Goal: Use online tool/utility: Utilize a website feature to perform a specific function

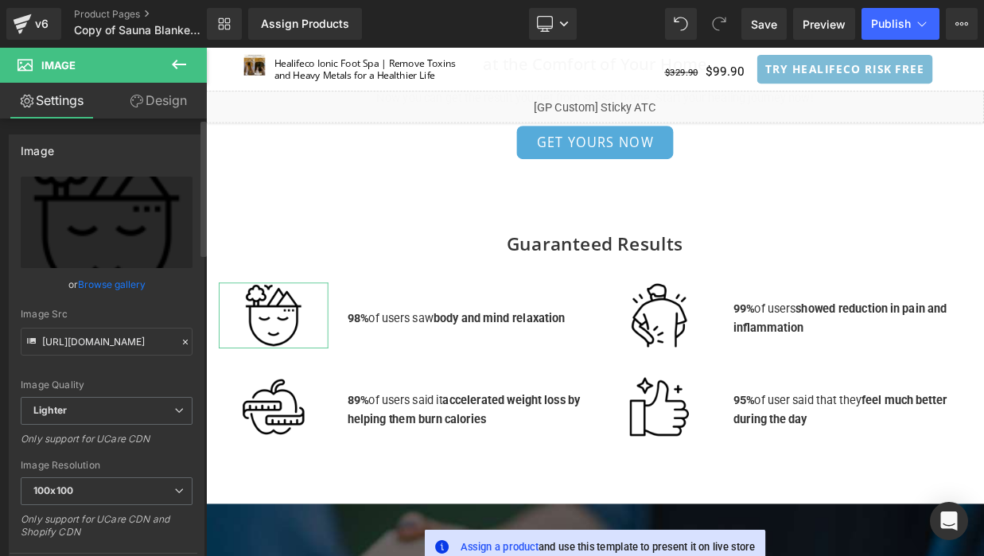
scroll to position [6851, 0]
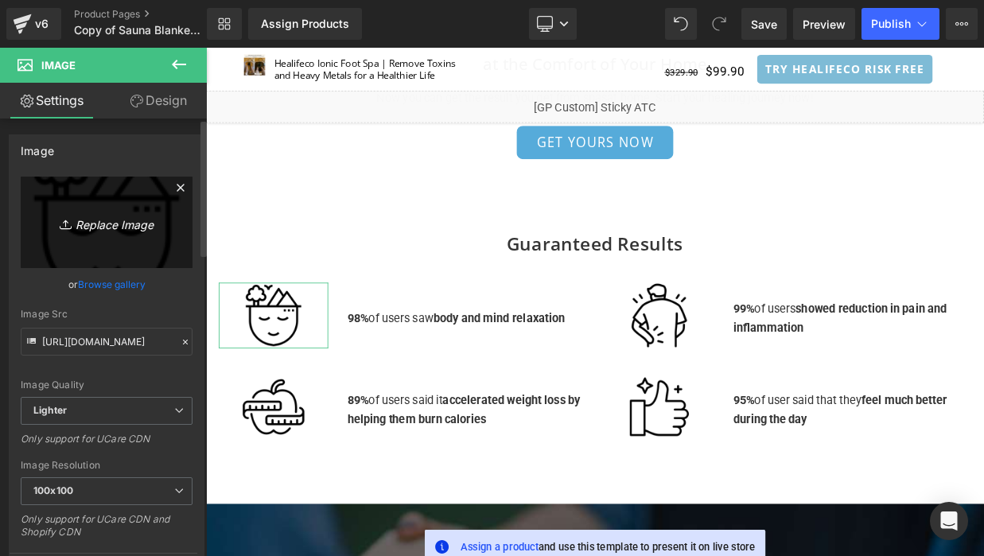
click at [107, 235] on link "Replace Image" at bounding box center [107, 222] width 172 height 91
type input "C:\fakepath\Group 1695.svg"
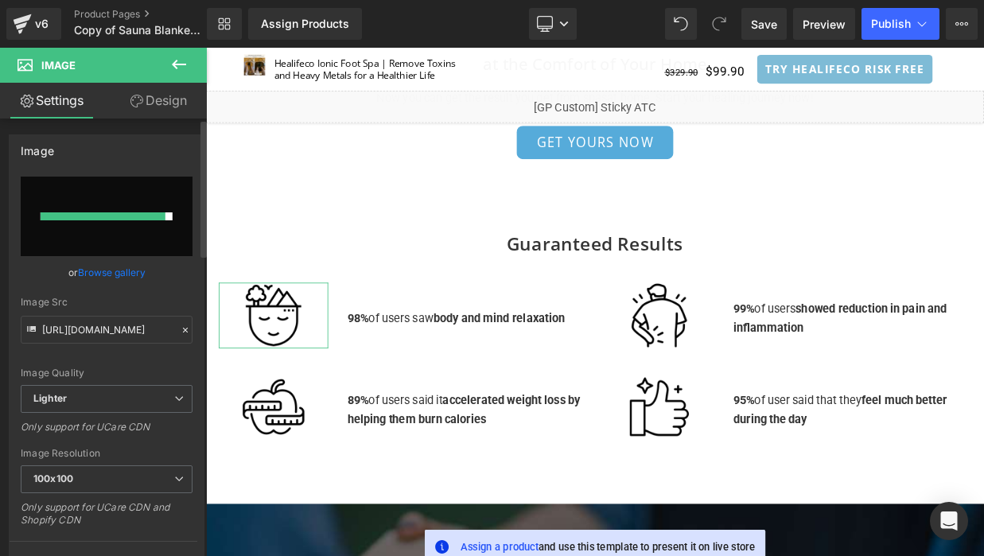
type input "[URL][DOMAIN_NAME]"
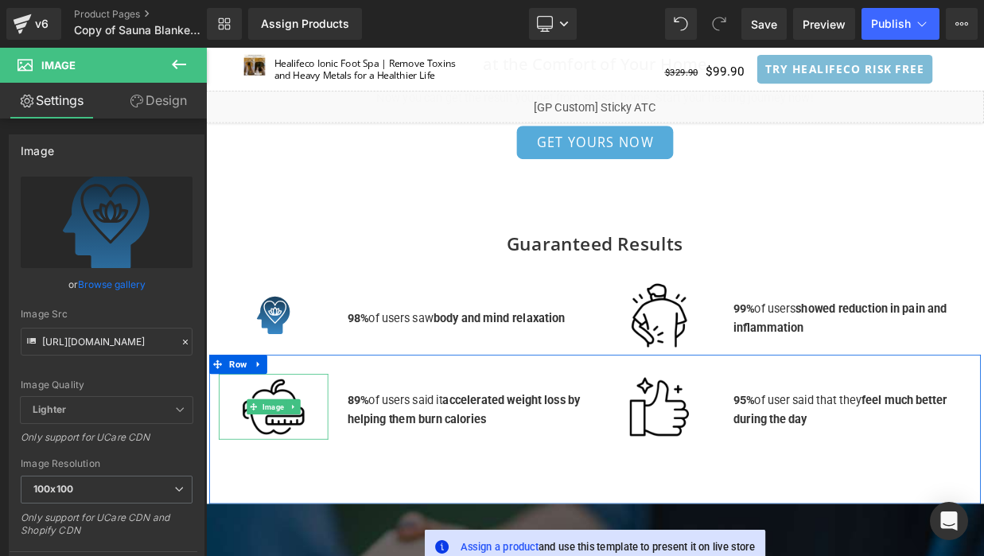
click at [293, 459] on div at bounding box center [289, 491] width 135 height 81
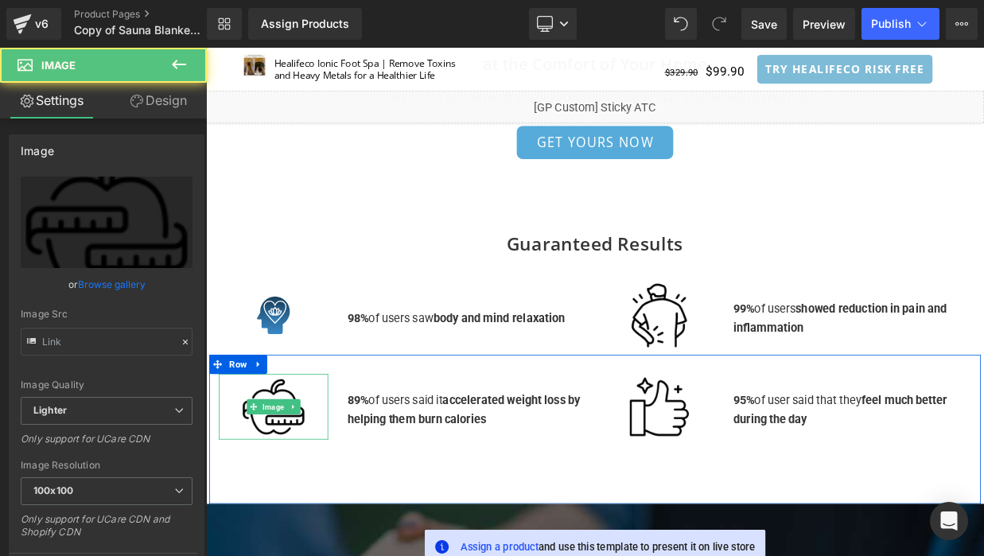
type input "[URL][DOMAIN_NAME]"
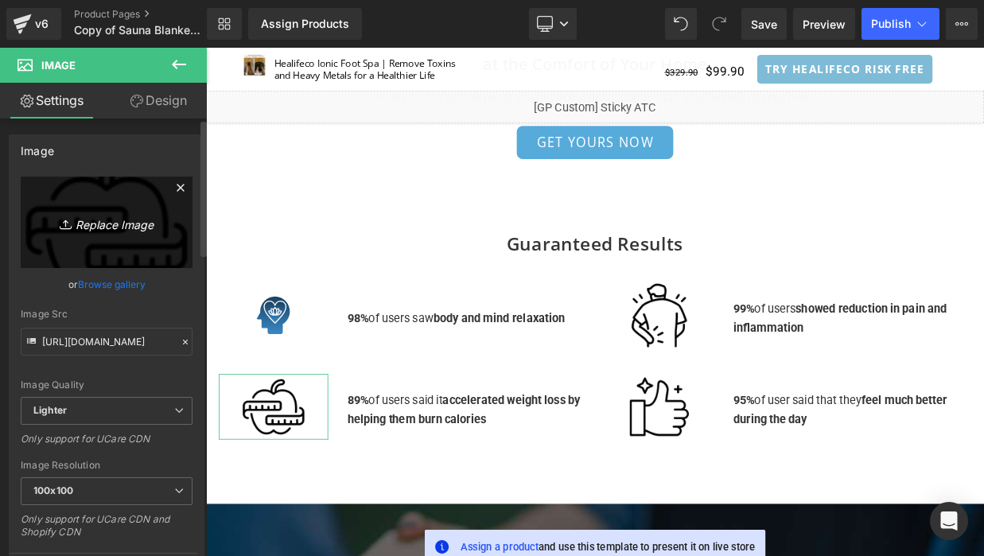
click at [109, 230] on icon "Replace Image" at bounding box center [106, 222] width 127 height 20
type input "C:\fakepath\Group 1693.svg"
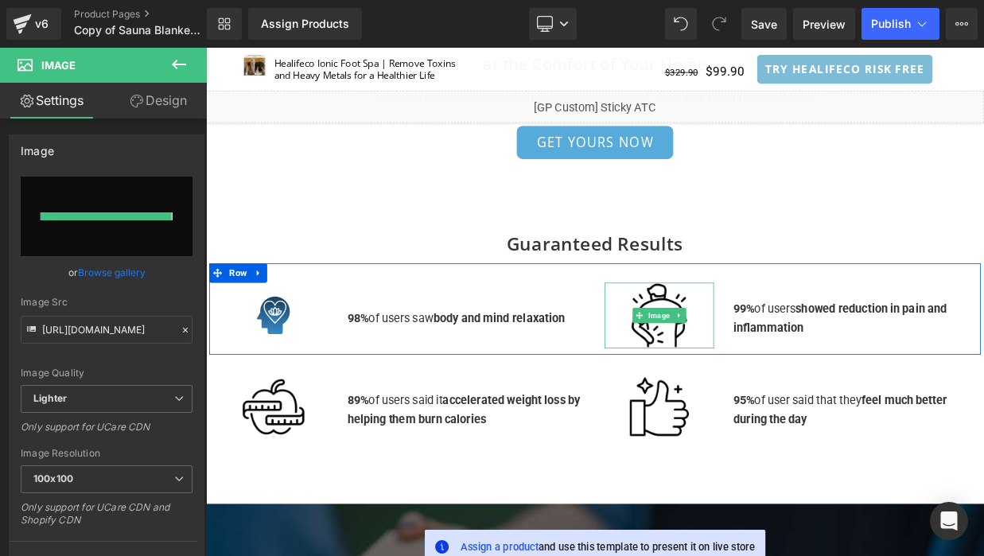
type input "[URL][DOMAIN_NAME]"
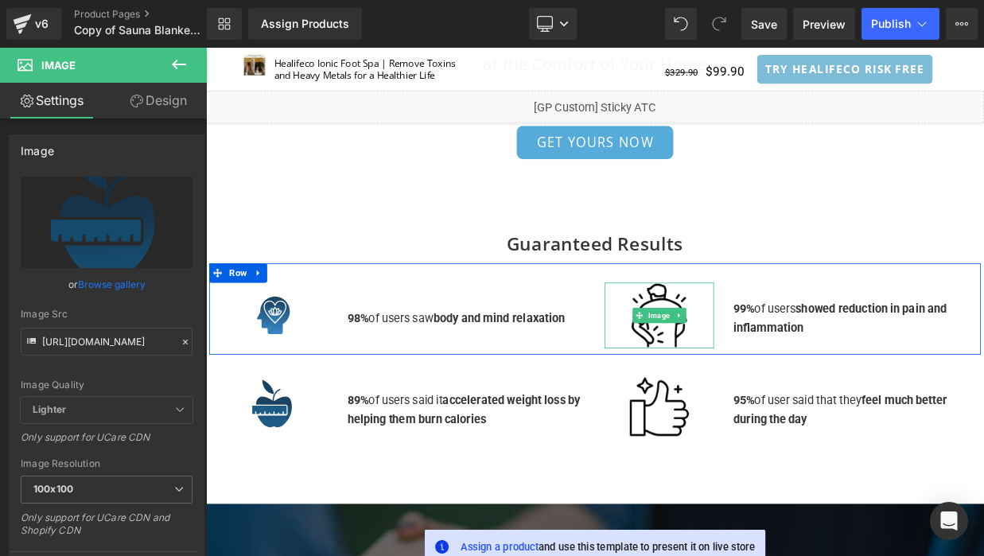
click at [768, 341] on div at bounding box center [766, 378] width 135 height 81
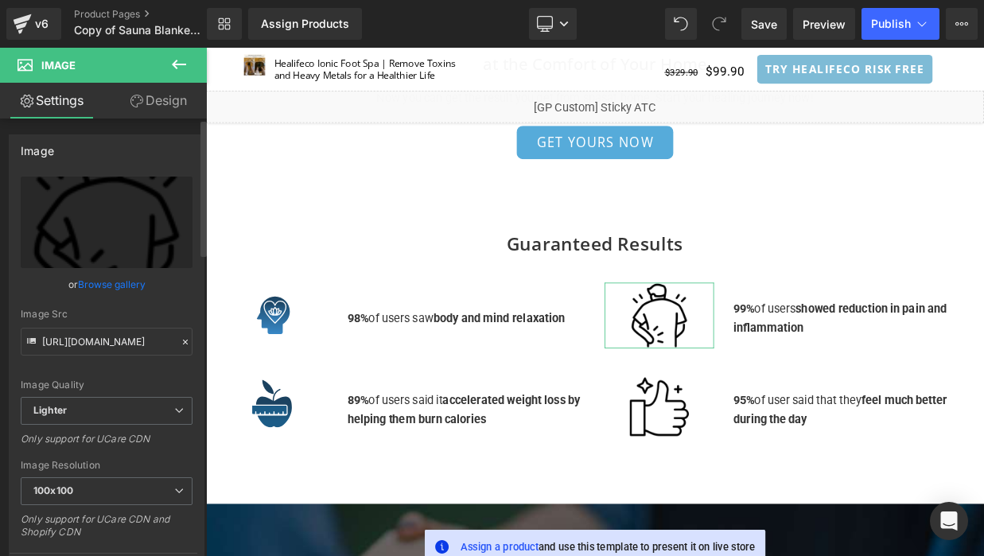
click at [110, 284] on link "Browse gallery" at bounding box center [112, 284] width 68 height 28
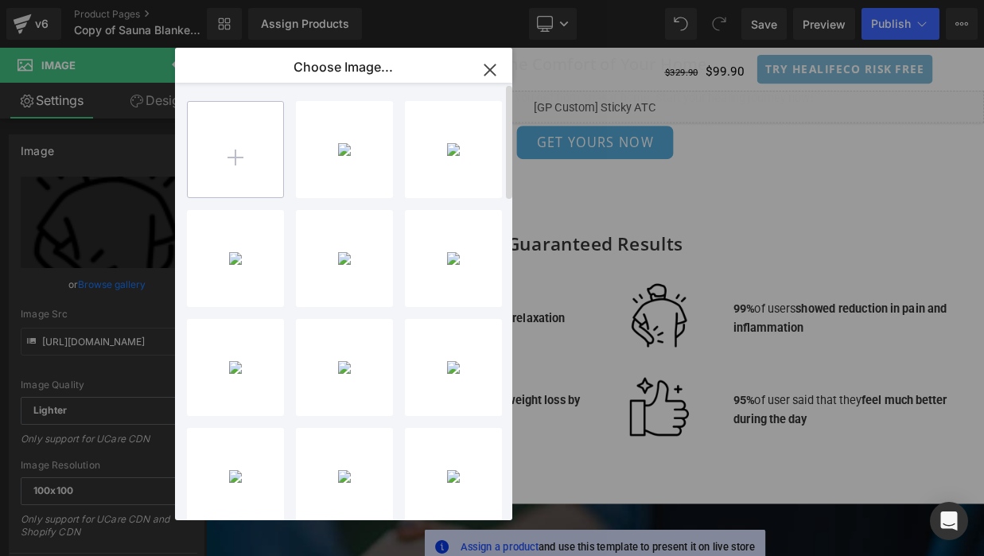
click at [247, 142] on input "file" at bounding box center [235, 149] width 95 height 95
type input "C:\fakepath\Group 1694.svg"
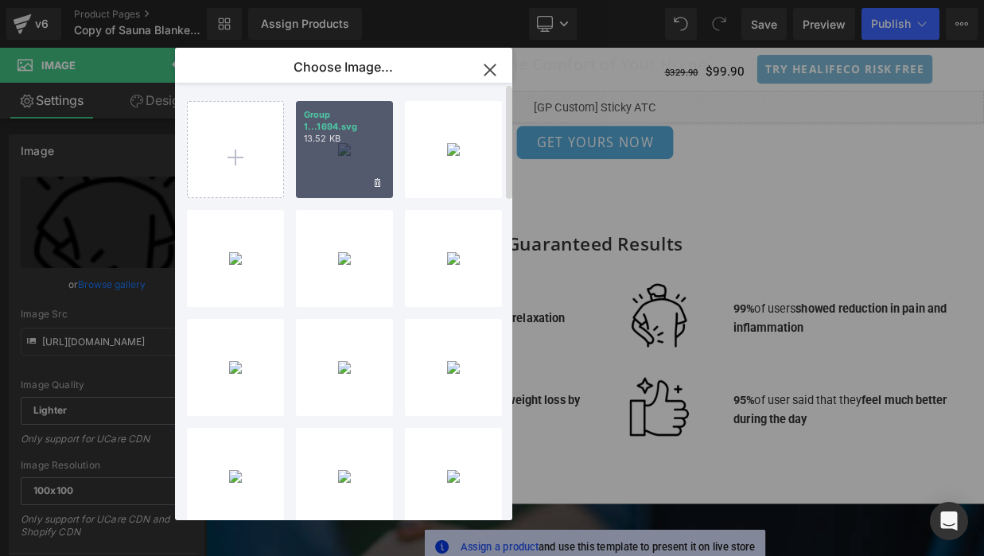
click at [342, 174] on div "Group 1...1694.svg 13.52 KB" at bounding box center [344, 149] width 97 height 97
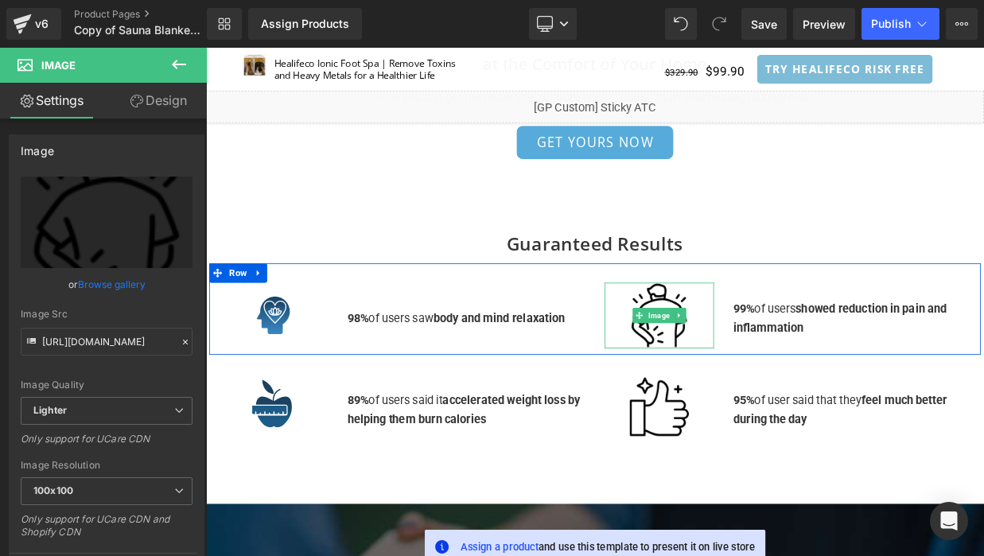
click at [783, 338] on div at bounding box center [766, 378] width 135 height 81
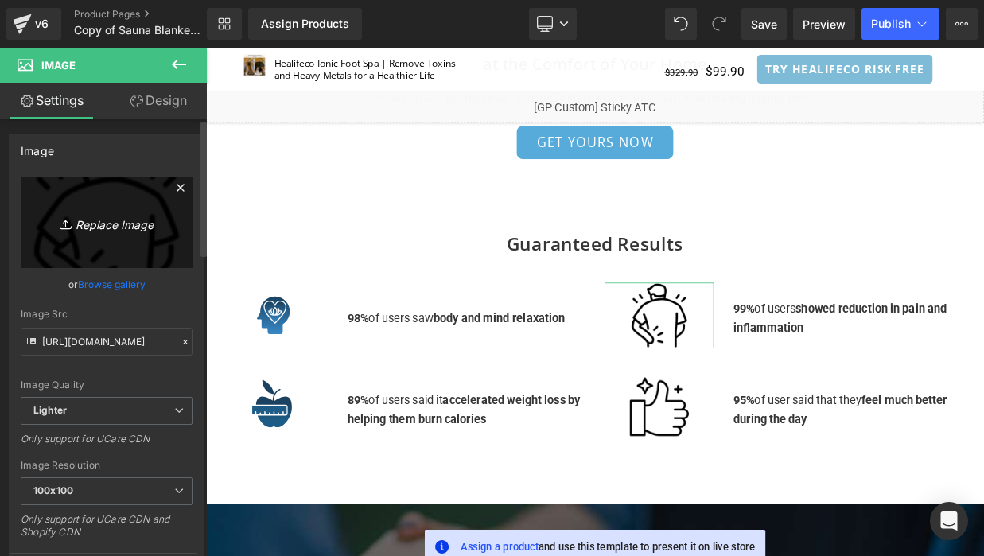
click at [104, 251] on link "Replace Image" at bounding box center [107, 222] width 172 height 91
type input "C:\fakepath\Group 1694.svg"
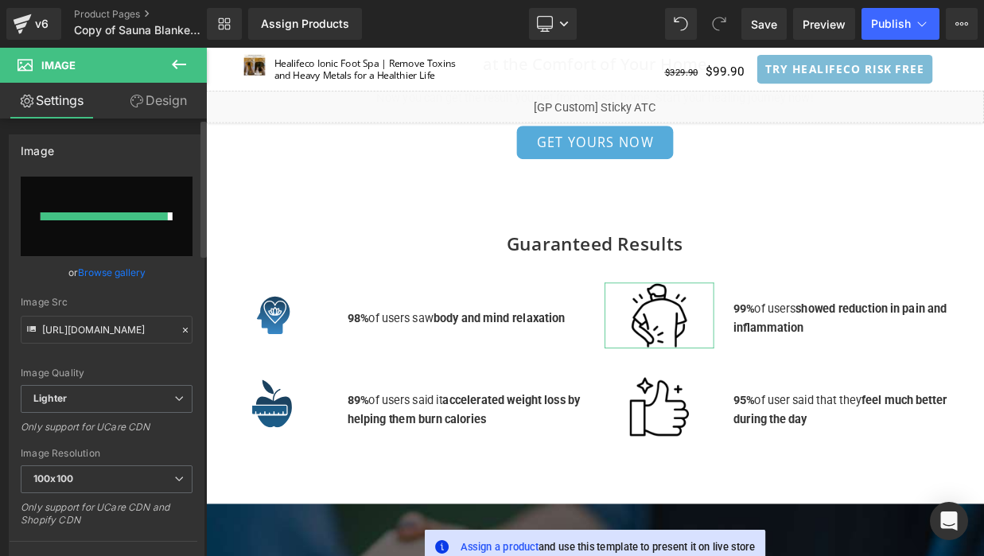
type input "[URL][DOMAIN_NAME]"
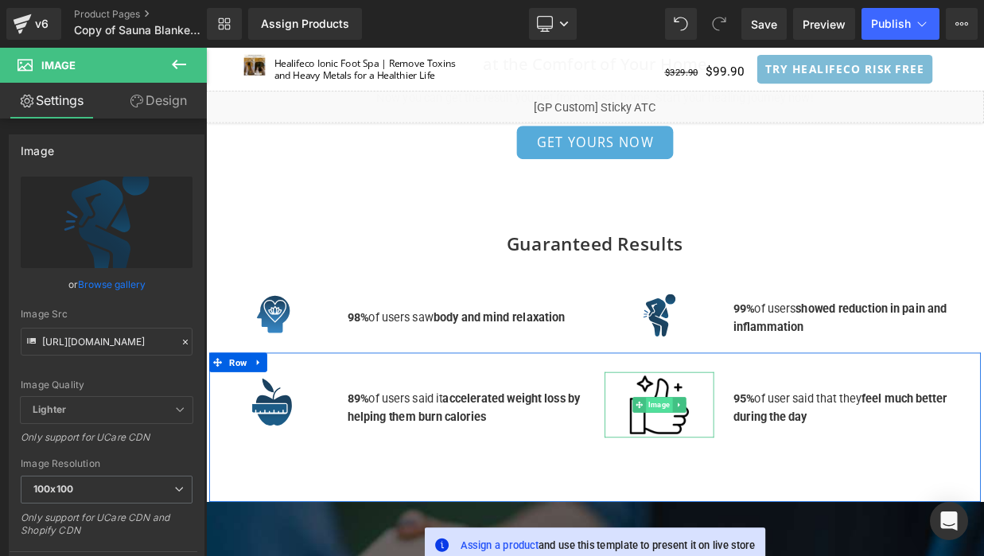
click at [757, 480] on span "Image" at bounding box center [766, 489] width 33 height 19
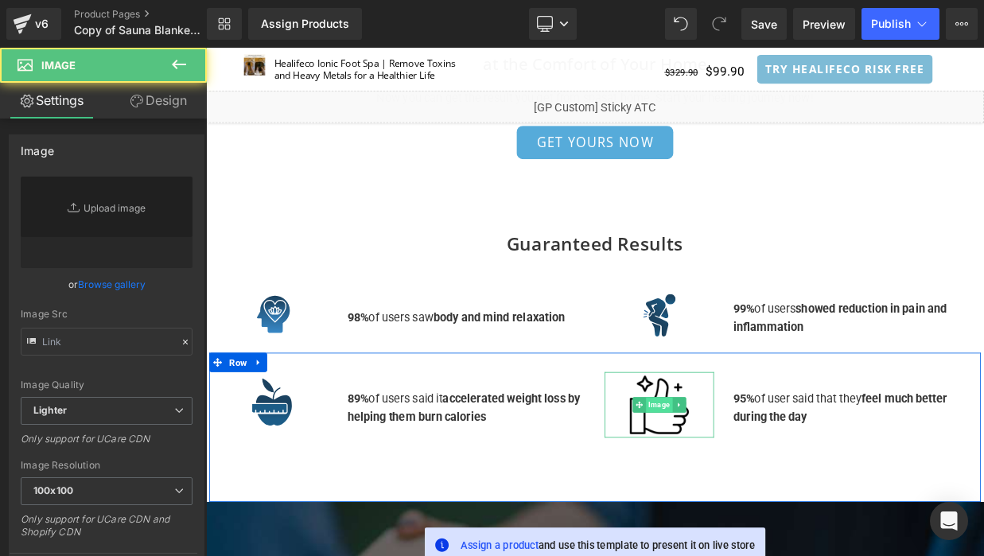
type input "[URL][DOMAIN_NAME]"
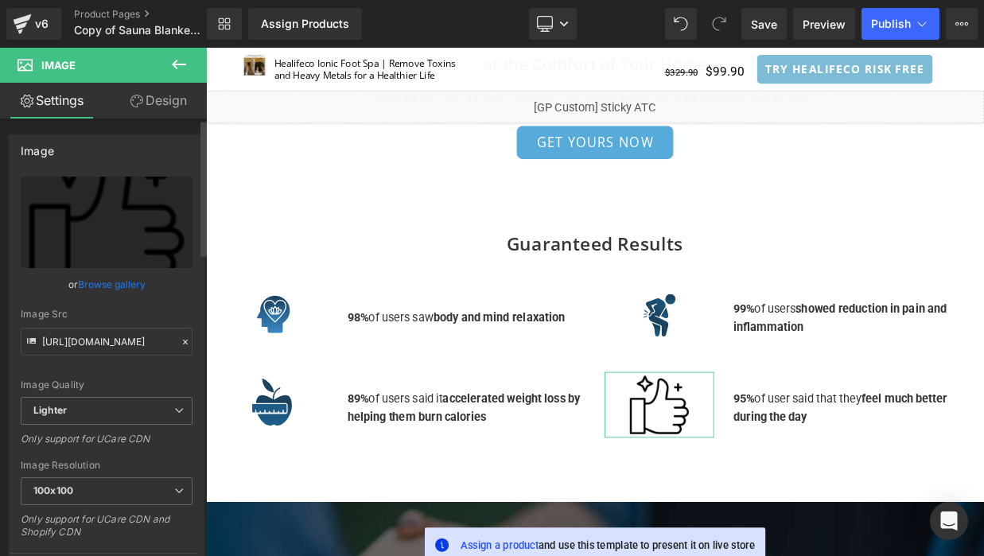
click at [117, 285] on link "Browse gallery" at bounding box center [112, 284] width 68 height 28
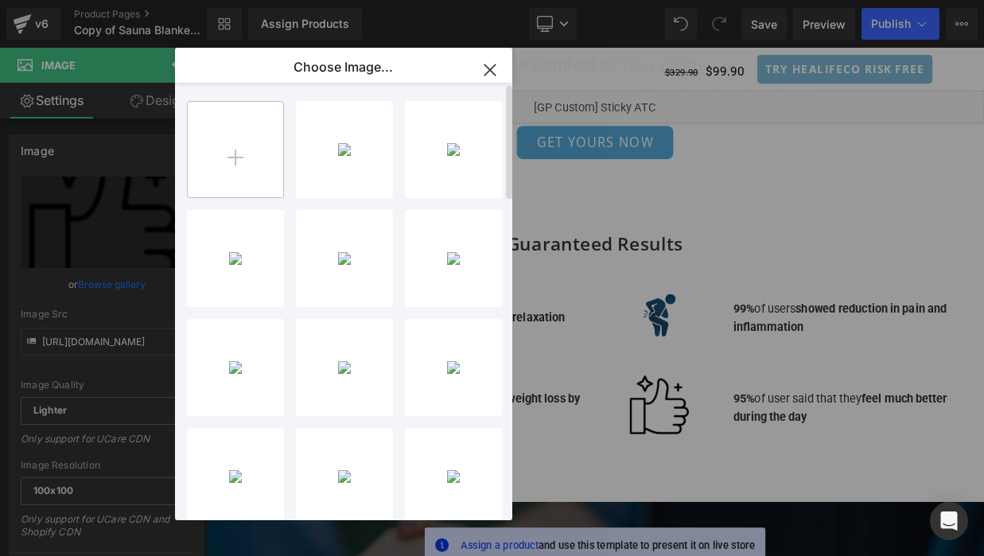
click at [233, 154] on input "file" at bounding box center [235, 149] width 95 height 95
type input "C:\fakepath\Group 1696.svg"
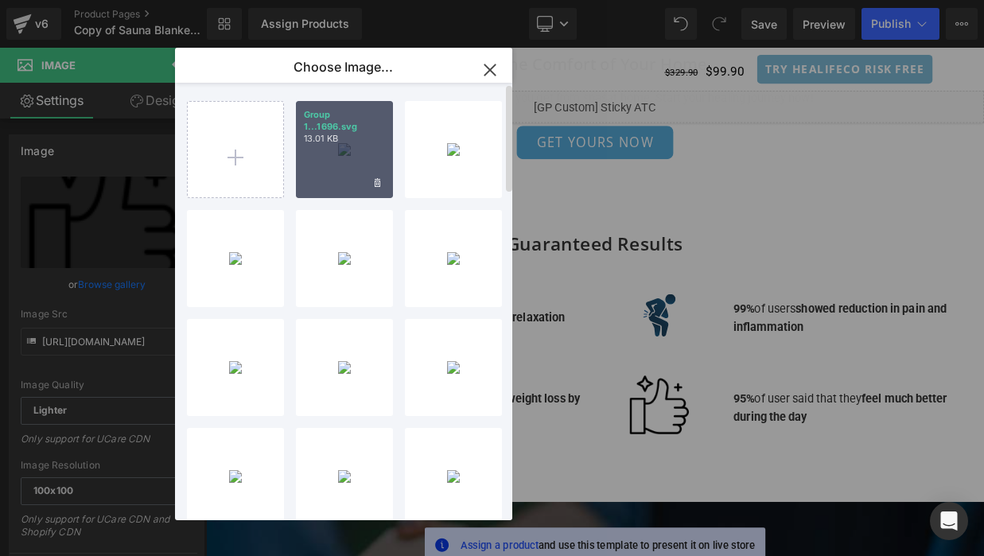
click at [340, 178] on div "Group 1...1696.svg 13.01 KB" at bounding box center [344, 149] width 97 height 97
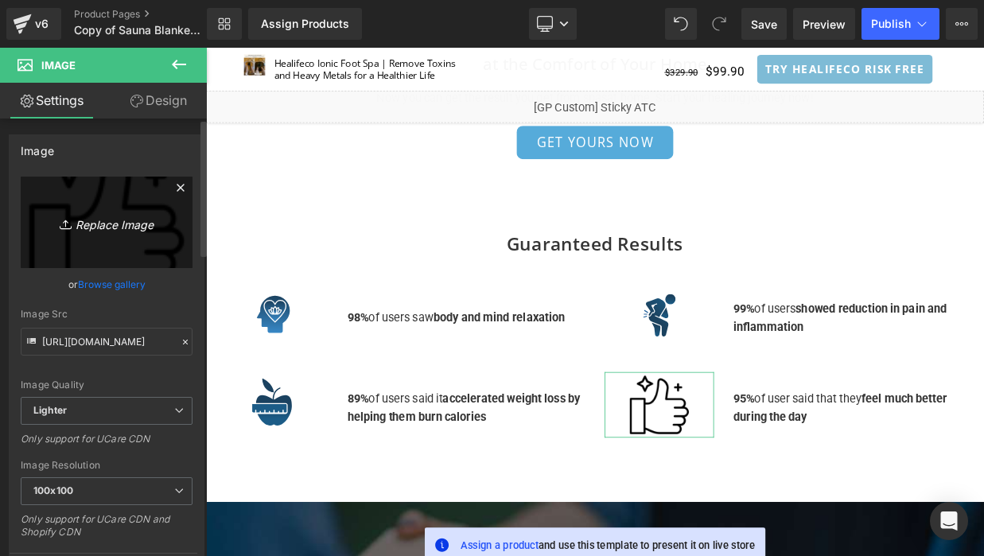
click at [76, 231] on icon "Replace Image" at bounding box center [106, 222] width 127 height 20
type input "C:\fakepath\Group 1696.svg"
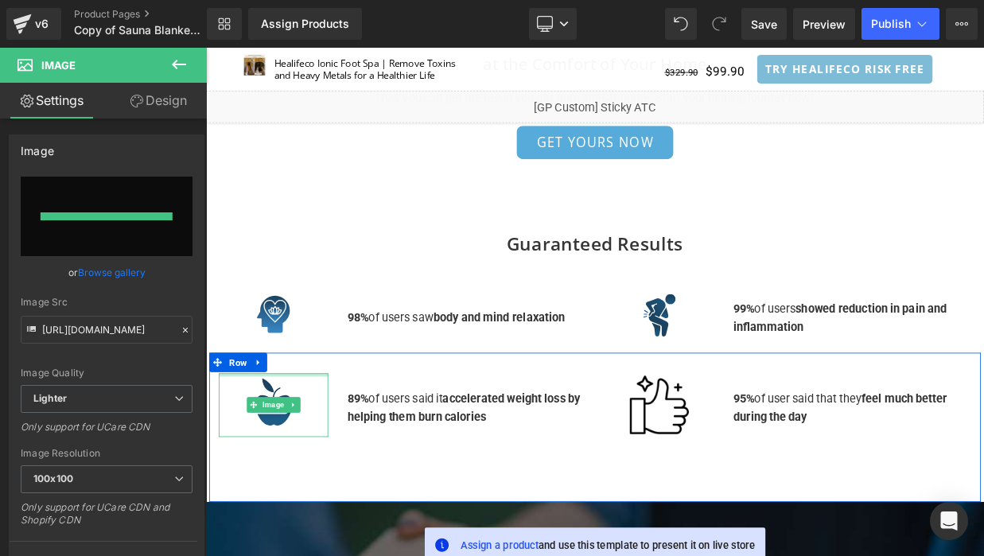
type input "[URL][DOMAIN_NAME]"
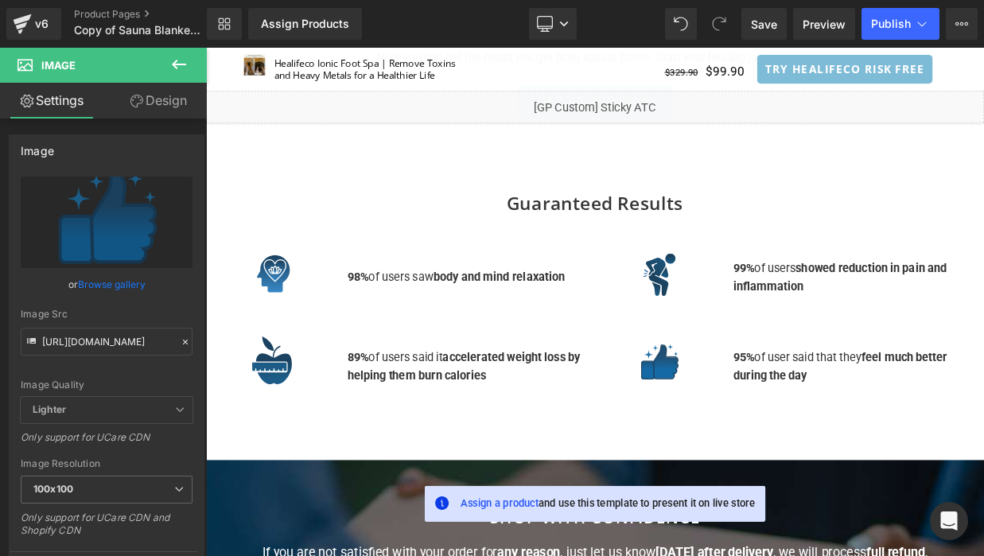
scroll to position [6815, 0]
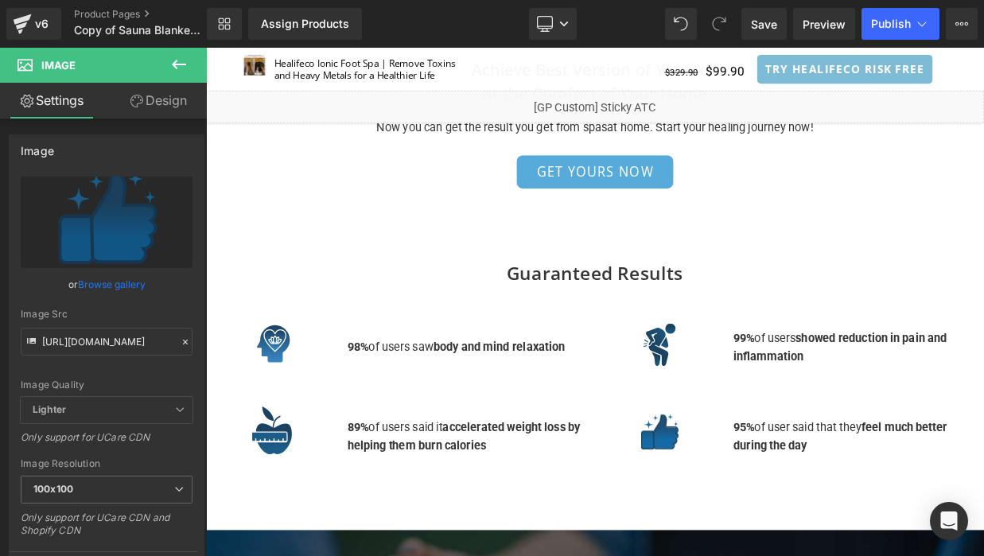
click at [391, 409] on strong "98%" at bounding box center [394, 417] width 26 height 17
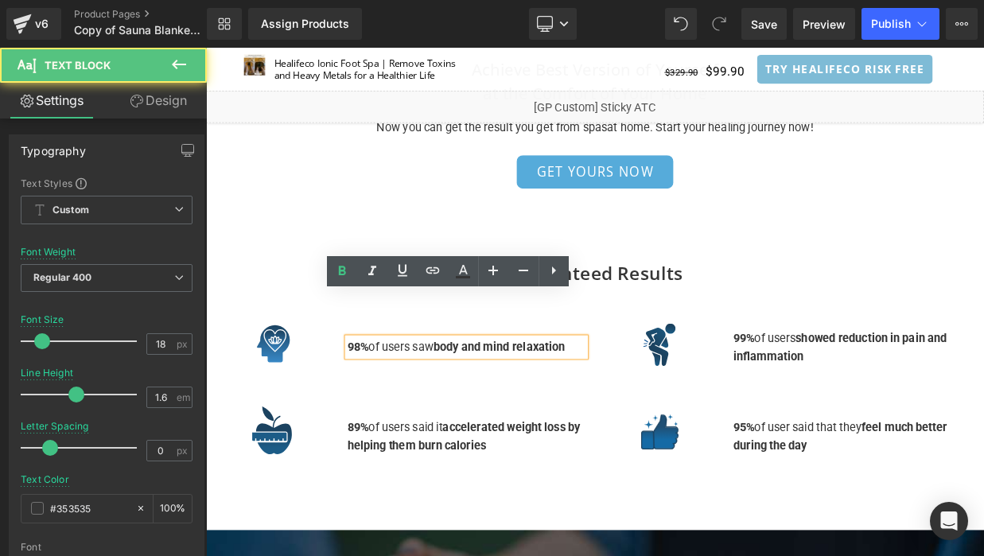
click at [402, 409] on strong "98%" at bounding box center [394, 417] width 26 height 17
drag, startPoint x: 405, startPoint y: 363, endPoint x: 335, endPoint y: 364, distance: 70.0
click at [335, 364] on div "Image 98% of users saw body and mind relaxation Text Block Image 99% of users s…" at bounding box center [687, 406] width 954 height 111
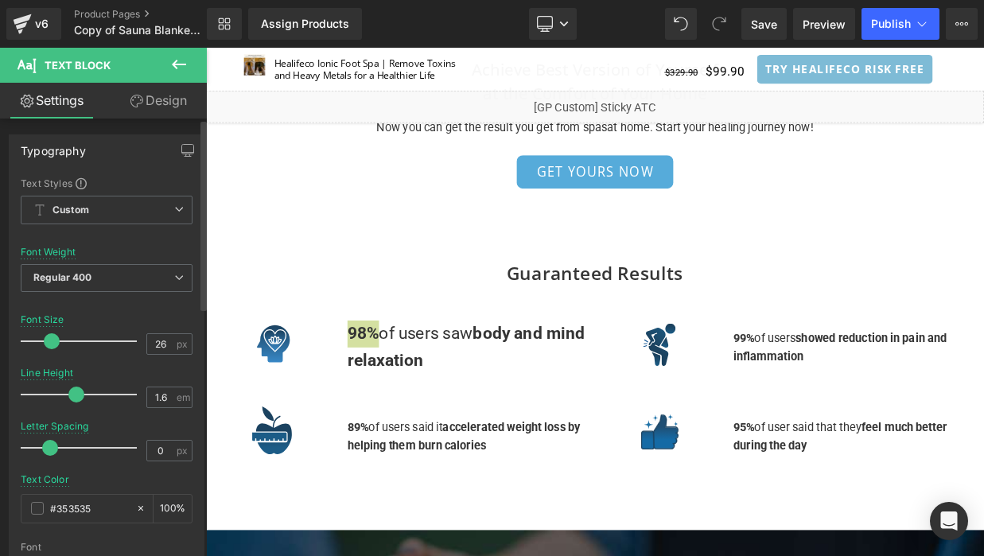
click at [52, 343] on span at bounding box center [52, 341] width 16 height 16
click at [44, 341] on span at bounding box center [47, 341] width 16 height 16
click at [169, 341] on div "22 px" at bounding box center [169, 343] width 46 height 21
click at [163, 343] on input "22" at bounding box center [161, 344] width 28 height 20
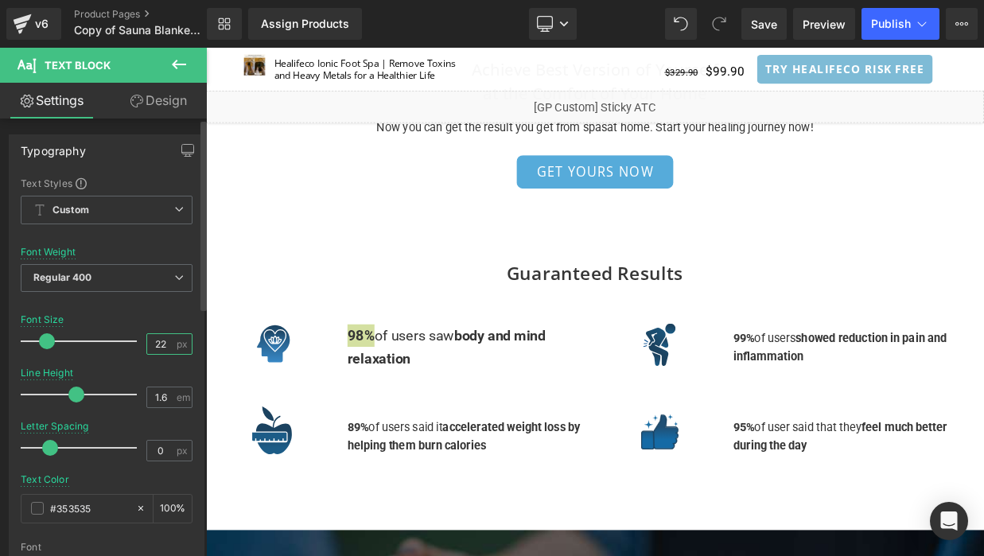
click at [163, 343] on input "22" at bounding box center [161, 344] width 28 height 20
type input "20"
drag, startPoint x: 429, startPoint y: 486, endPoint x: 426, endPoint y: 472, distance: 14.9
click at [429, 508] on strong "accelerated weight loss by helping them burn calories" at bounding box center [525, 528] width 288 height 40
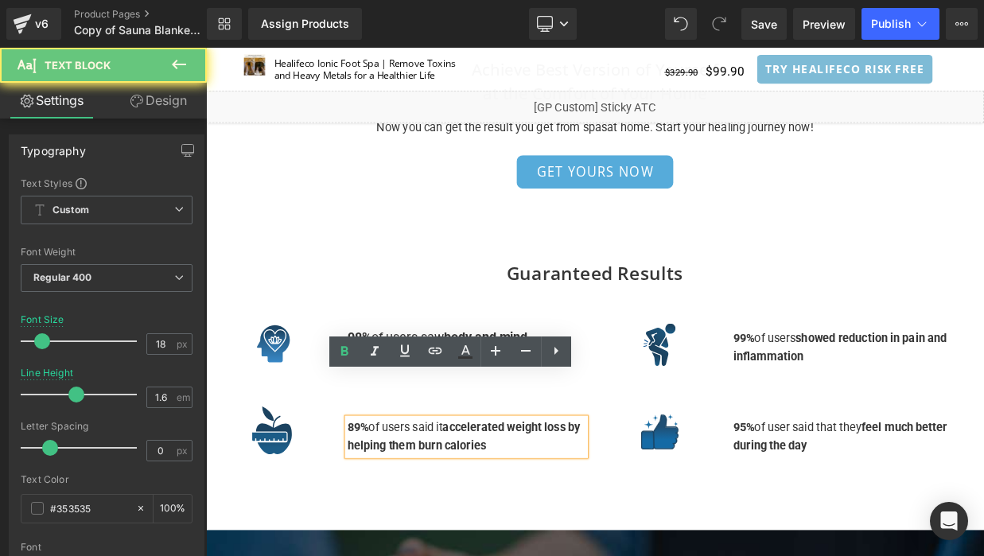
click at [424, 506] on p "89% of users said it accelerated weight loss by helping them burn calories" at bounding box center [528, 529] width 294 height 46
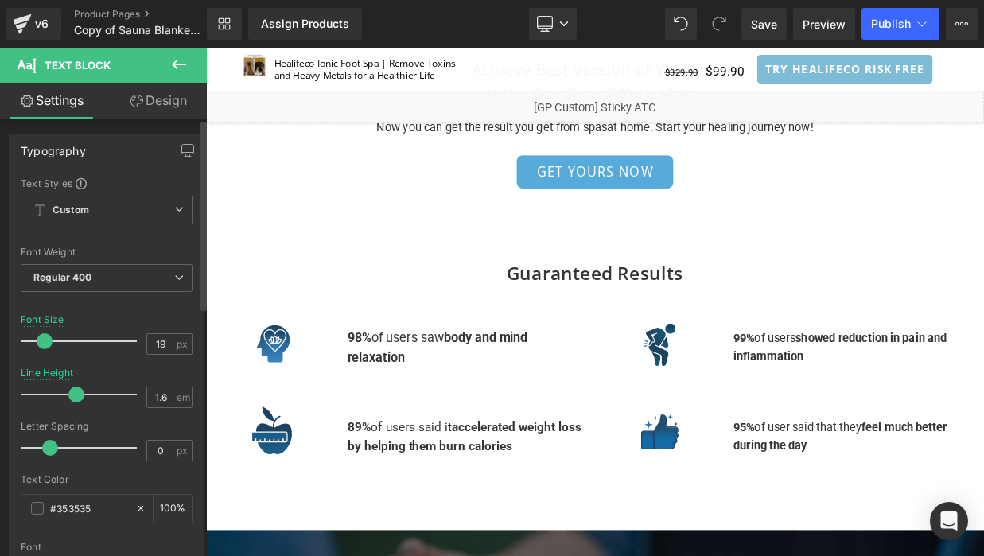
type input "20"
click at [44, 341] on span at bounding box center [45, 341] width 16 height 16
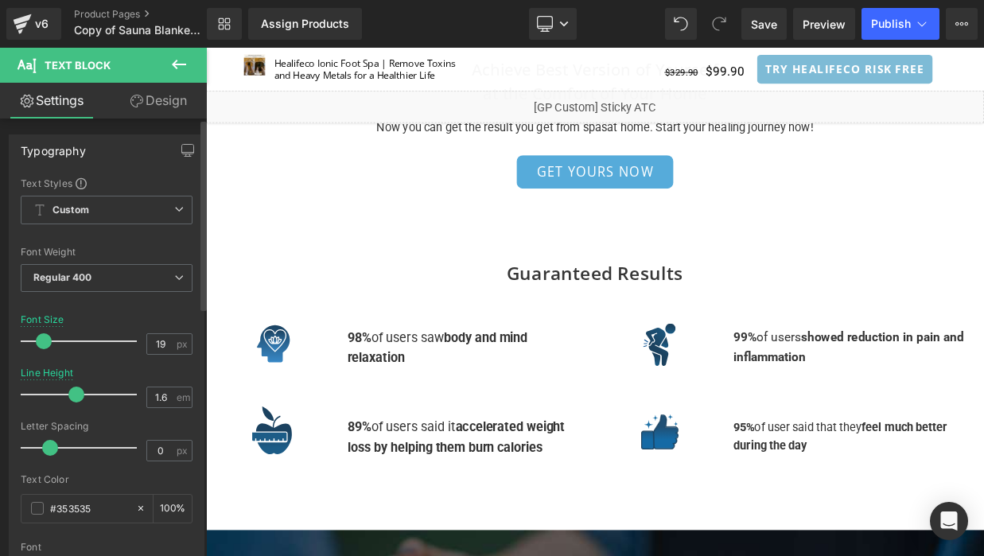
type input "20"
click at [47, 343] on span at bounding box center [45, 341] width 16 height 16
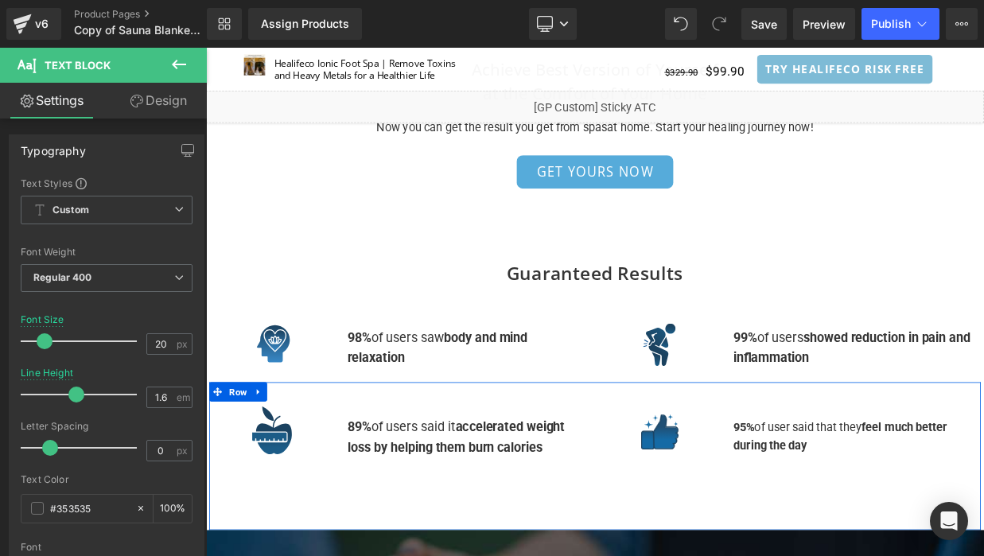
click at [910, 508] on strong "feel much better during the day" at bounding box center [990, 528] width 265 height 40
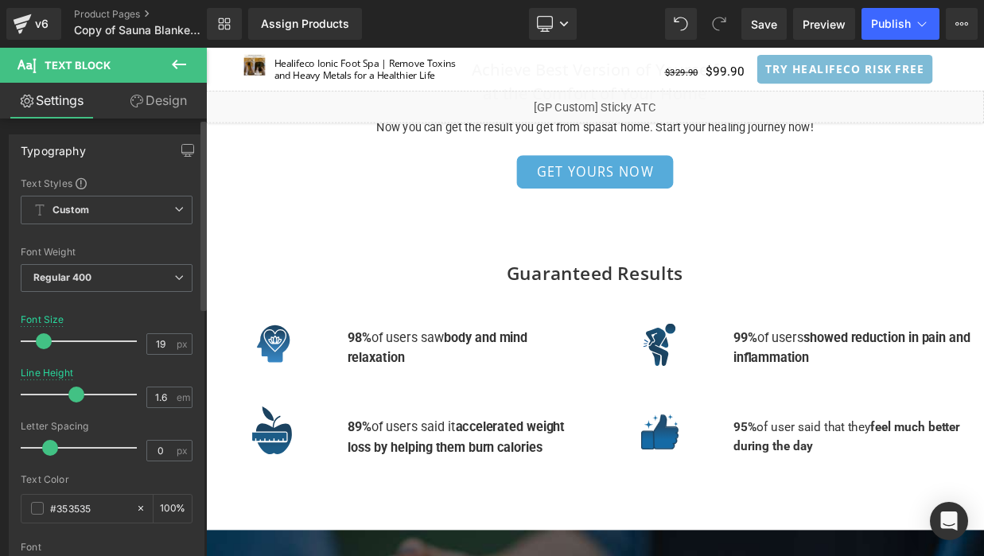
type input "20"
click at [49, 340] on span at bounding box center [45, 341] width 16 height 16
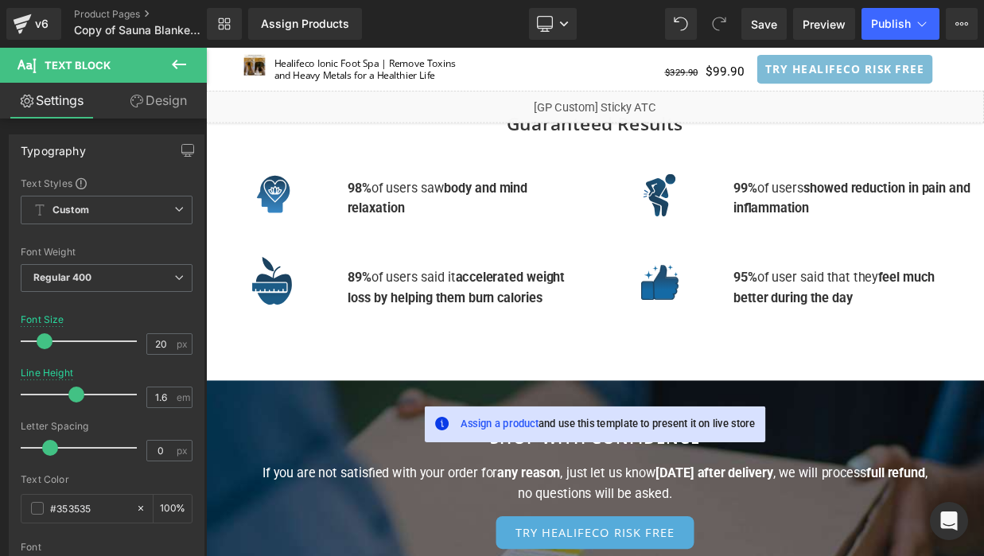
scroll to position [6872, 0]
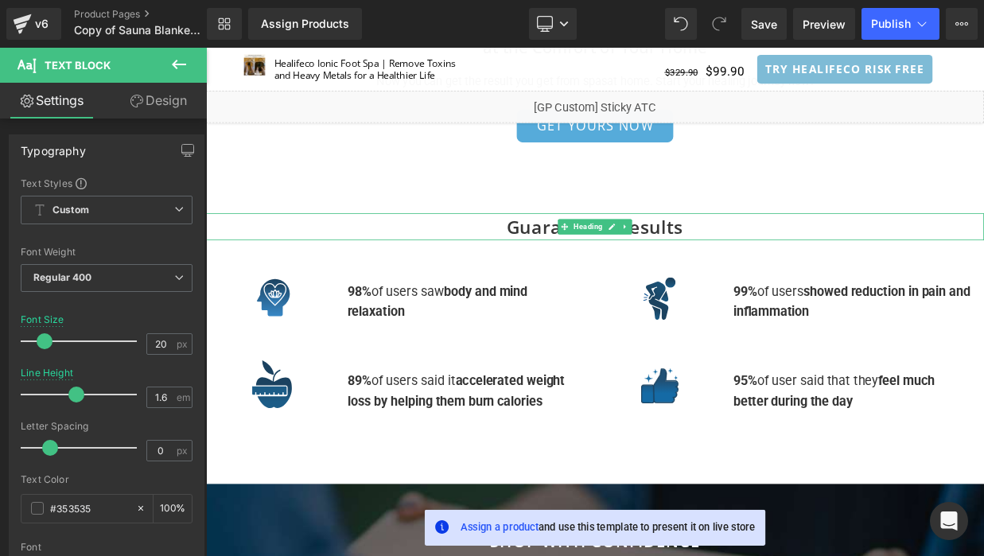
click at [647, 264] on icon at bounding box center [649, 268] width 9 height 9
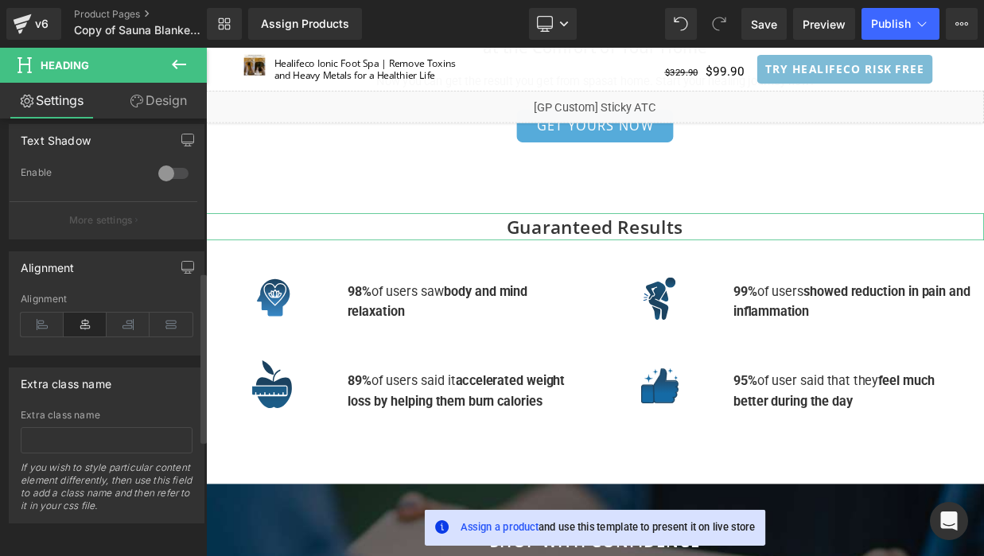
scroll to position [0, 0]
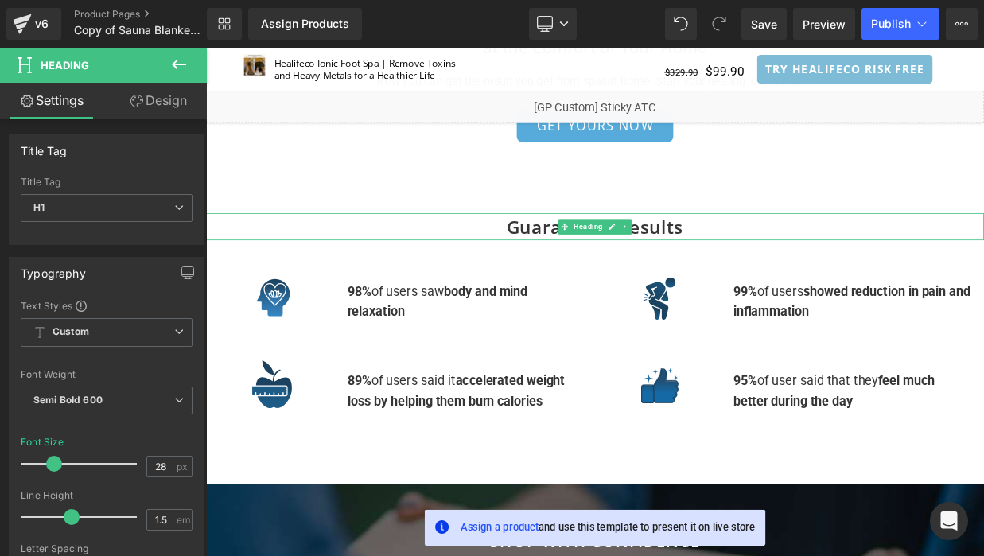
click at [674, 259] on span "Heading" at bounding box center [679, 268] width 42 height 19
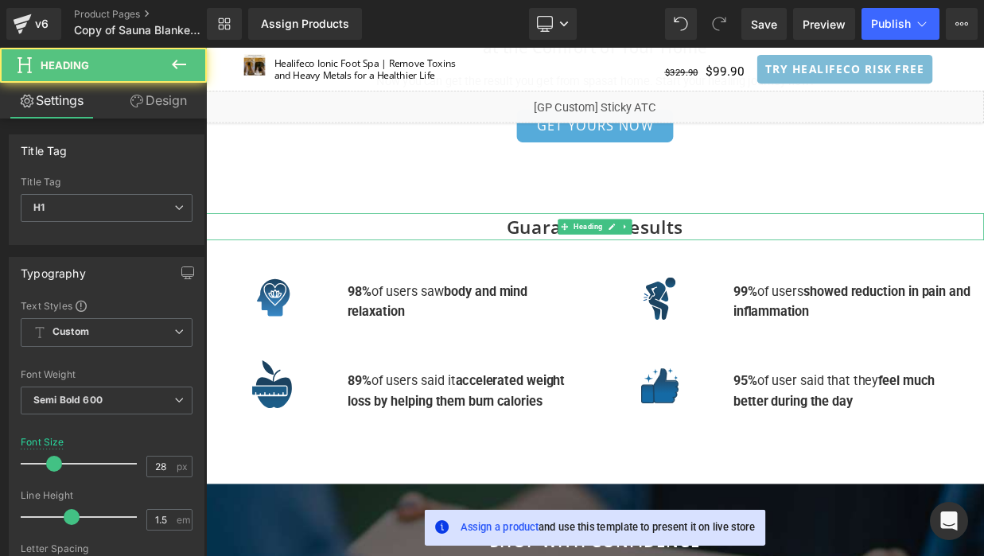
click bis_size\=\"\{\&quot\;x\&quot\;\ "Guaranteed Results"
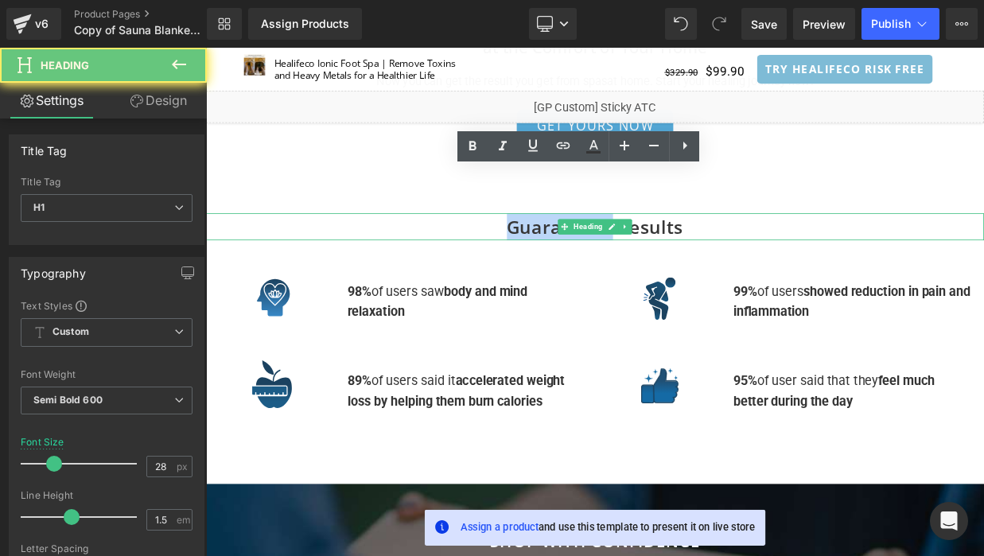
click bis_size\=\"\{\&quot\;x\&quot\;\ "Guaranteed Results"
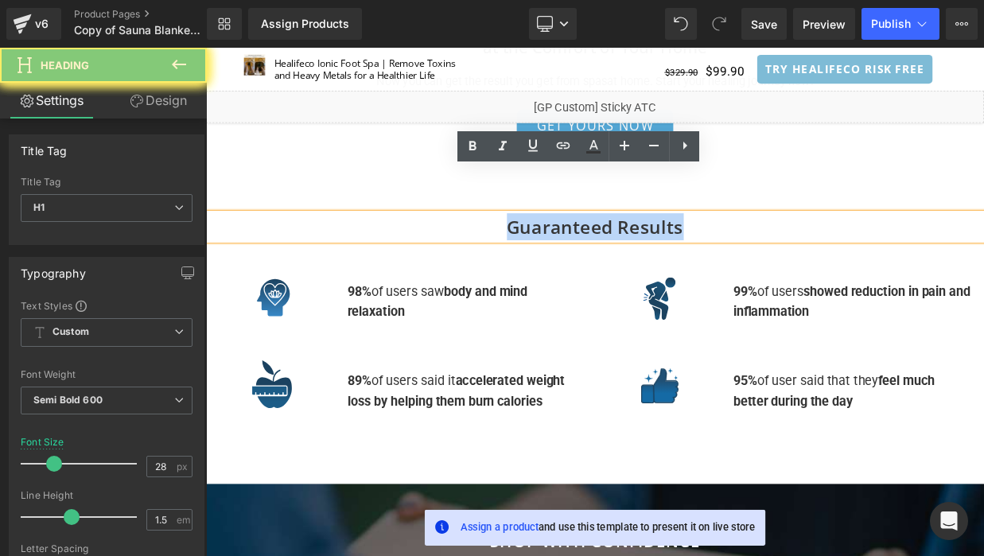
click bis_size\=\"\{\&quot\;x\&quot\;\ "Guaranteed Results"
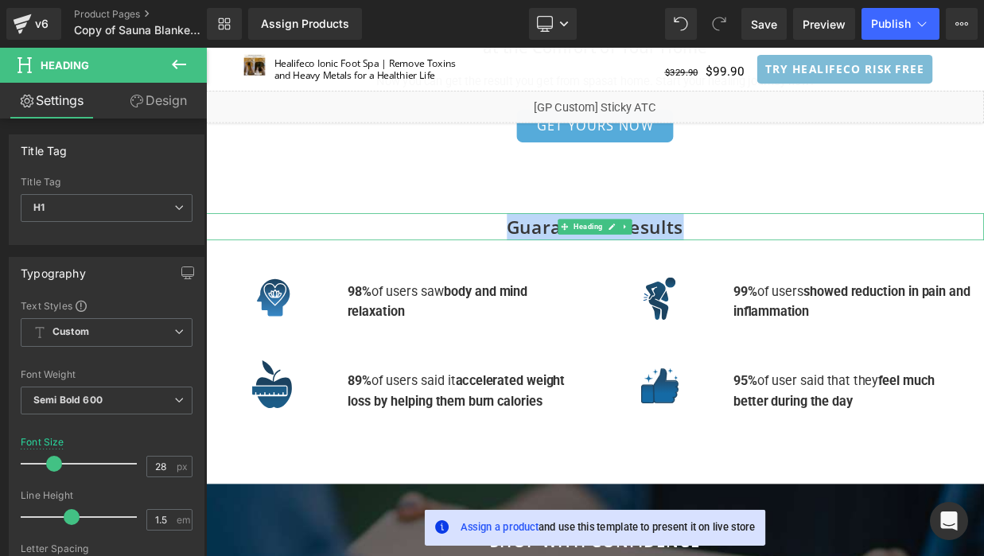
click bis_size\=\"\{\&quot\;x\&quot\;\ "Guaranteed Results"
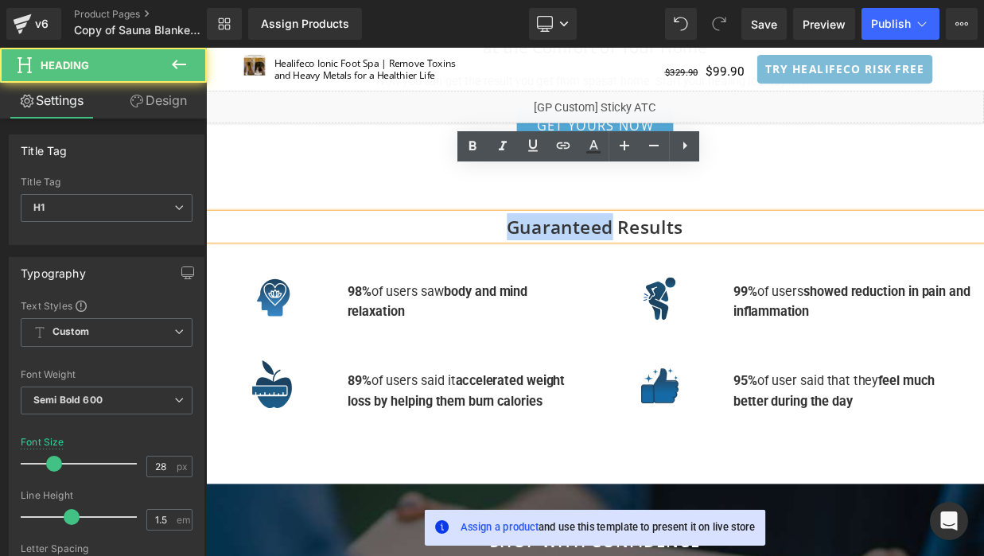
click bis_size\=\"\{\&quot\;x\&quot\;\ "Guaranteed Results"
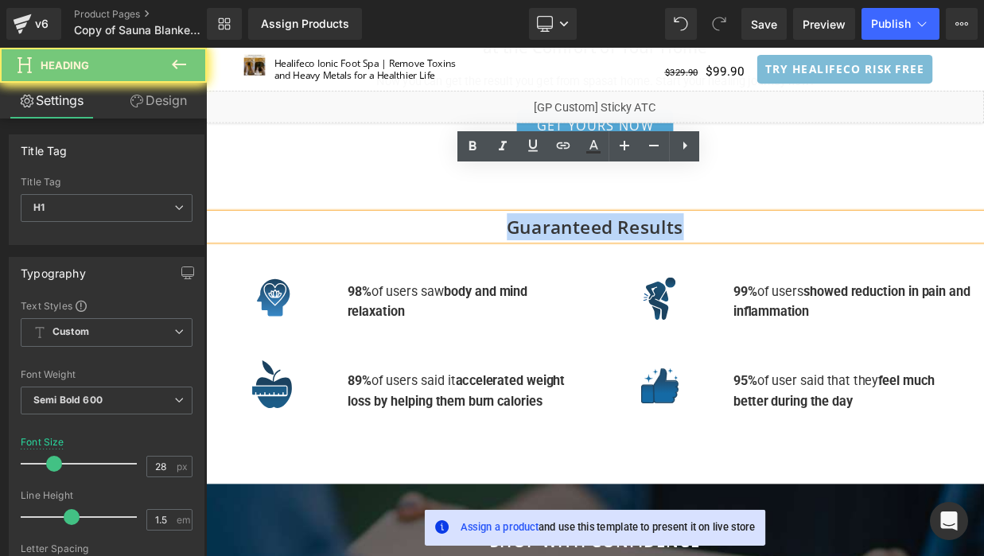
click bis_size\=\"\{\&quot\;x\&quot\;\ "Guaranteed Results"
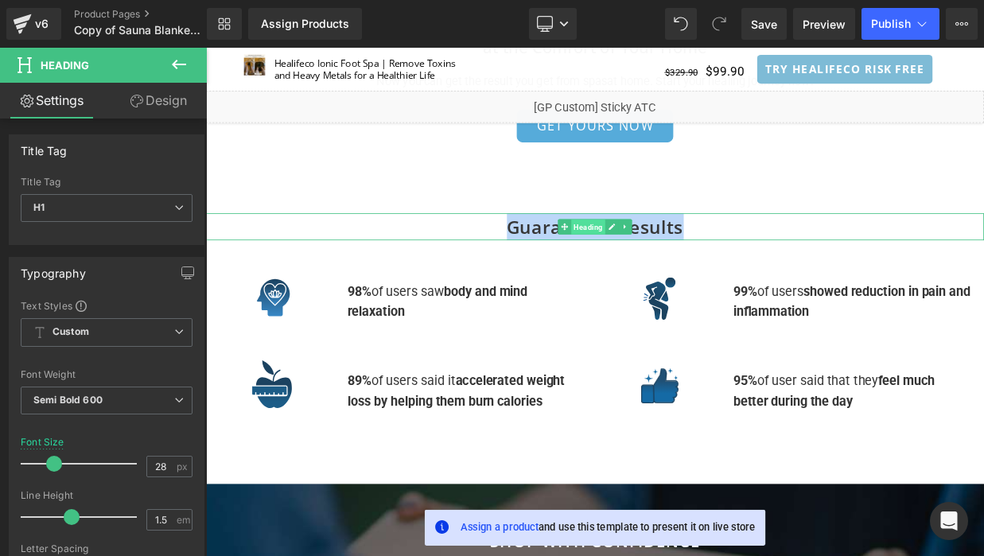
click at [663, 260] on span "Heading" at bounding box center [679, 269] width 42 height 19
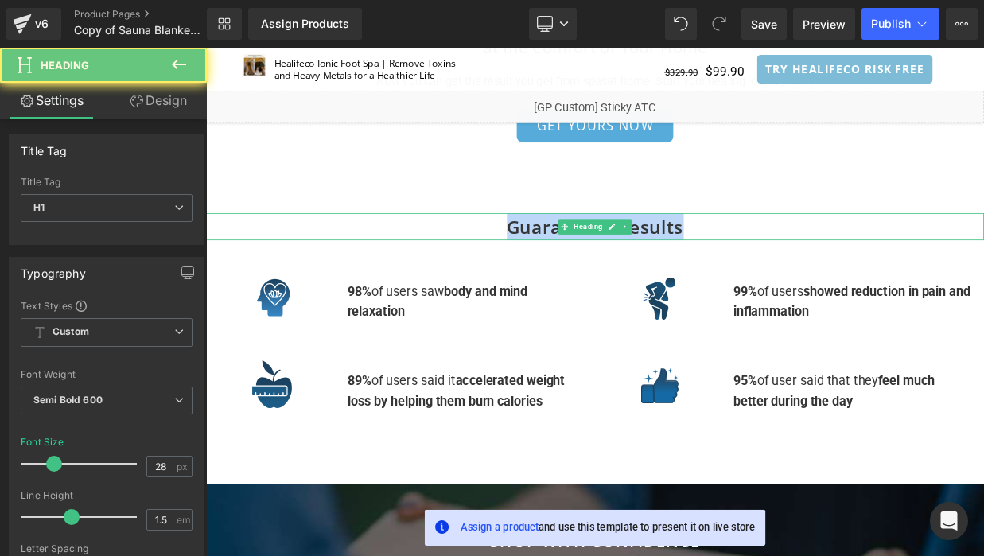
click bis_size\=\"\{\&quot\;x\&quot\;\ "Guaranteed Results"
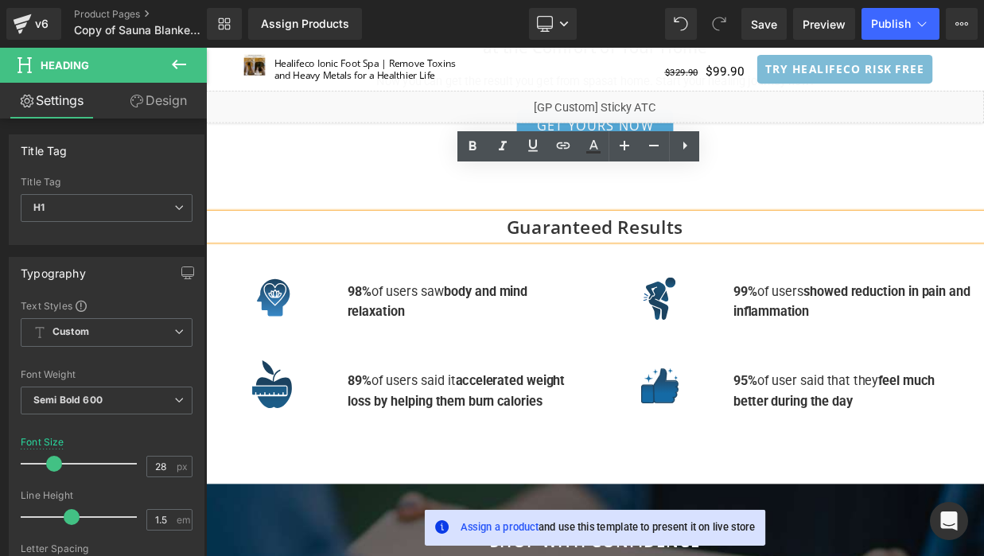
click bis_size\=\"\{\&quot\;x\&quot\;\ "Guaranteed Results"
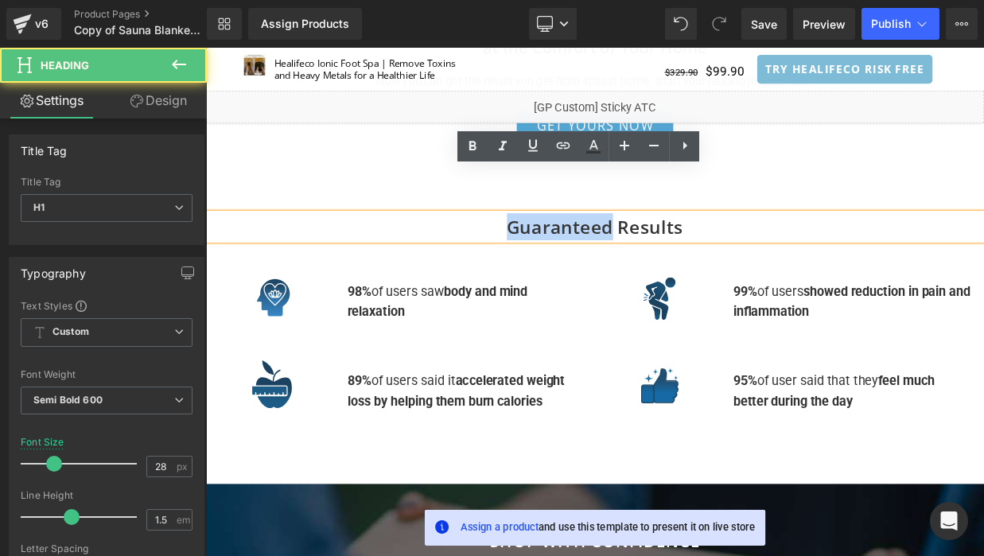
click bis_size\=\"\{\&quot\;x\&quot\;\ "Guaranteed Results"
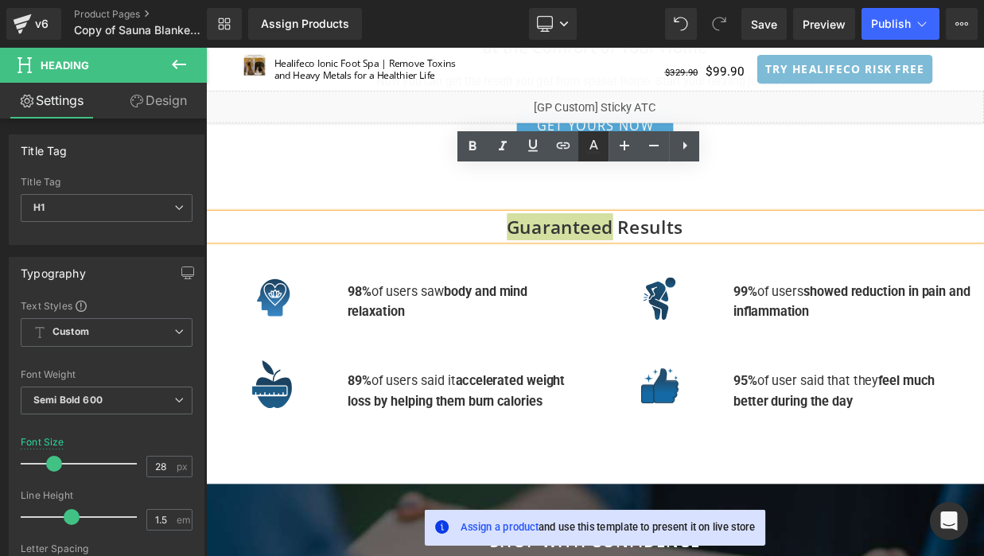
click at [590, 143] on icon at bounding box center [593, 146] width 19 height 19
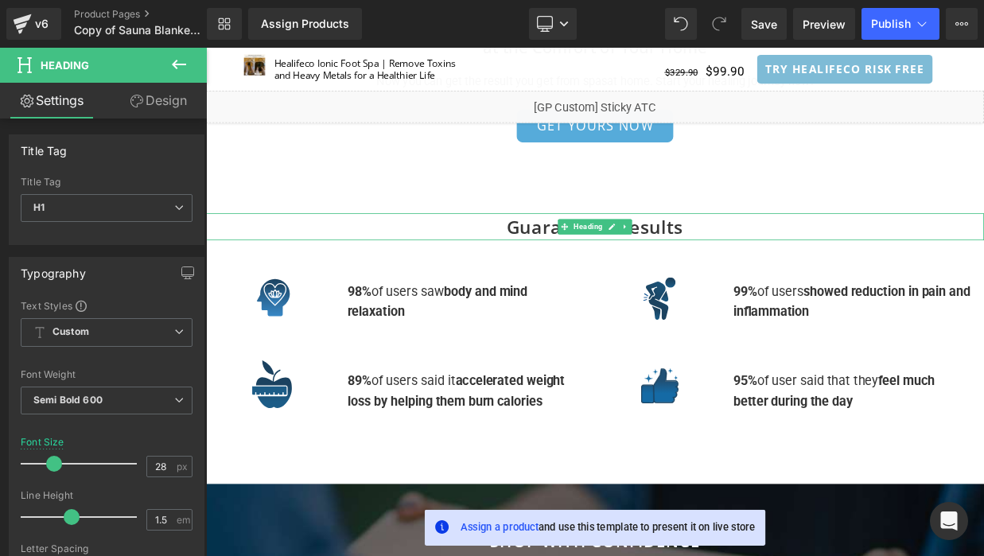
click bis_size\=\"\{\&quot\;x\&quot\;\ "Guaranteed Results"
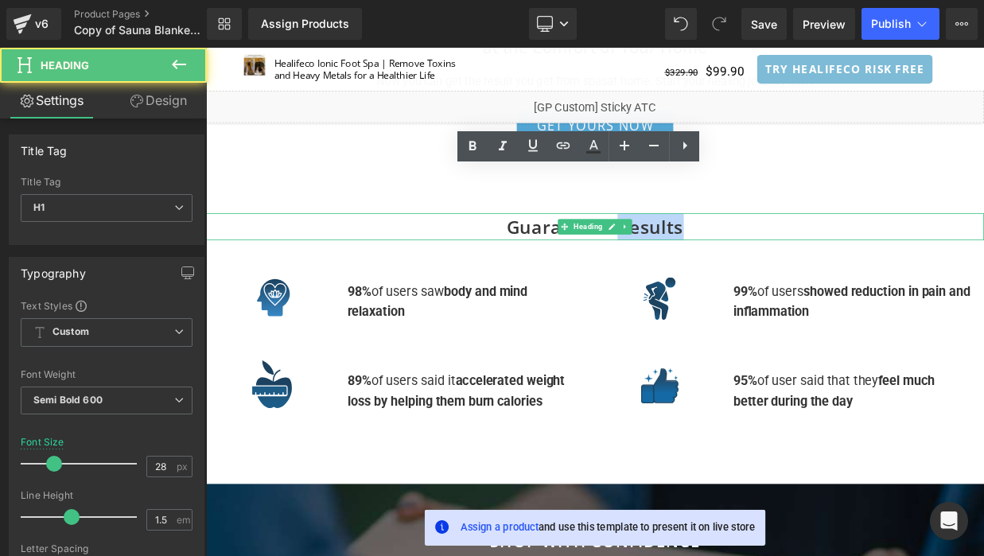
click bis_size\=\"\{\&quot\;x\&quot\;\ "Guaranteed Results"
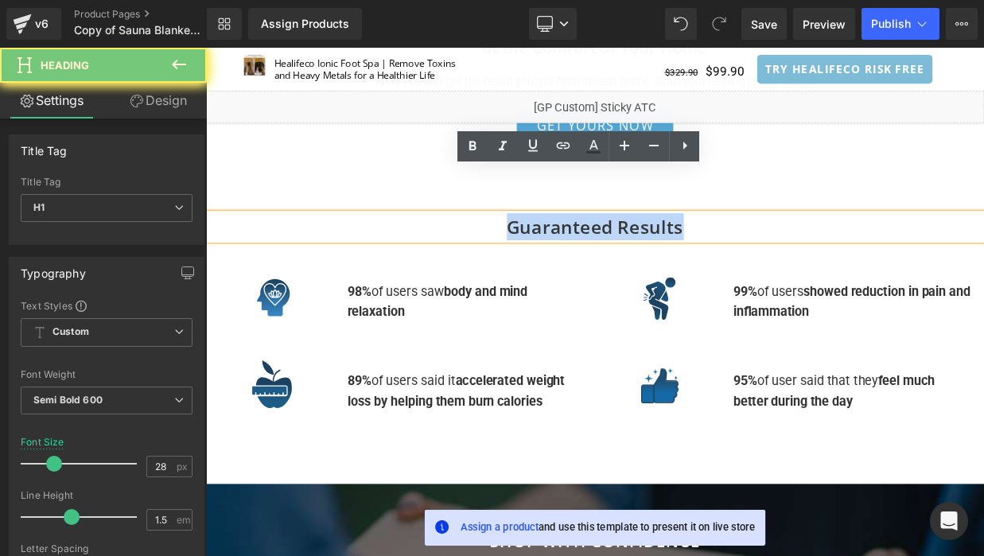
click bis_size\=\"\{\&quot\;x\&quot\;\ "Guaranteed Results"
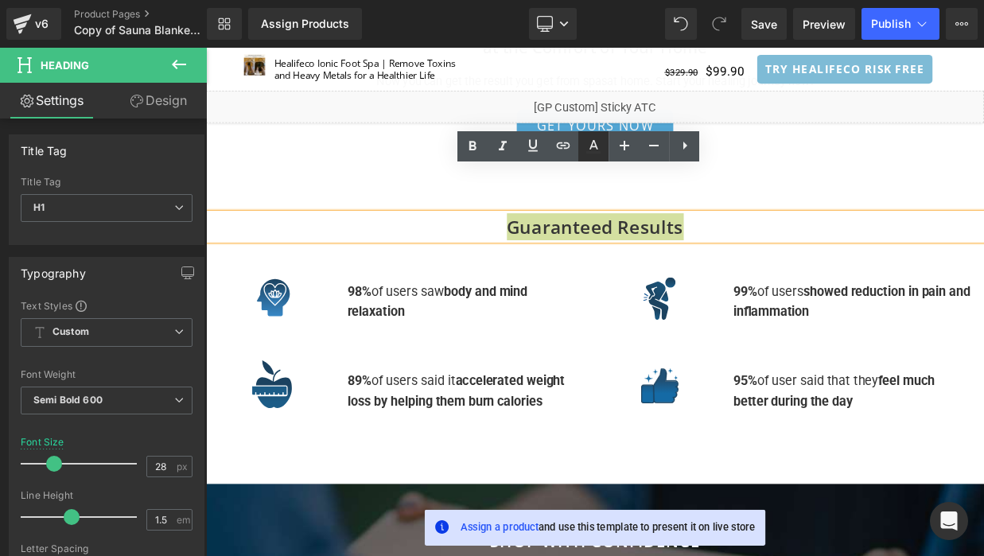
click at [596, 143] on icon at bounding box center [593, 145] width 9 height 10
type input "100"
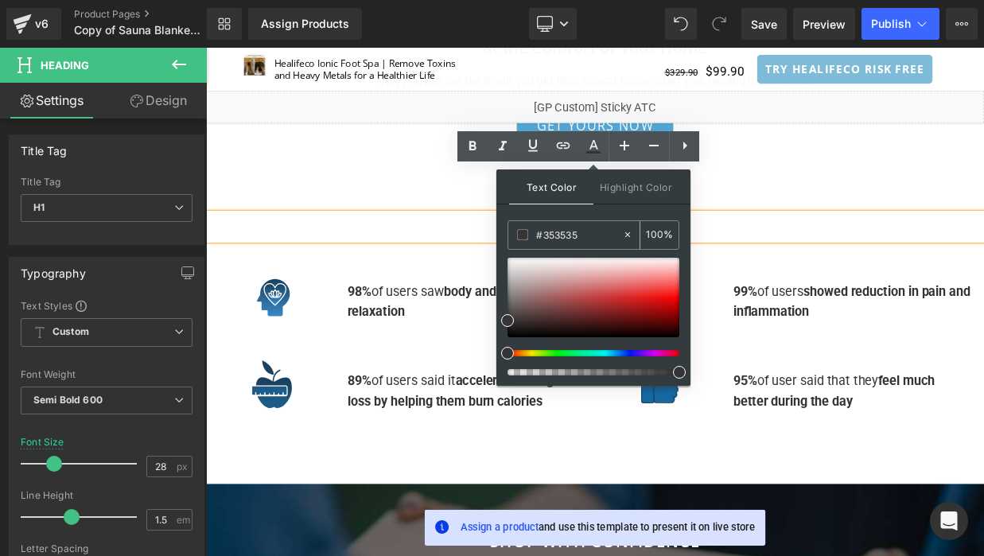
click at [573, 237] on input "#353535" at bounding box center [579, 234] width 86 height 17
paste input "122B3F"
type input "#122B3F"
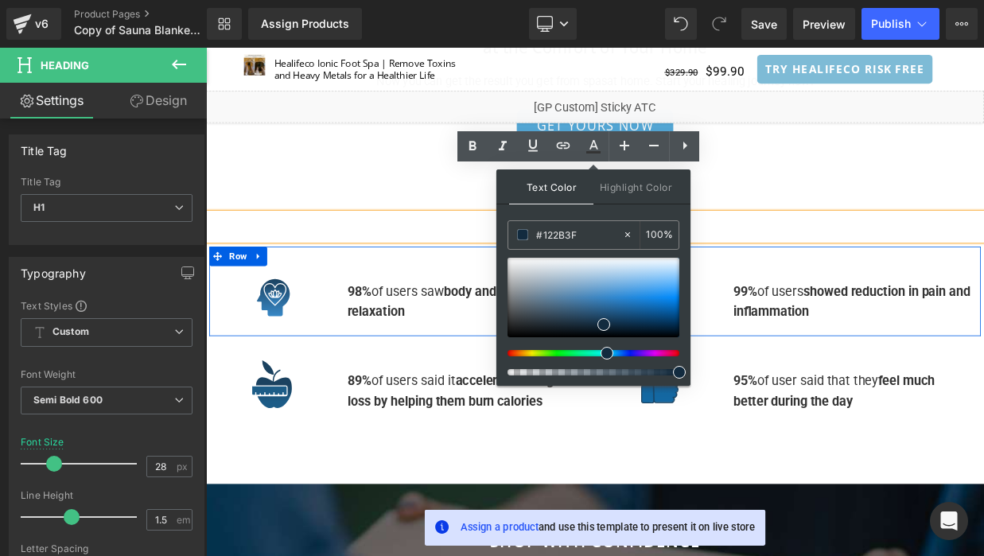
click at [872, 293] on div at bounding box center [687, 305] width 954 height 24
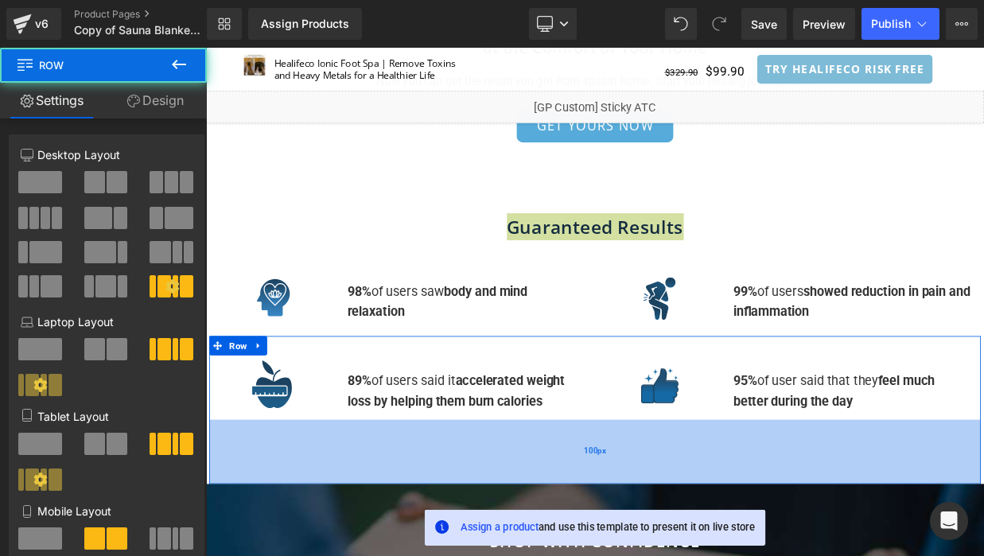
click at [816, 507] on div "100px" at bounding box center [687, 547] width 954 height 80
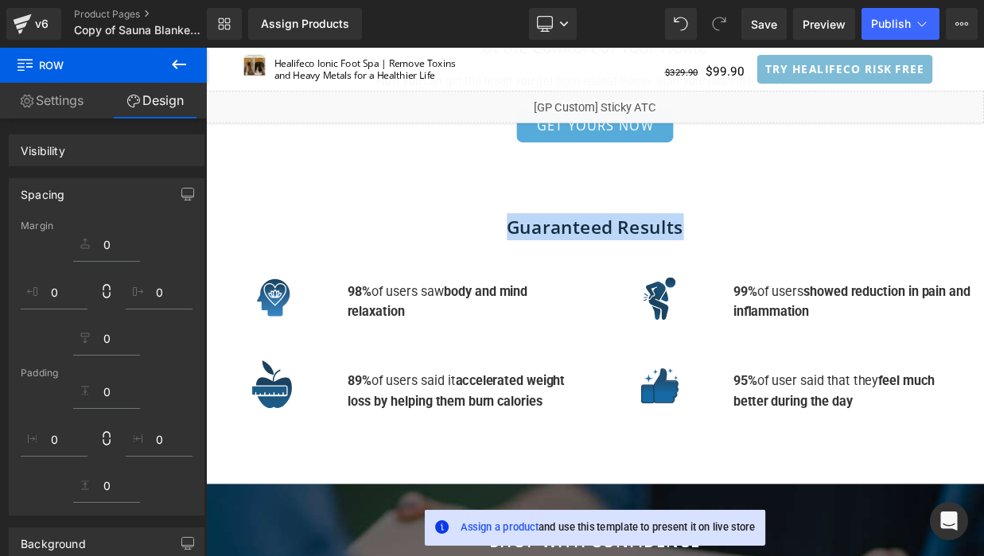
click at [450, 252] on h1 "Guaranteed Results" at bounding box center [687, 268] width 962 height 33
click bis_size\=\"\{\&quot\;x\&quot\;\ "Guaranteed Results"
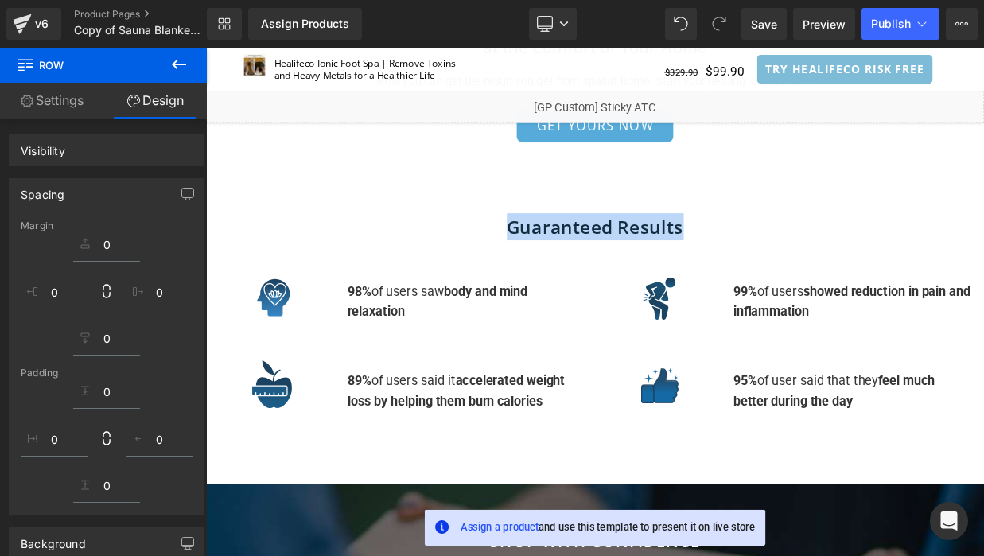
click bis_size\=\"\{\&quot\;x\&quot\;\ "Guaranteed Results"
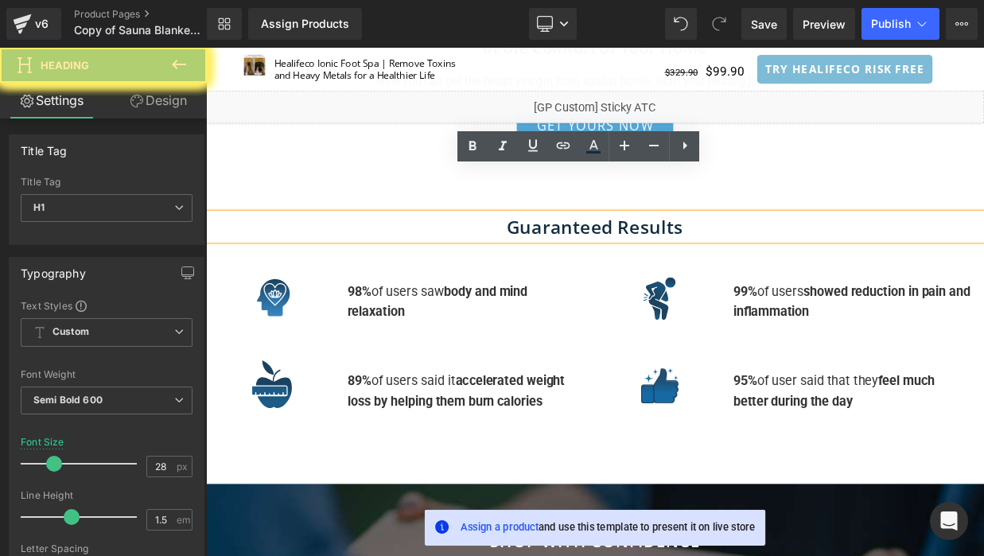
click at [568, 252] on h1 "Guaranteed Results" at bounding box center [687, 268] width 962 height 33
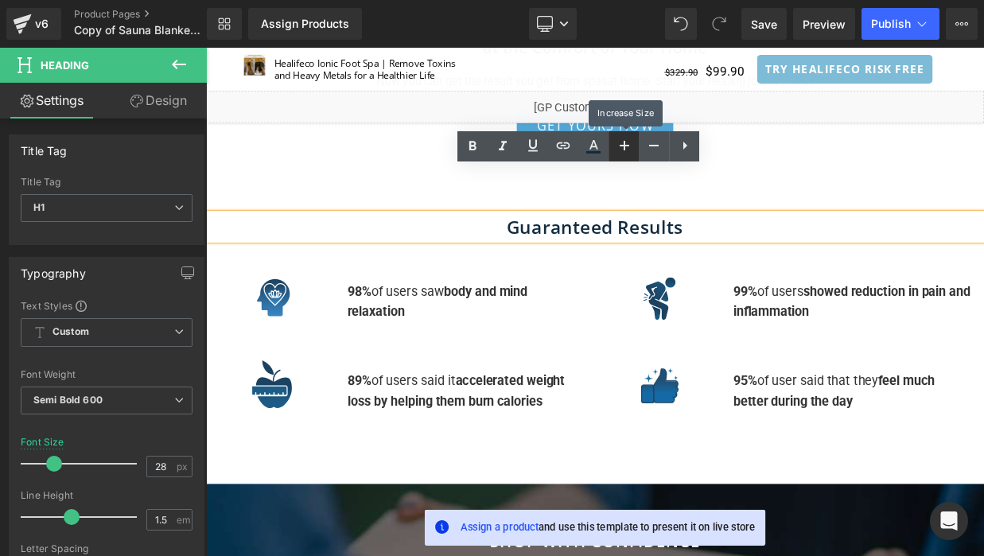
click at [629, 148] on icon at bounding box center [624, 145] width 19 height 19
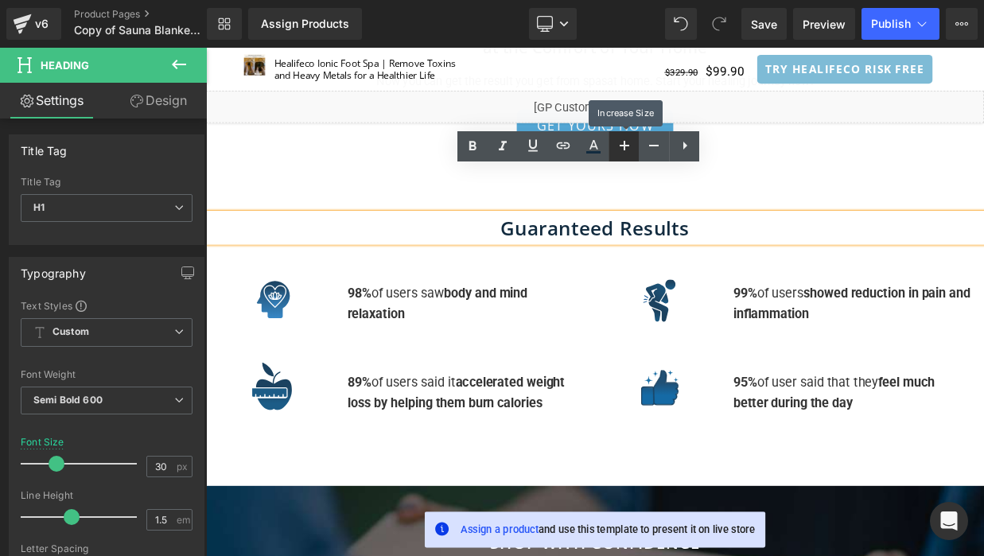
click at [629, 148] on icon at bounding box center [624, 145] width 19 height 19
type input "32"
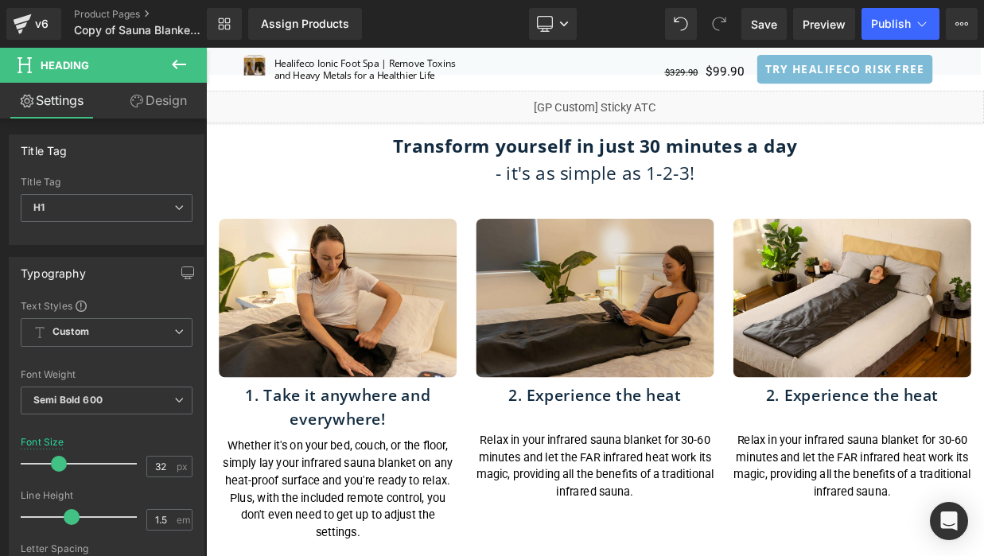
scroll to position [6091, 0]
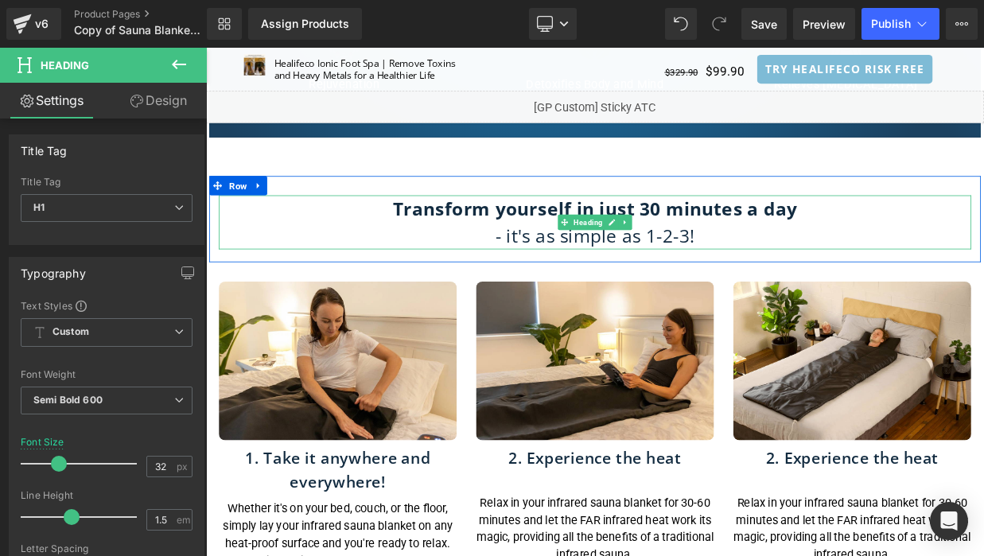
click at [739, 232] on strong "Transform yourself in just 30 minutes a day" at bounding box center [687, 247] width 500 height 30
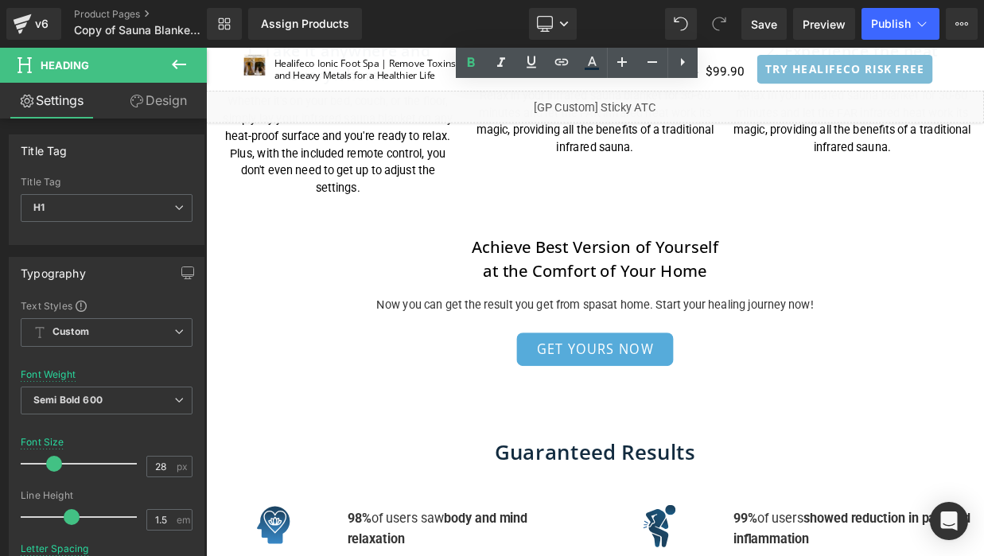
scroll to position [6668, 0]
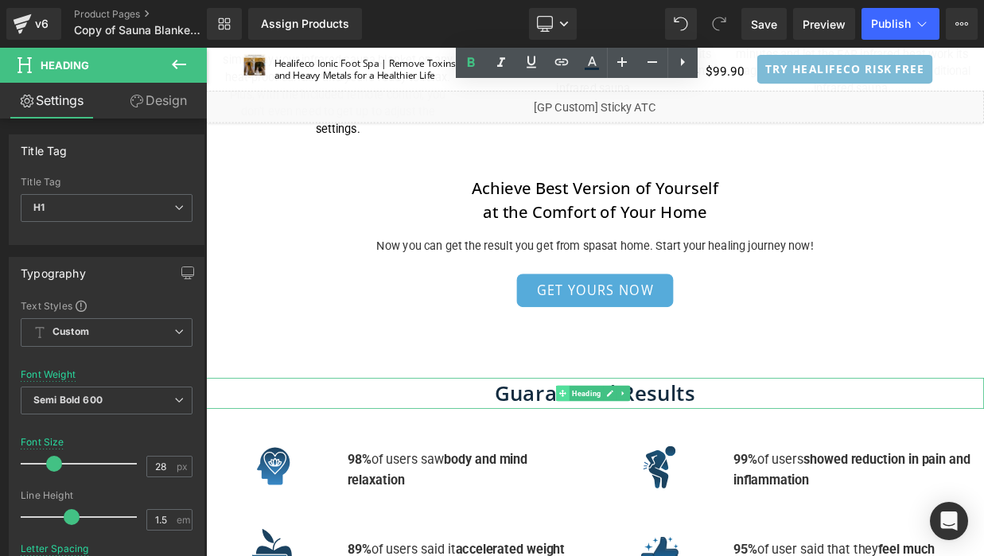
click at [652, 465] on span at bounding box center [647, 474] width 17 height 19
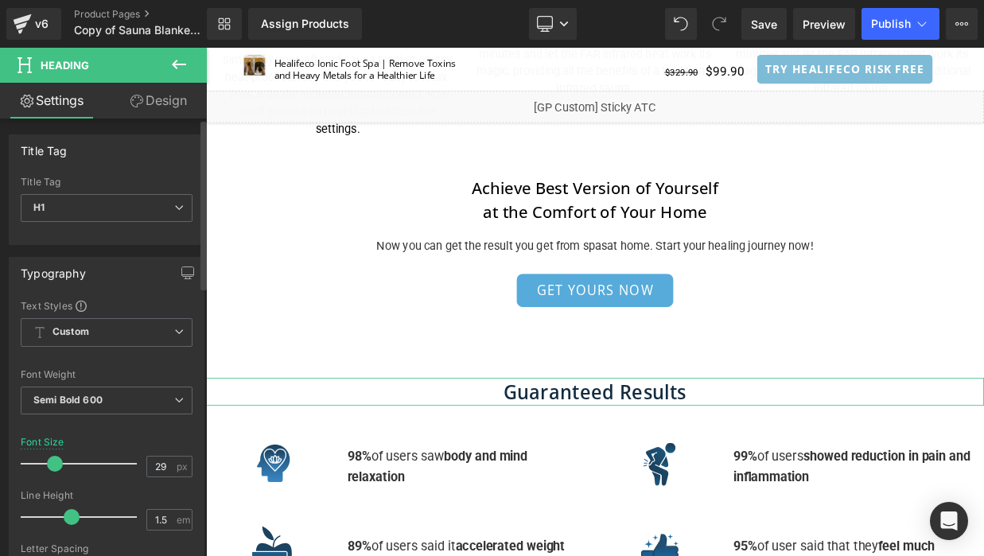
type input "28"
click at [49, 461] on span at bounding box center [54, 464] width 16 height 16
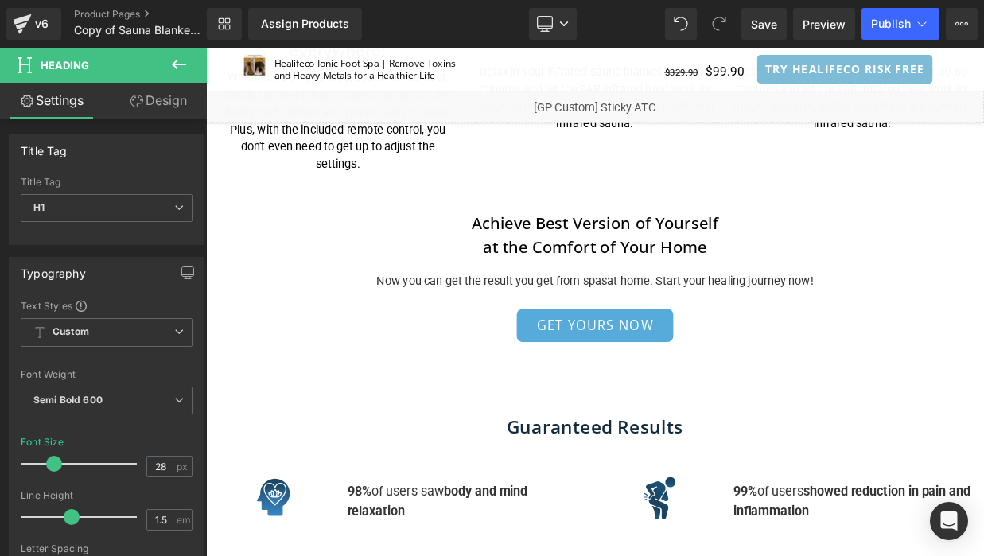
scroll to position [6545, 0]
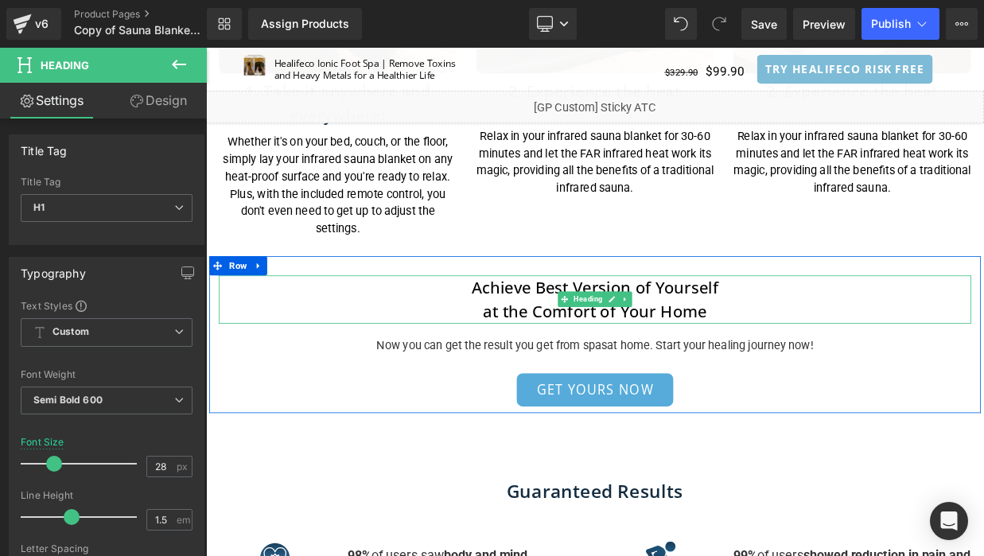
click at [636, 359] on h1 "at the Comfort of Your Home" at bounding box center [687, 374] width 931 height 30
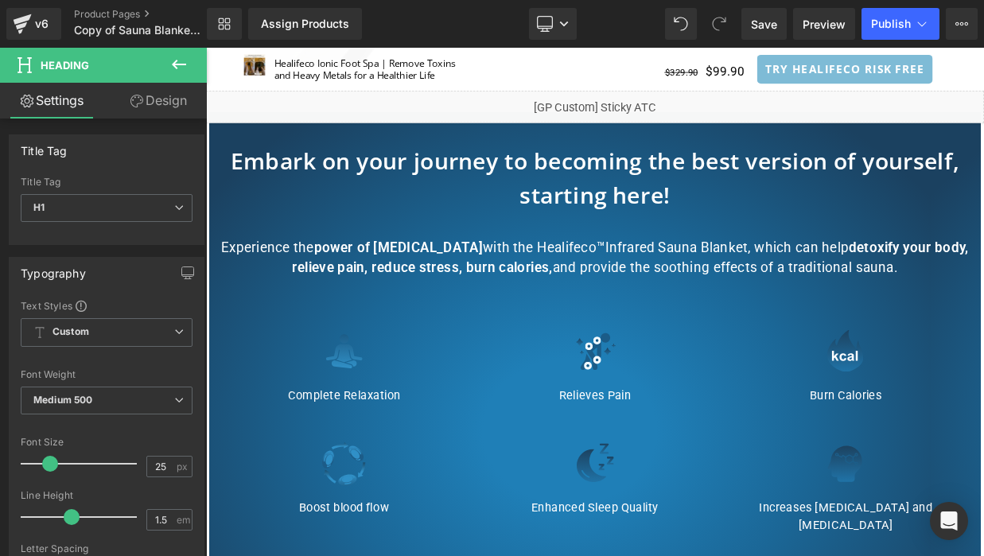
scroll to position [5543, 0]
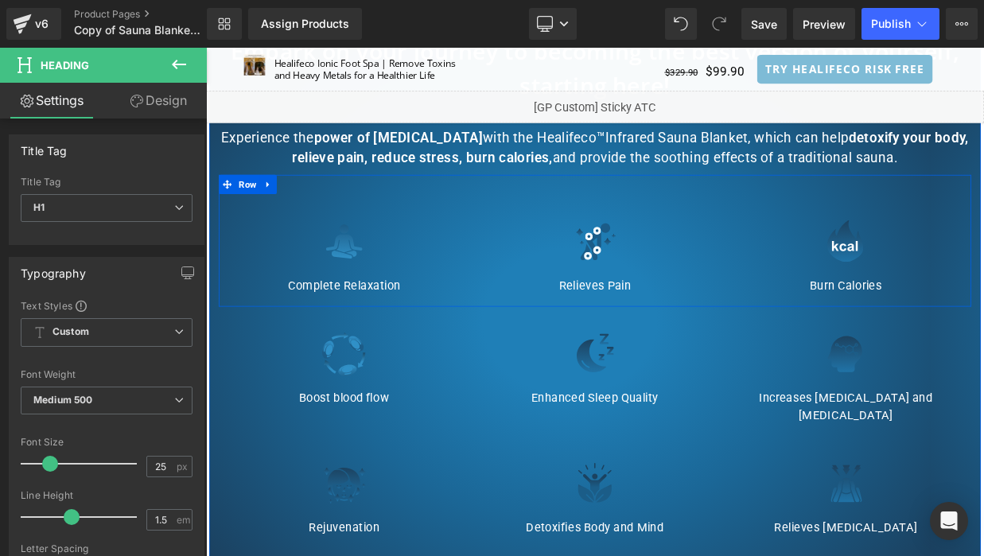
click at [534, 253] on div "Image Relieves Pain Heading" at bounding box center [687, 306] width 310 height 107
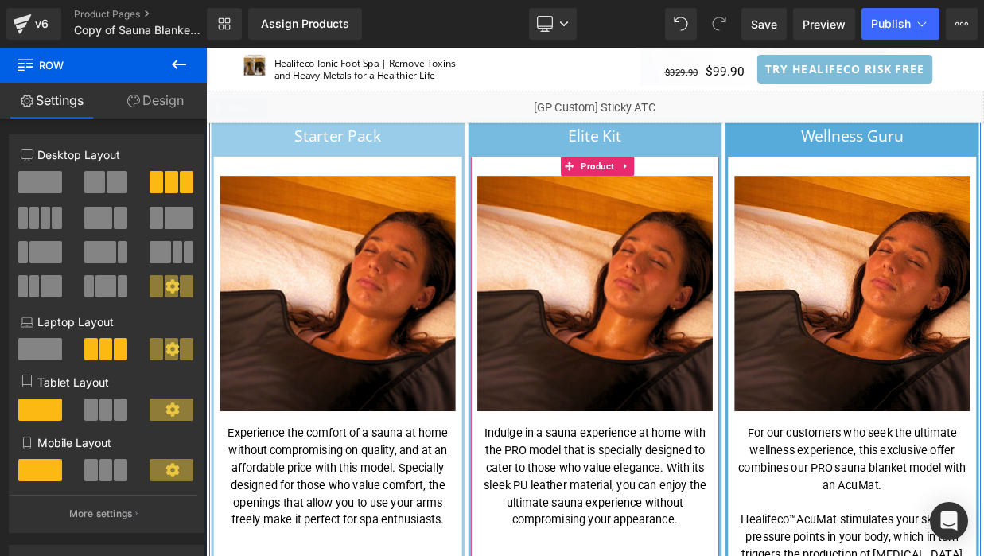
scroll to position [3500, 0]
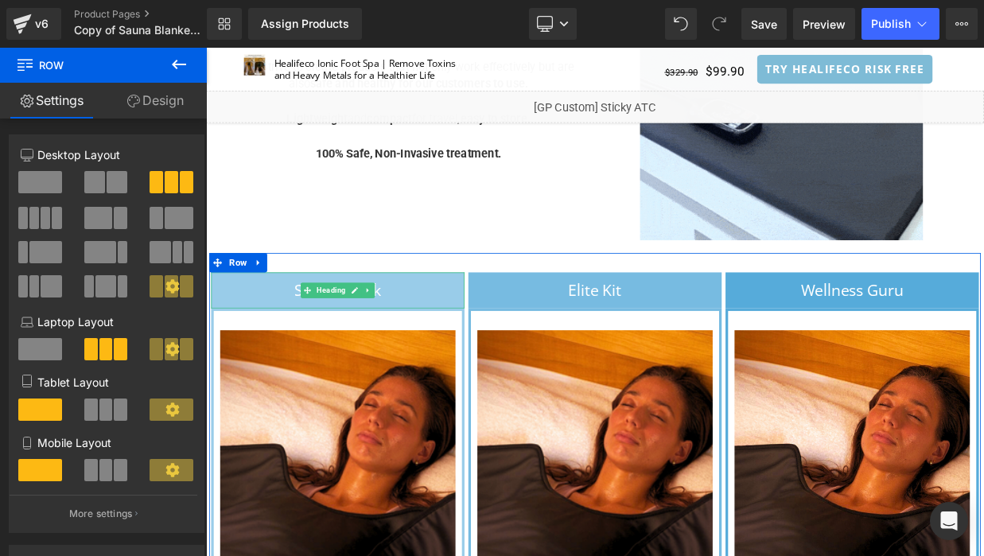
click at [484, 333] on h1 "Starter Pack" at bounding box center [368, 347] width 313 height 29
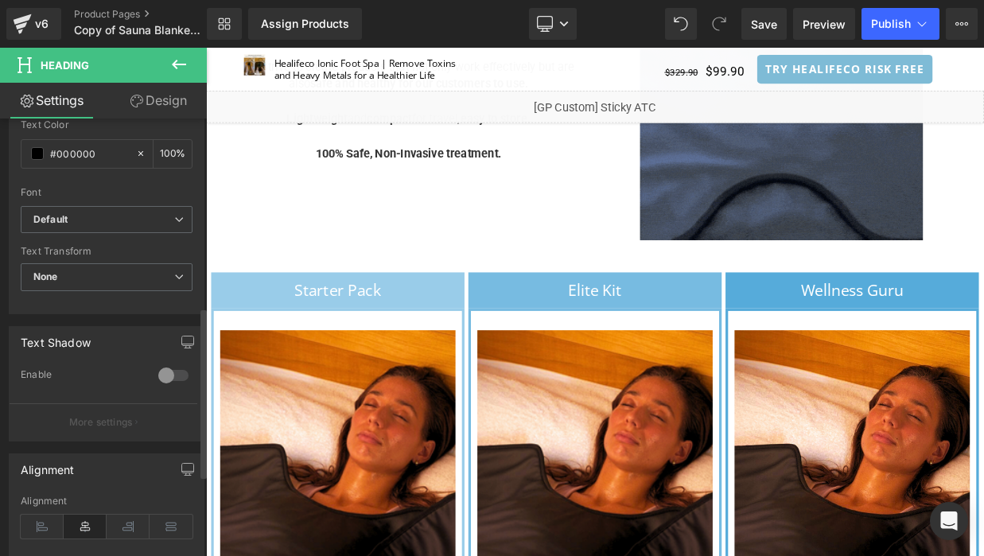
scroll to position [690, 0]
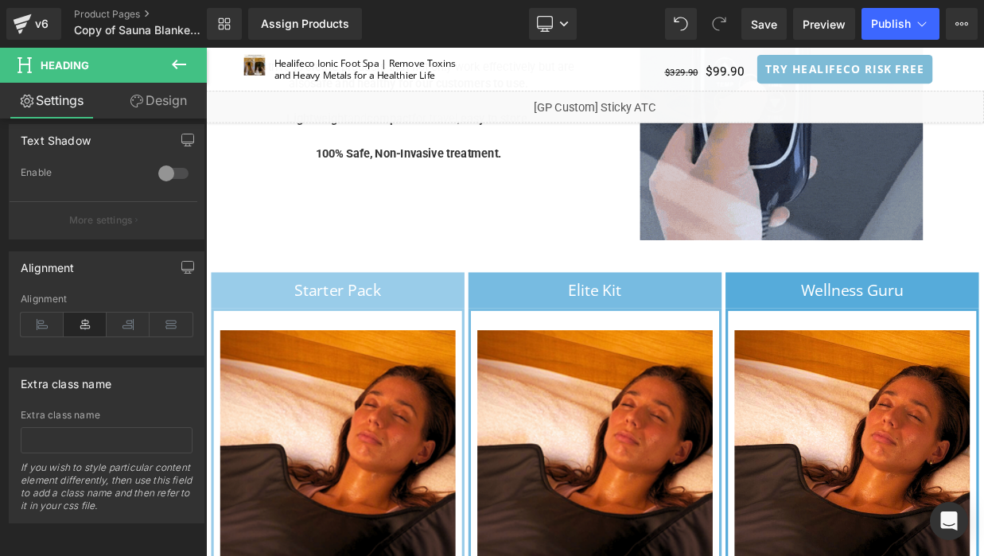
click at [134, 106] on icon at bounding box center [136, 101] width 13 height 13
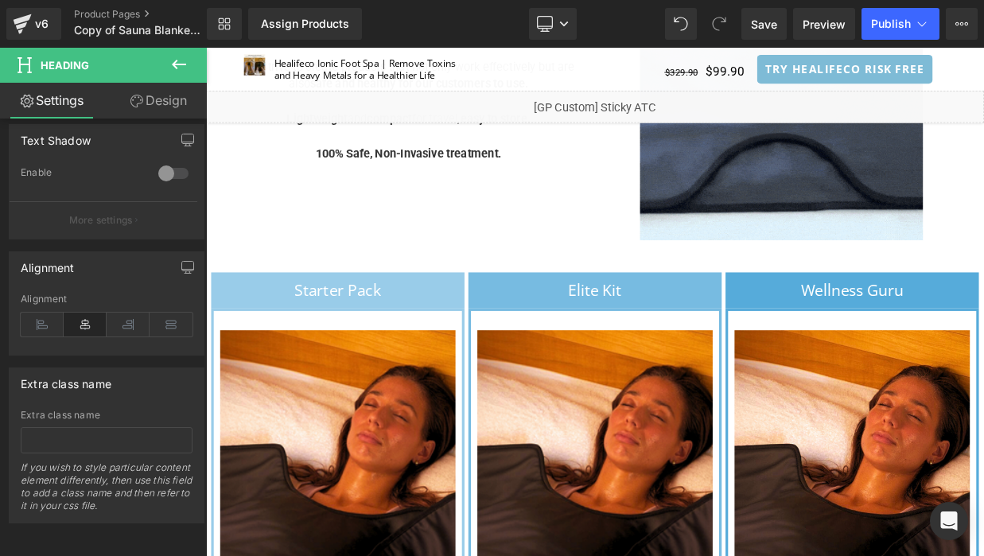
click at [0, 0] on div "Shadow" at bounding box center [0, 0] width 0 height 0
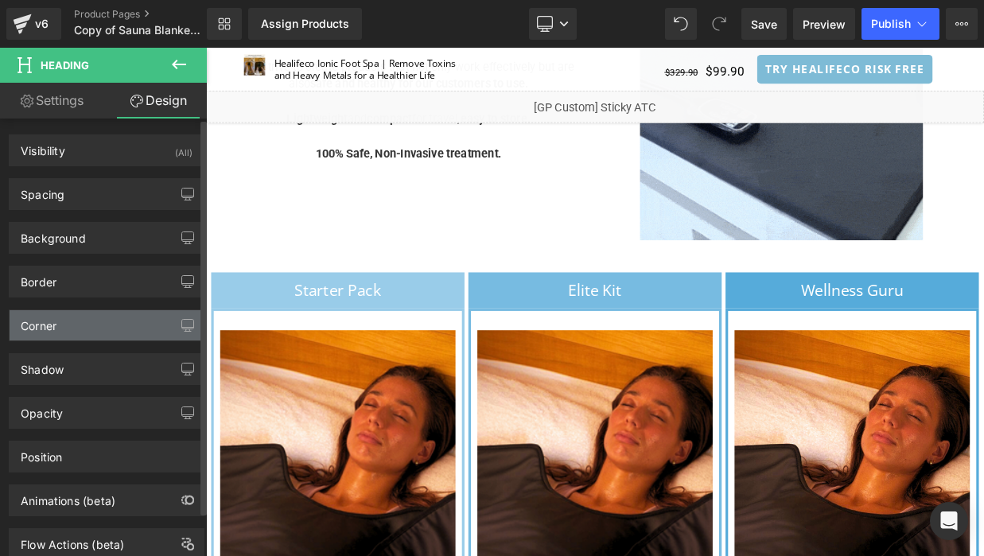
type input "0"
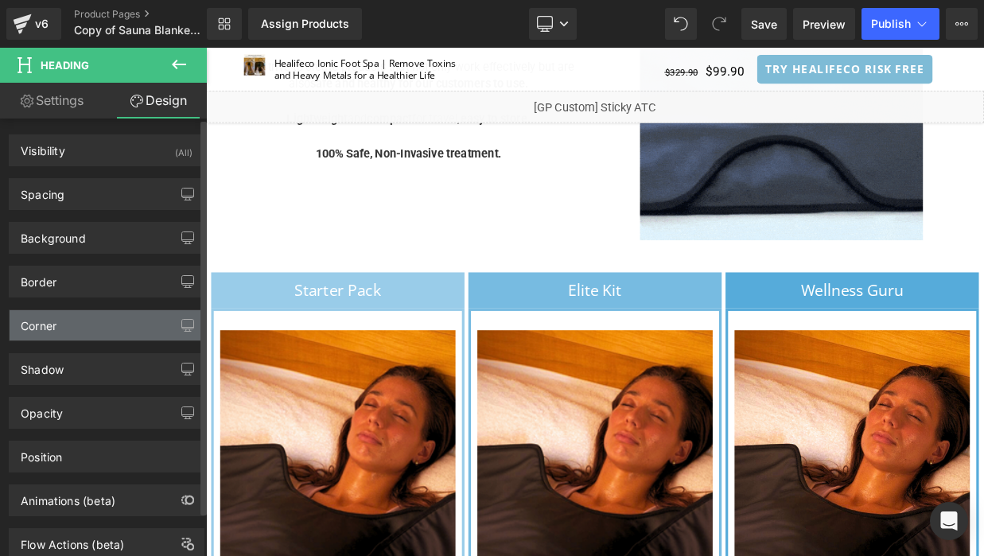
type input "0"
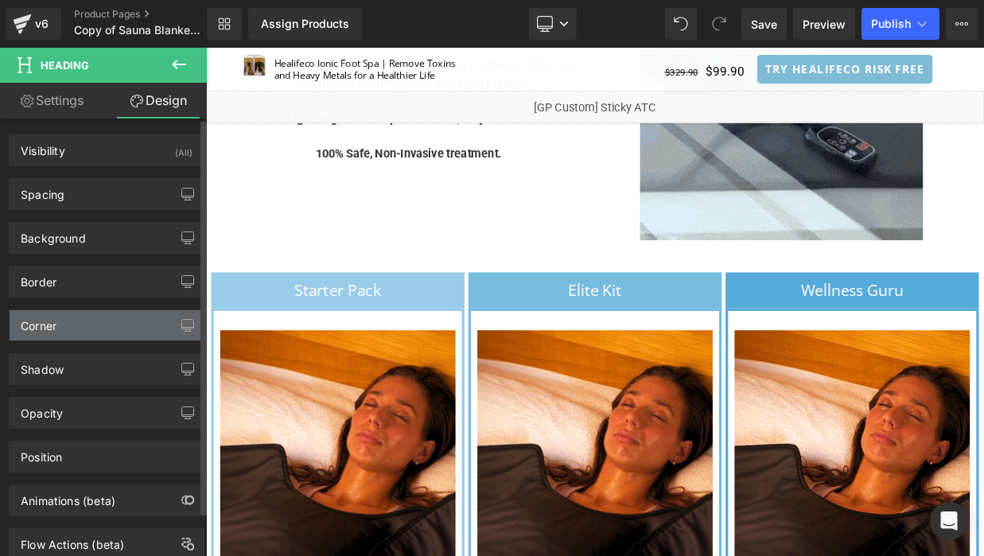
type input "0"
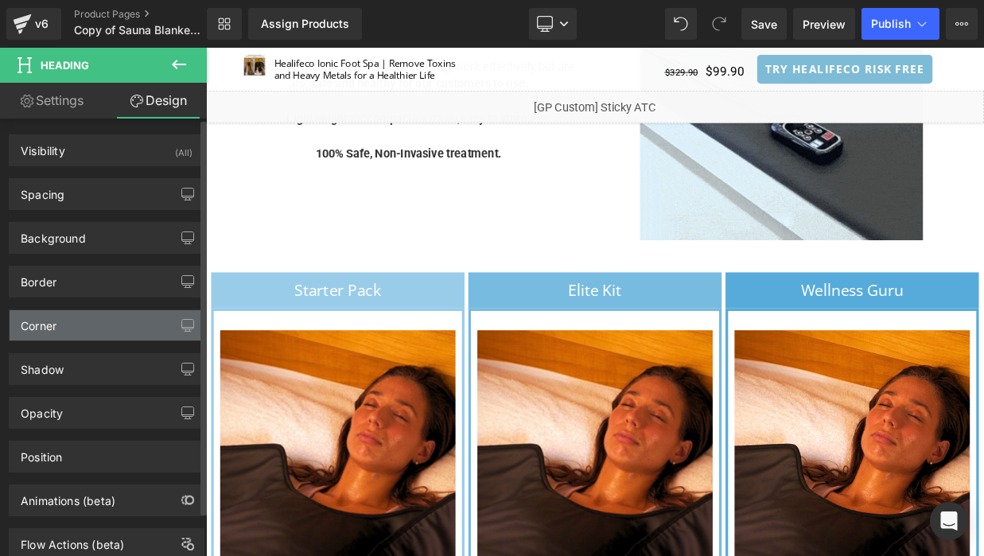
type input "0"
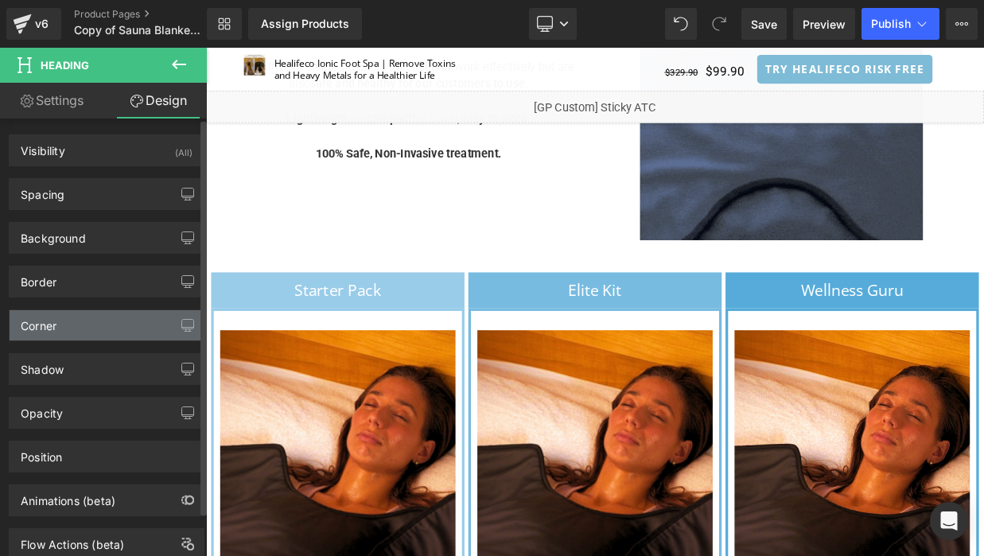
click at [102, 327] on div "Corner" at bounding box center [107, 325] width 194 height 30
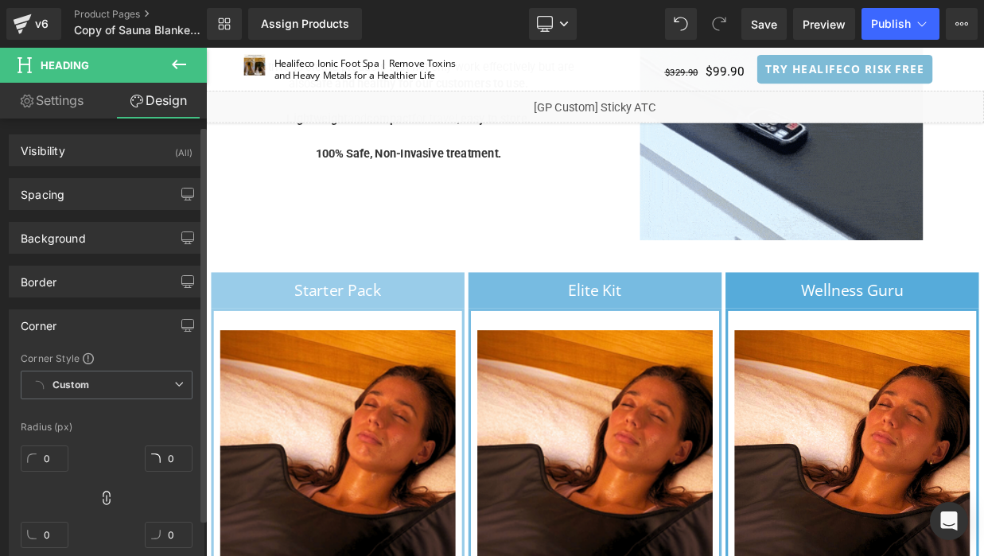
scroll to position [107, 0]
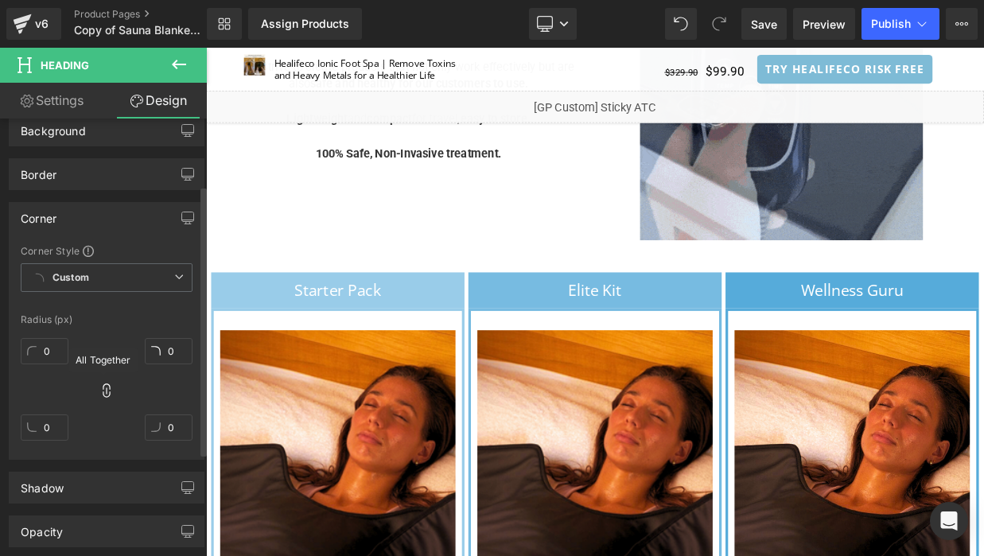
click at [103, 388] on icon at bounding box center [107, 391] width 16 height 16
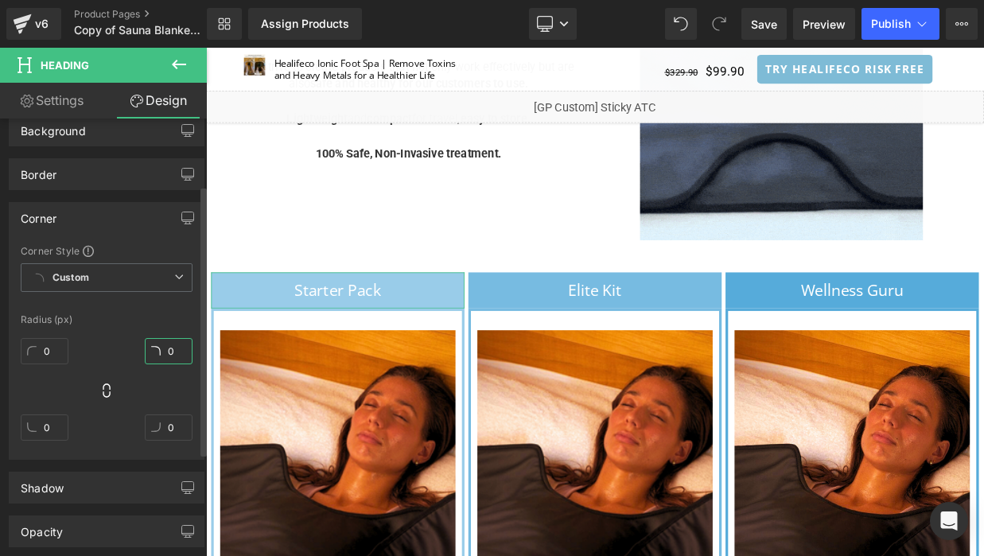
click at [173, 349] on input "0" at bounding box center [169, 351] width 48 height 26
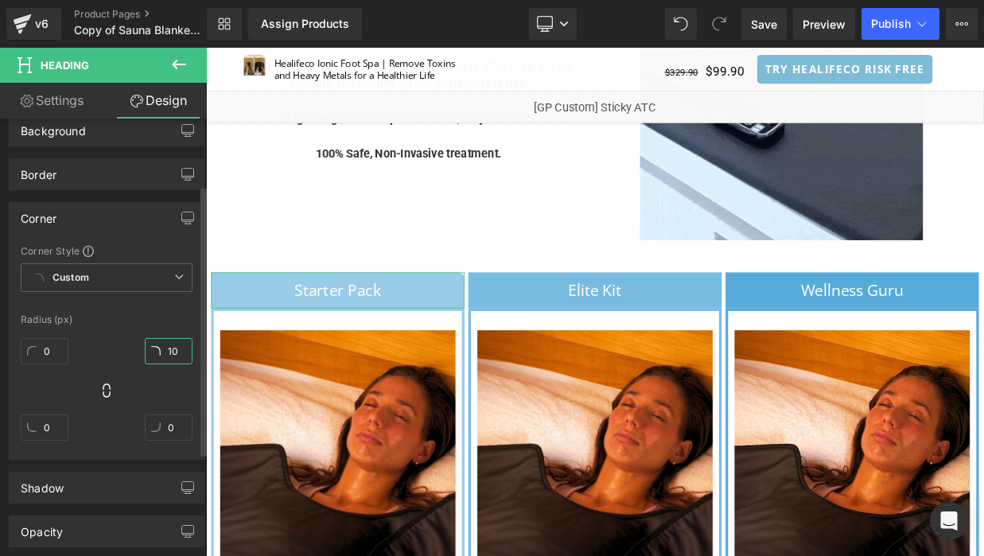
type input "1"
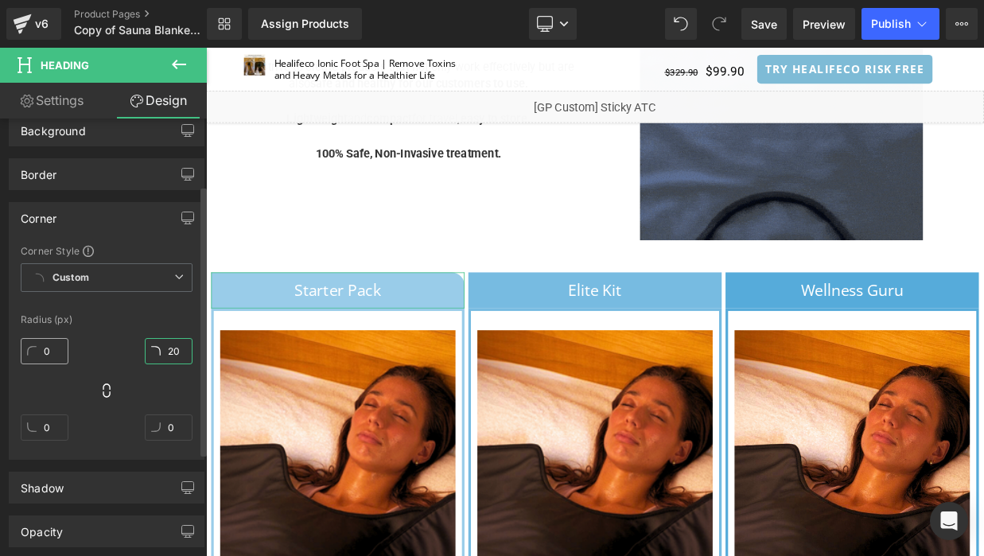
type input "20"
click at [52, 350] on input "0" at bounding box center [45, 351] width 48 height 26
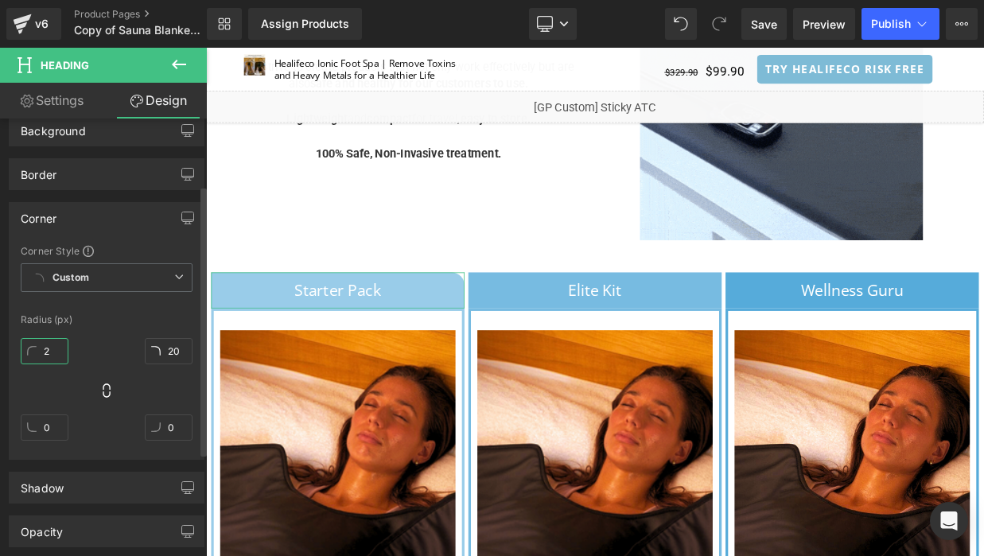
type input "20"
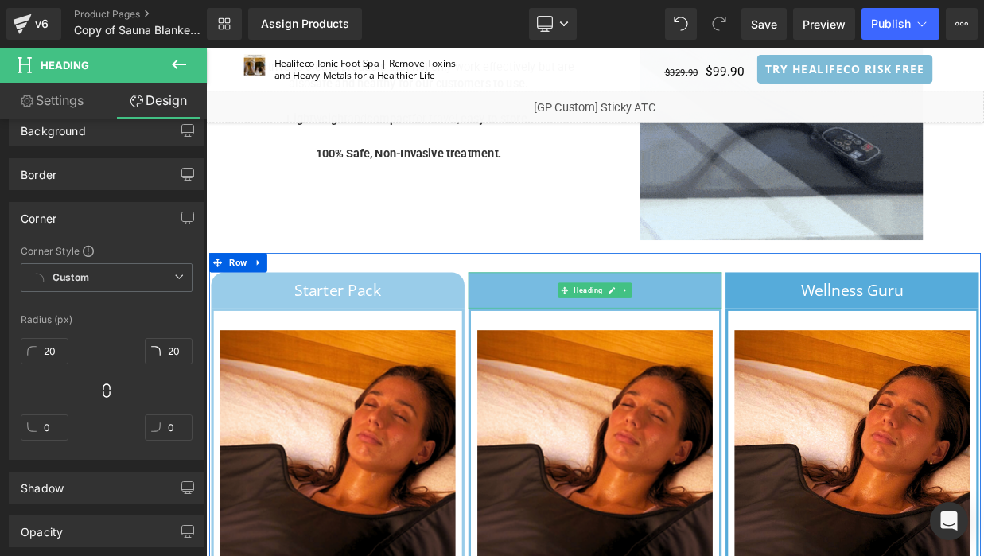
click at [811, 333] on h1 "Elite Kit" at bounding box center [686, 347] width 313 height 29
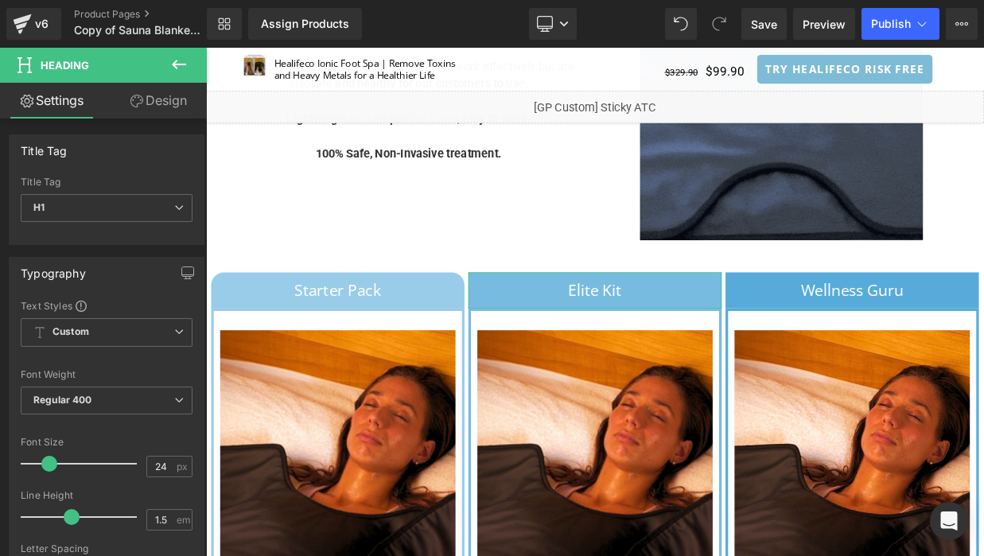
click at [154, 101] on link "Design" at bounding box center [158, 101] width 103 height 36
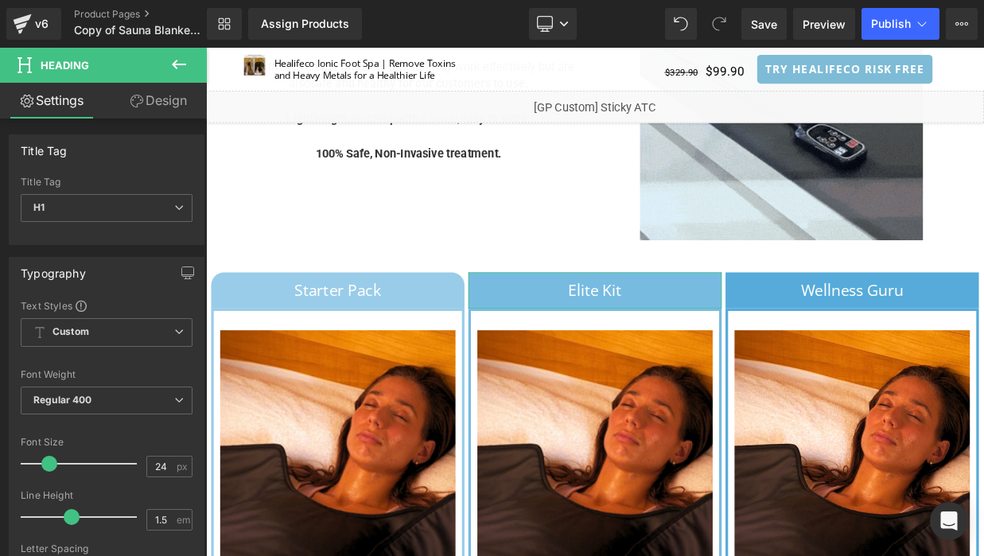
click at [0, 0] on div "Corner" at bounding box center [0, 0] width 0 height 0
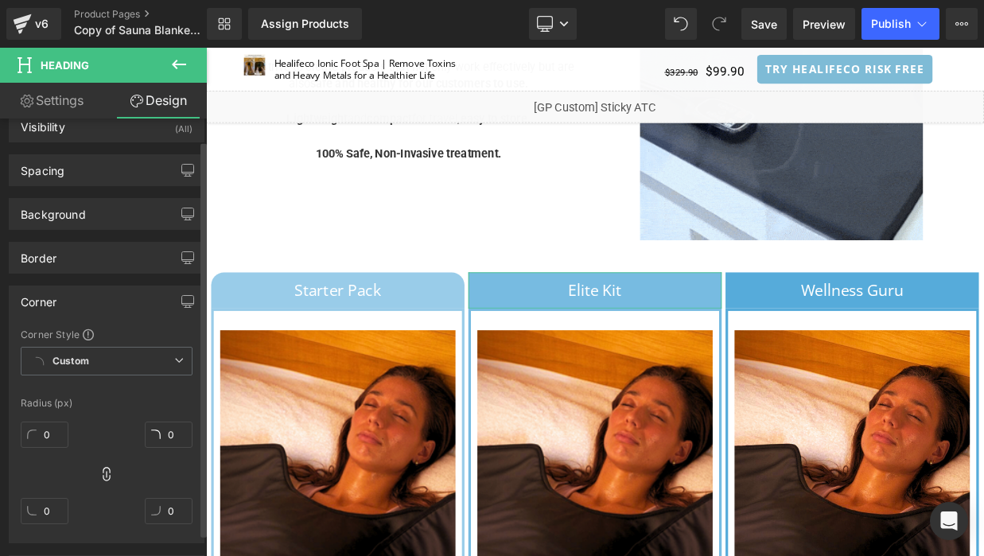
scroll to position [107, 0]
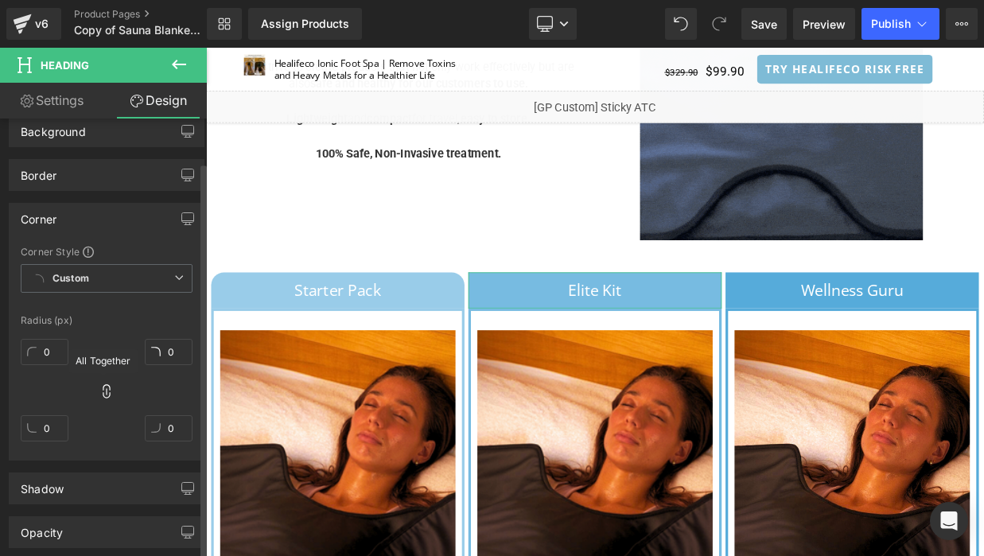
click at [99, 390] on icon at bounding box center [107, 391] width 16 height 16
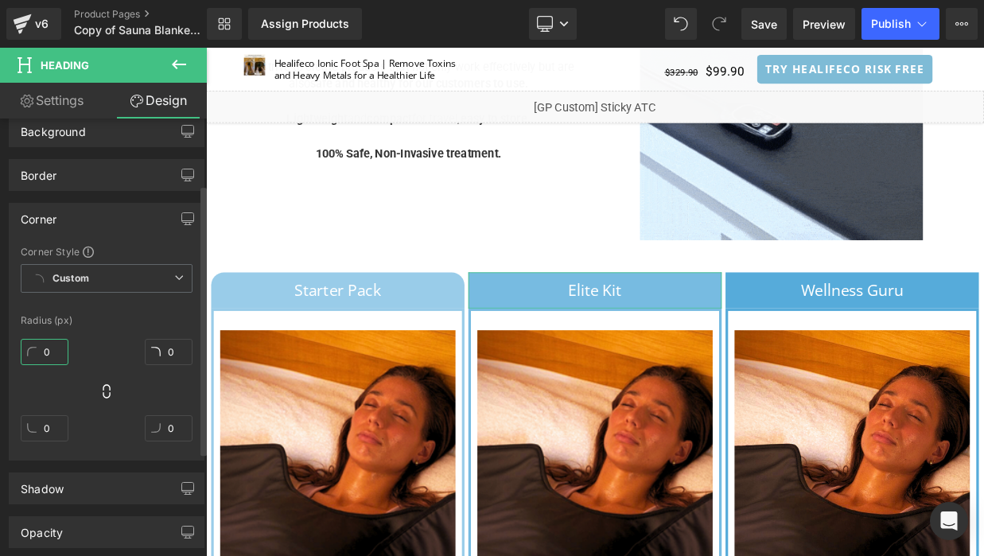
click at [51, 354] on input "0" at bounding box center [45, 352] width 48 height 26
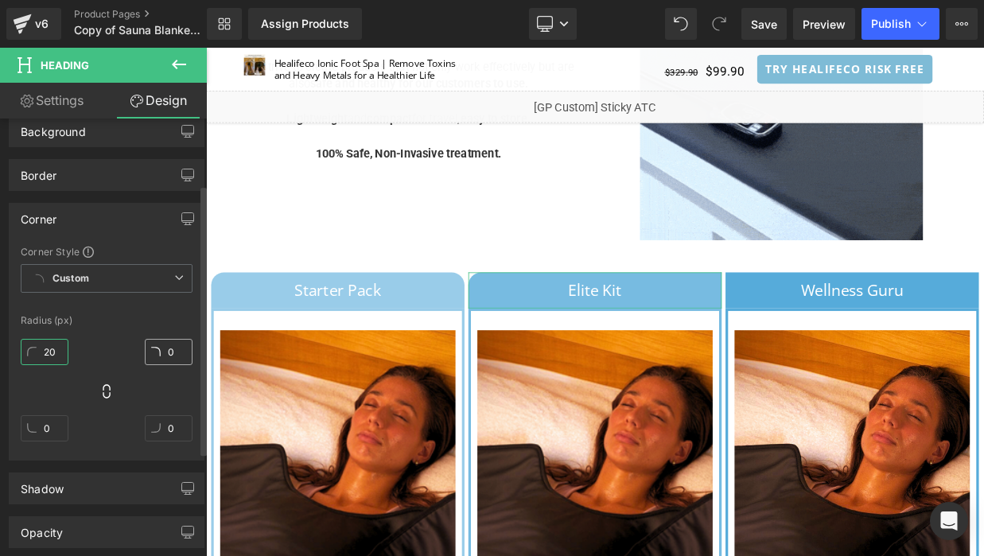
type input "20"
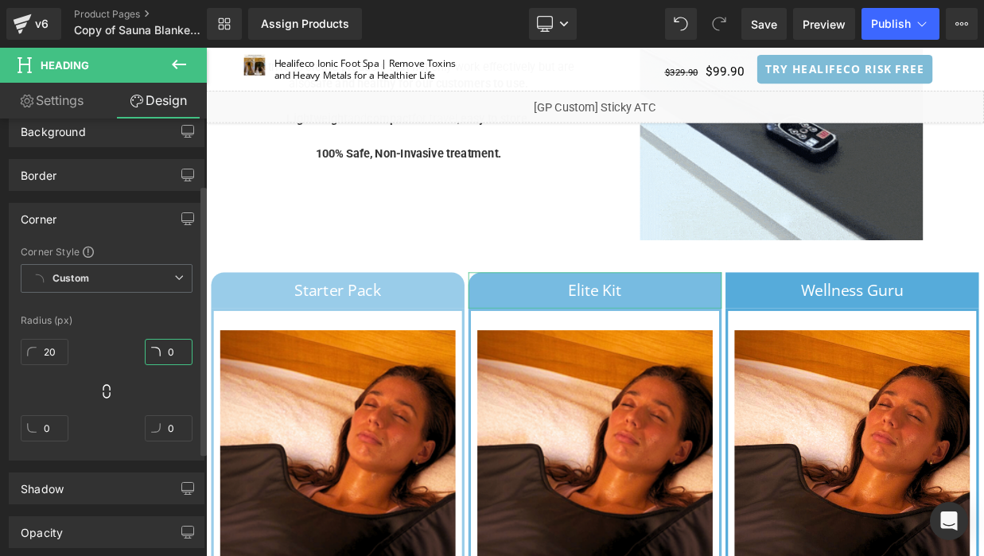
click at [169, 347] on input "0" at bounding box center [169, 352] width 48 height 26
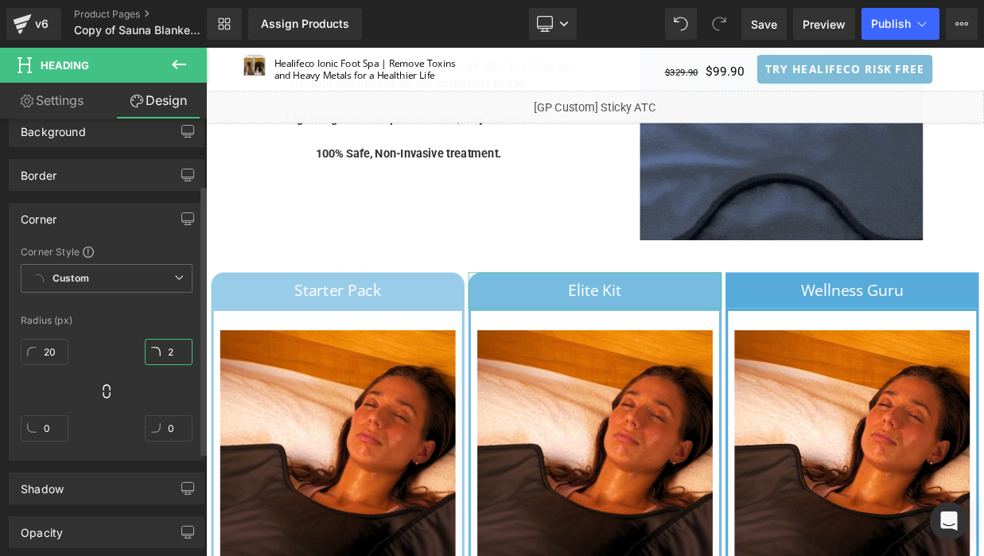
type input "20"
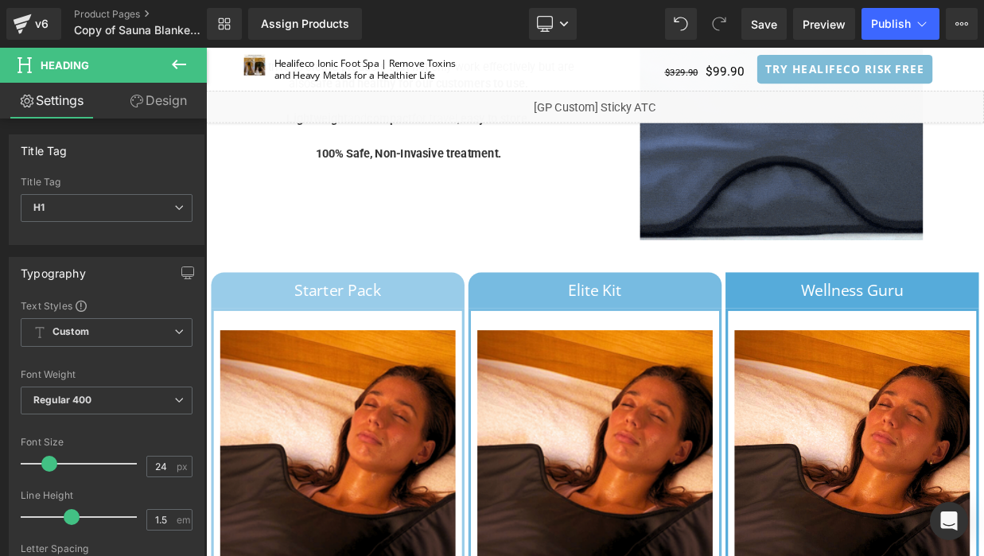
click at [188, 98] on link "Design" at bounding box center [158, 101] width 103 height 36
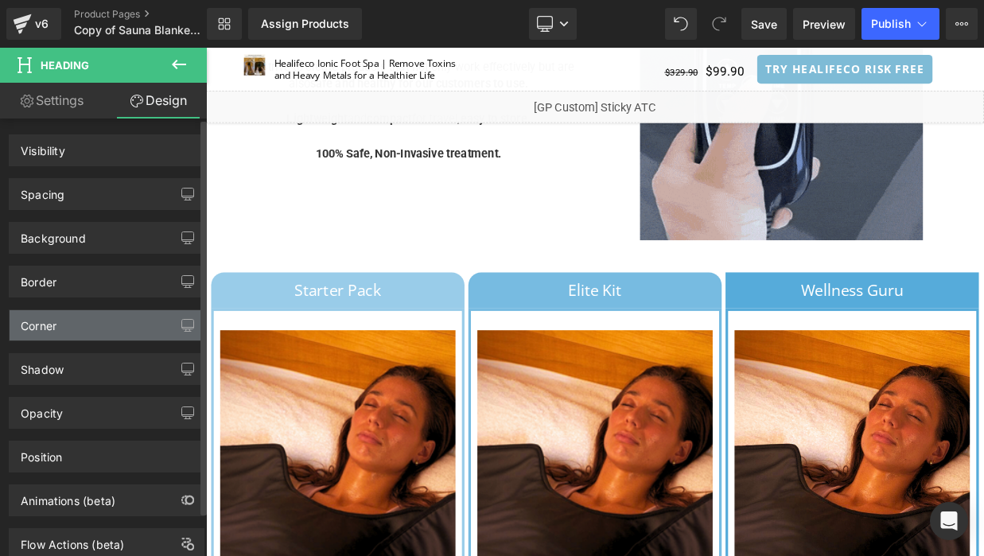
click at [118, 340] on div "Corner" at bounding box center [107, 325] width 194 height 30
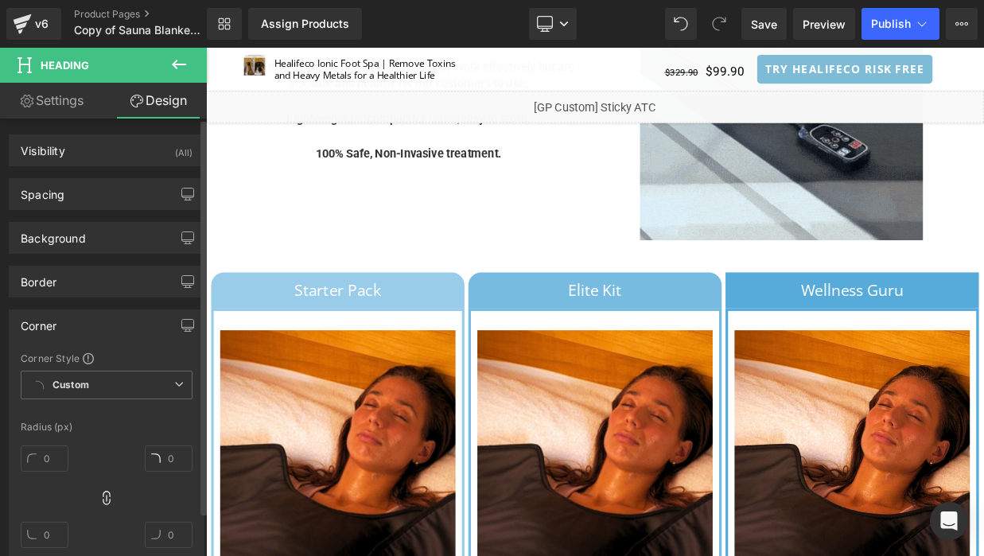
type input "0"
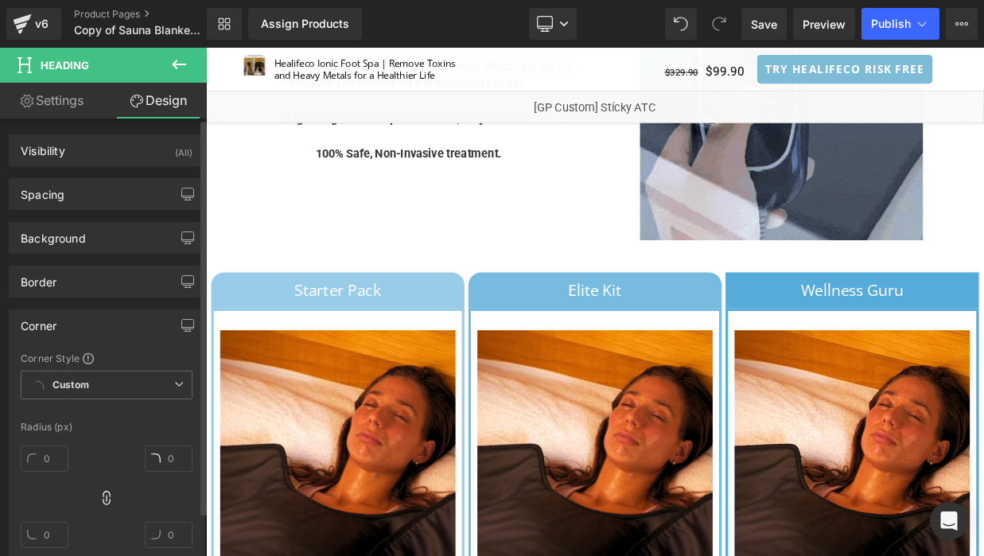
type input "0"
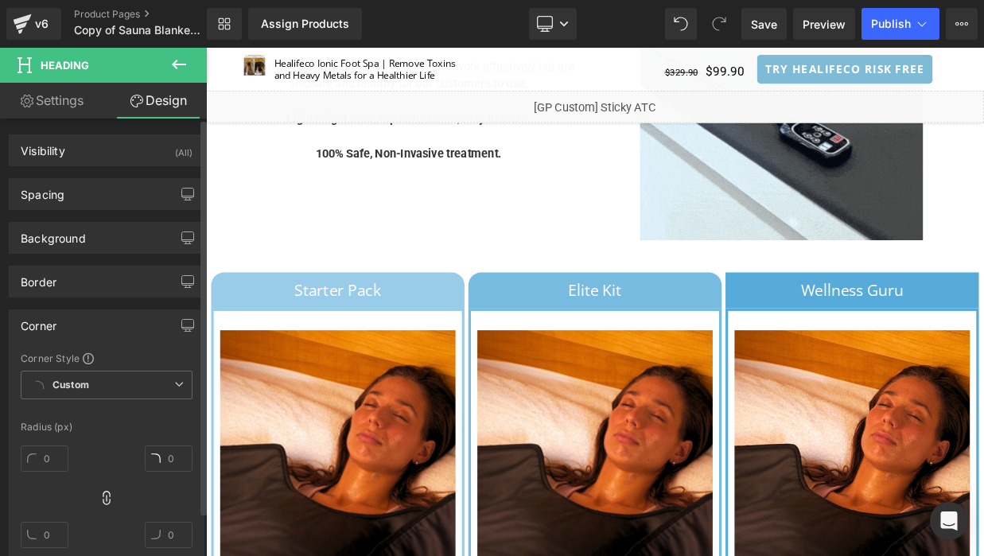
type input "0"
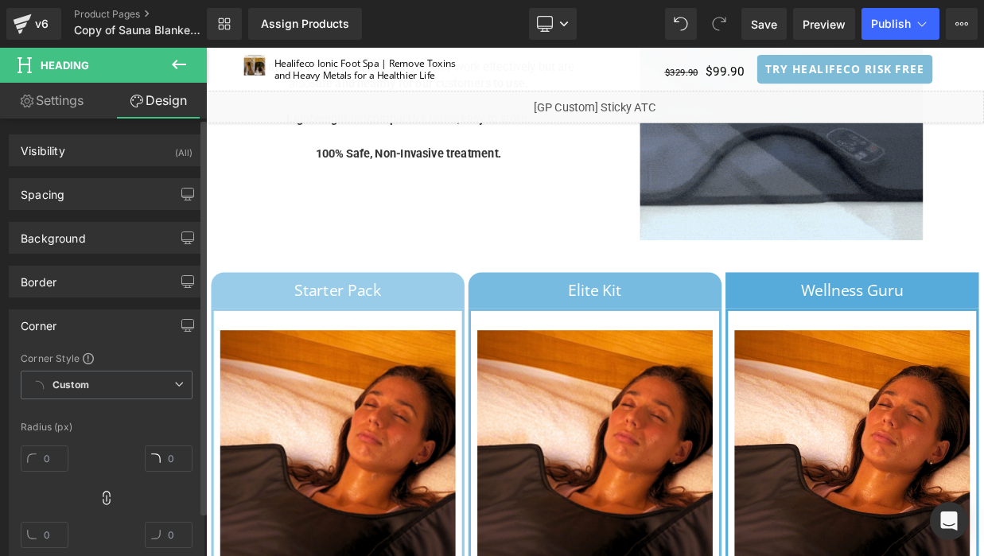
type input "0"
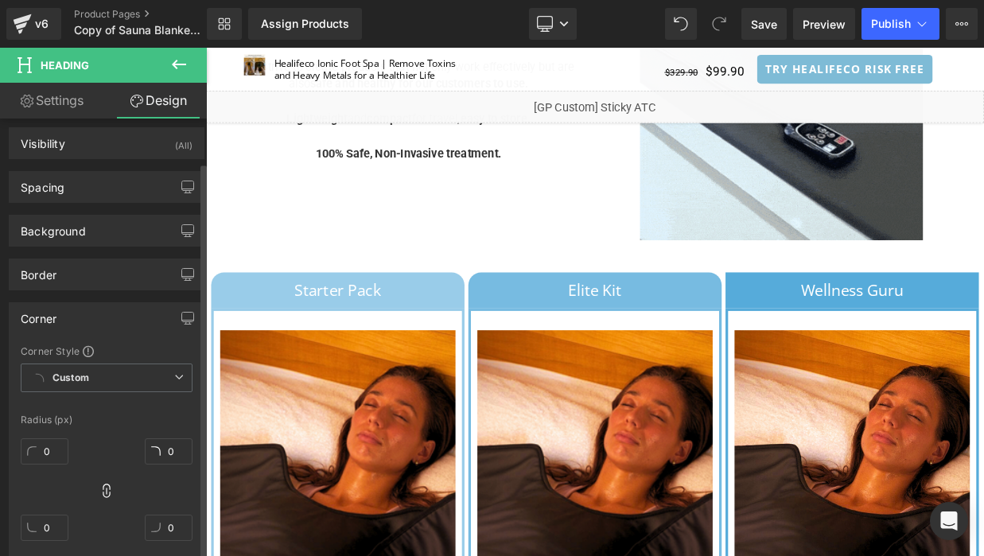
scroll to position [85, 0]
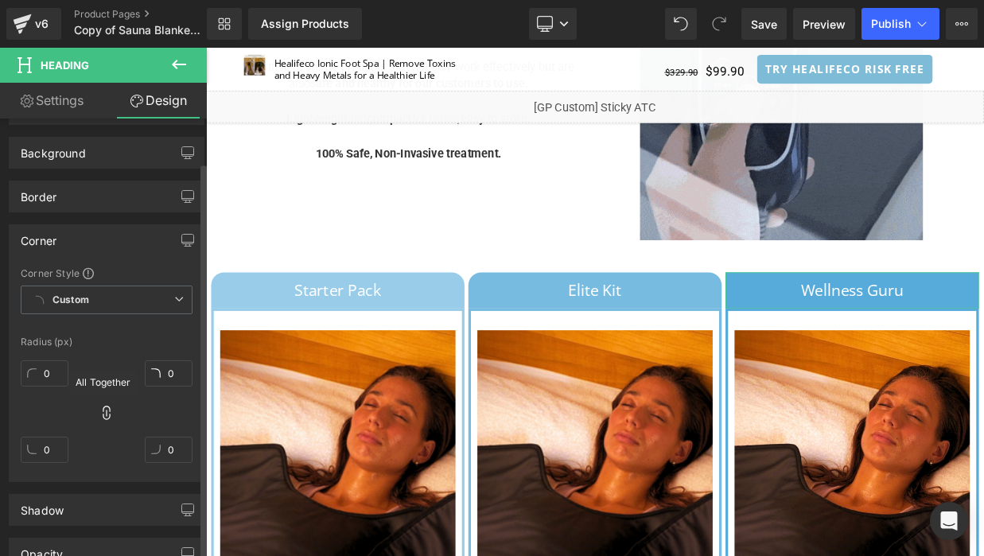
click at [103, 410] on icon at bounding box center [106, 413] width 7 height 14
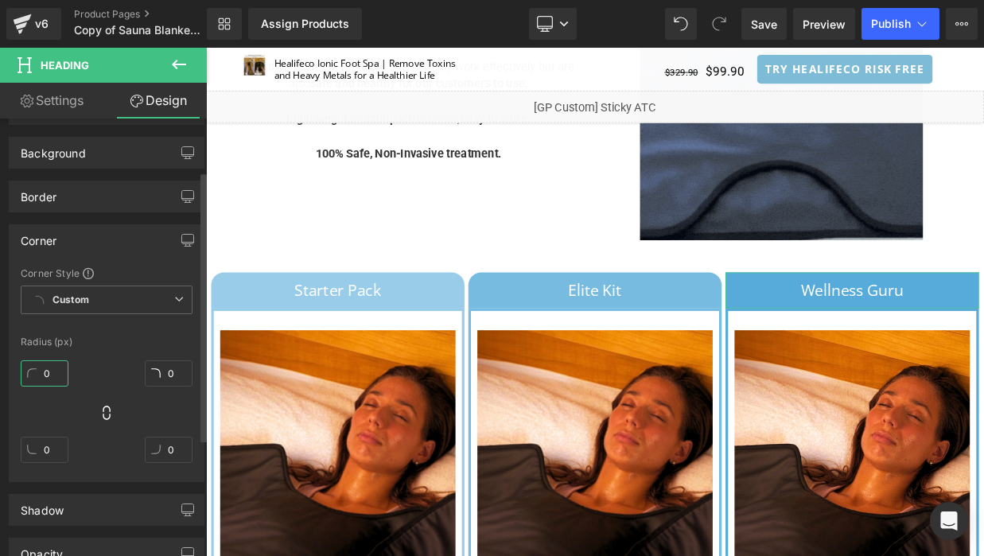
click at [51, 374] on input "0" at bounding box center [45, 373] width 48 height 26
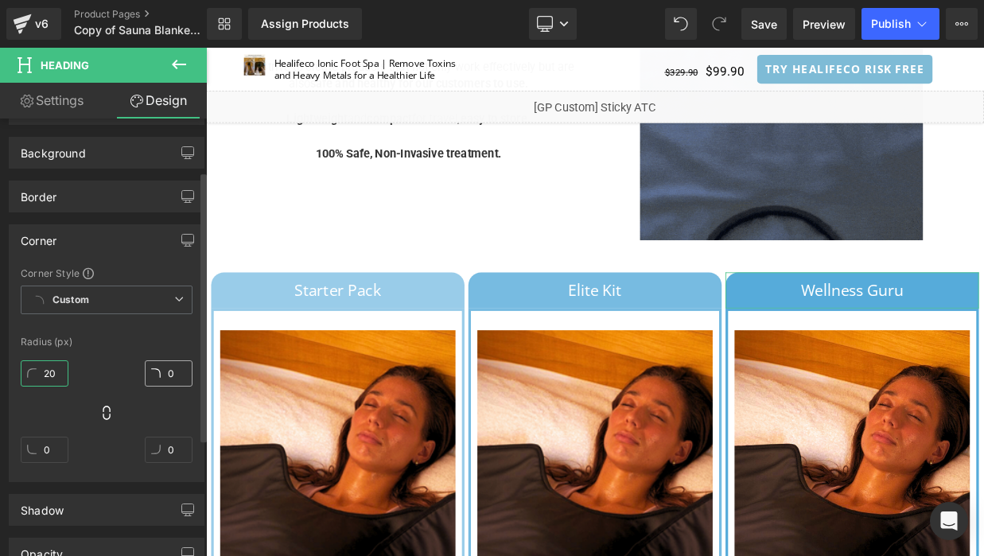
type input "20"
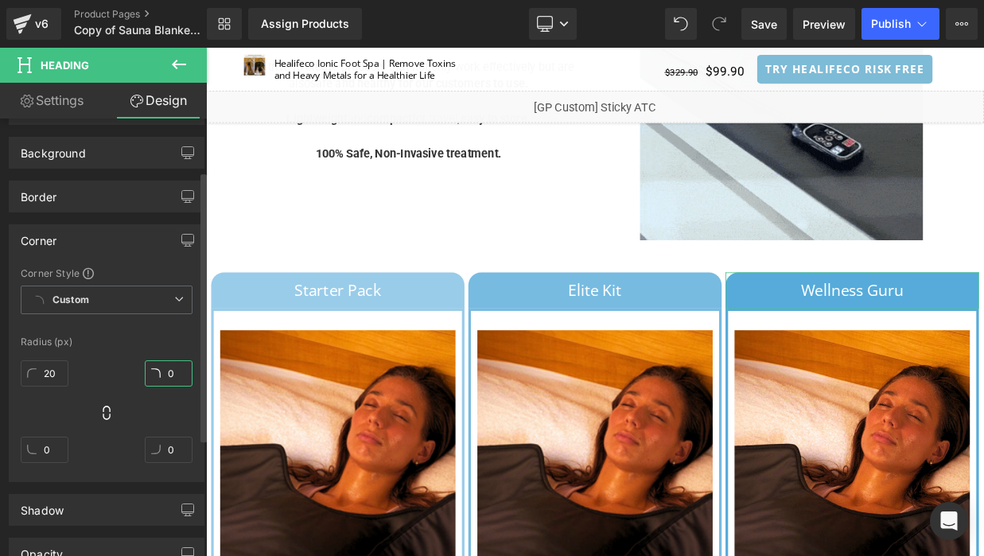
click at [163, 374] on input "0" at bounding box center [169, 373] width 48 height 26
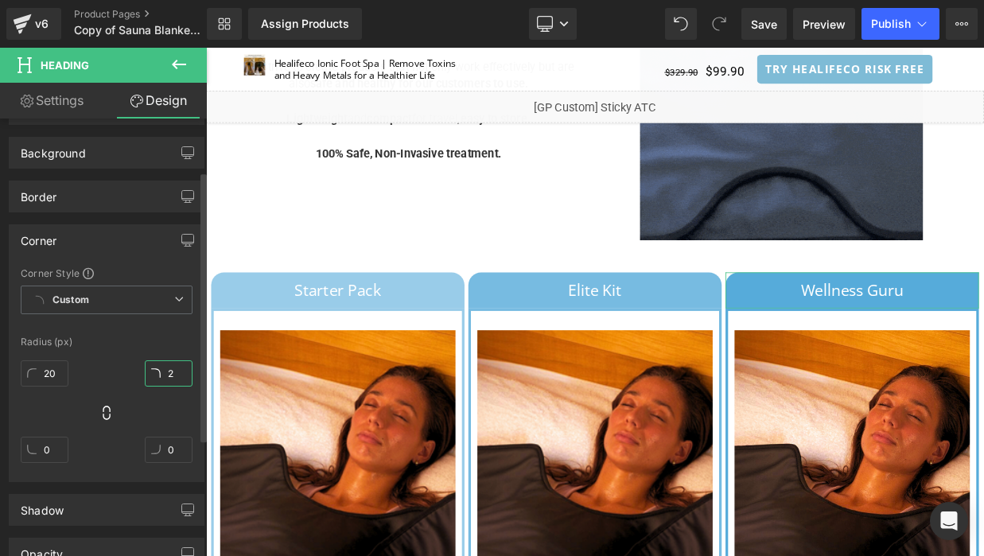
type input "20"
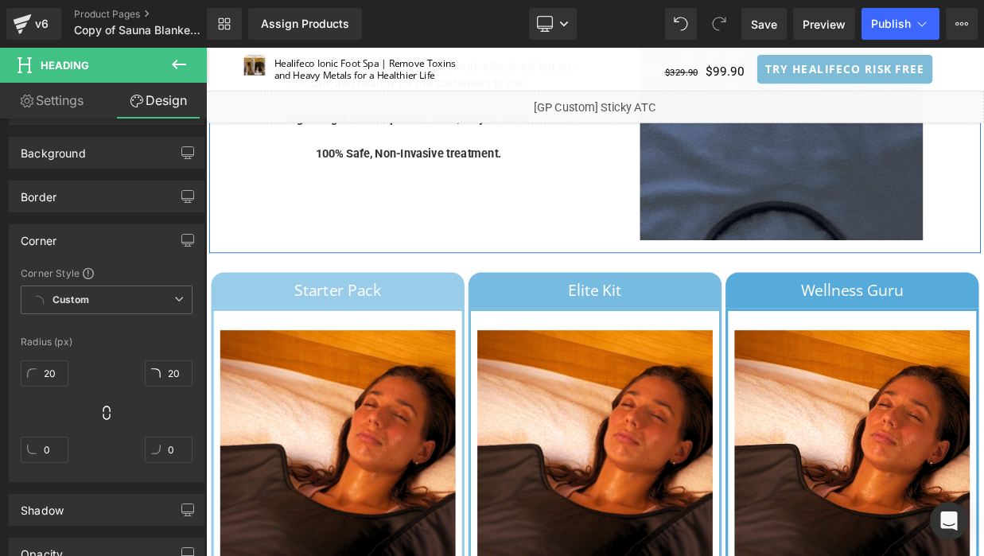
click at [529, 242] on div "Why Healifeco™ Is Better? Heading We take a virtuous approach to our brand by p…" at bounding box center [456, 66] width 461 height 437
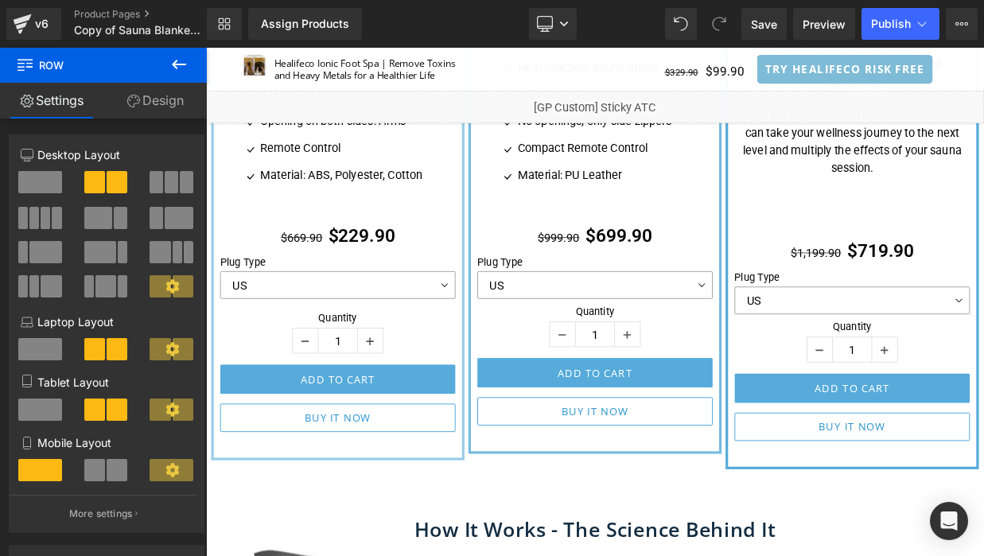
scroll to position [4448, 0]
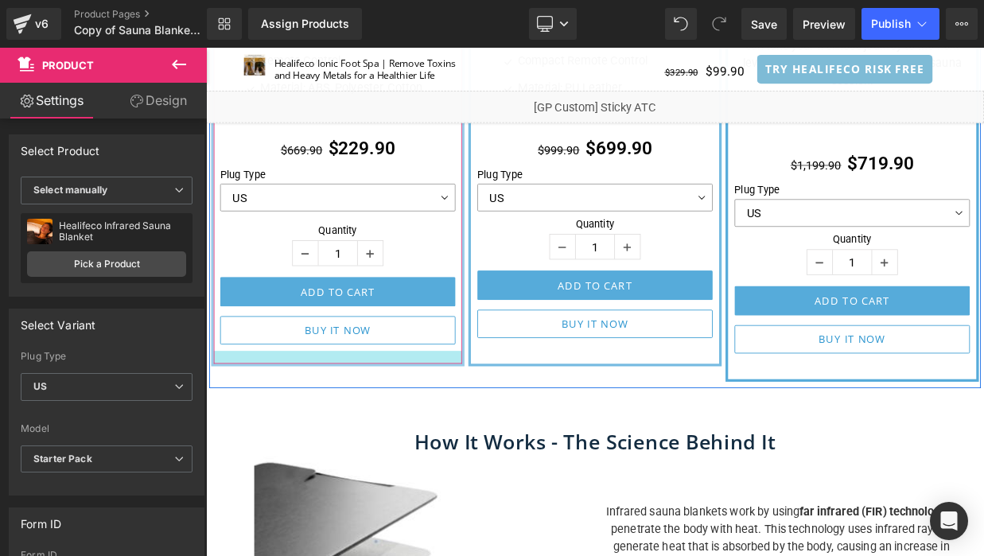
click at [472, 423] on div at bounding box center [369, 431] width 307 height 16
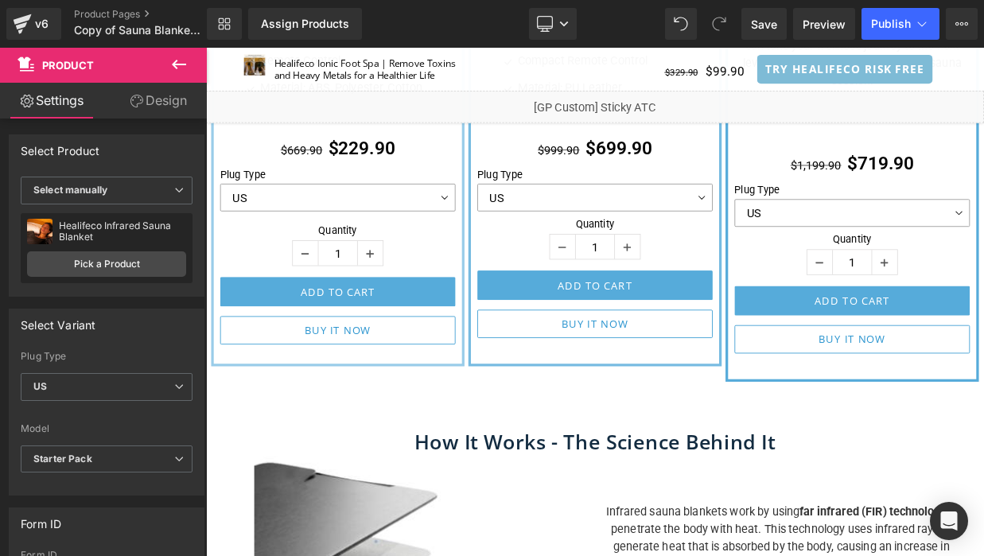
click at [465, 464] on div "Assign a product and use this template to present it on live store Sale Off (P)…" at bounding box center [687, 305] width 962 height 9070
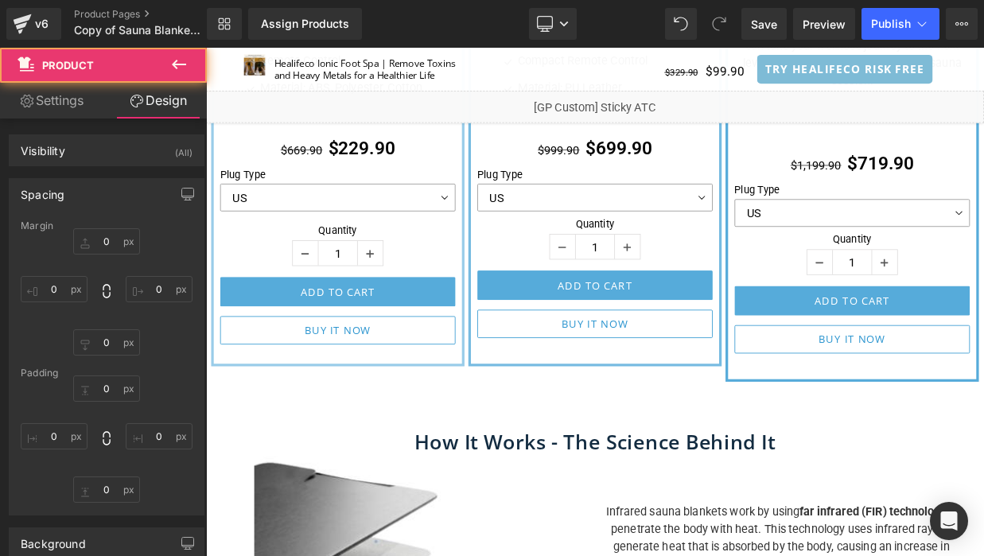
scroll to position [4435, 0]
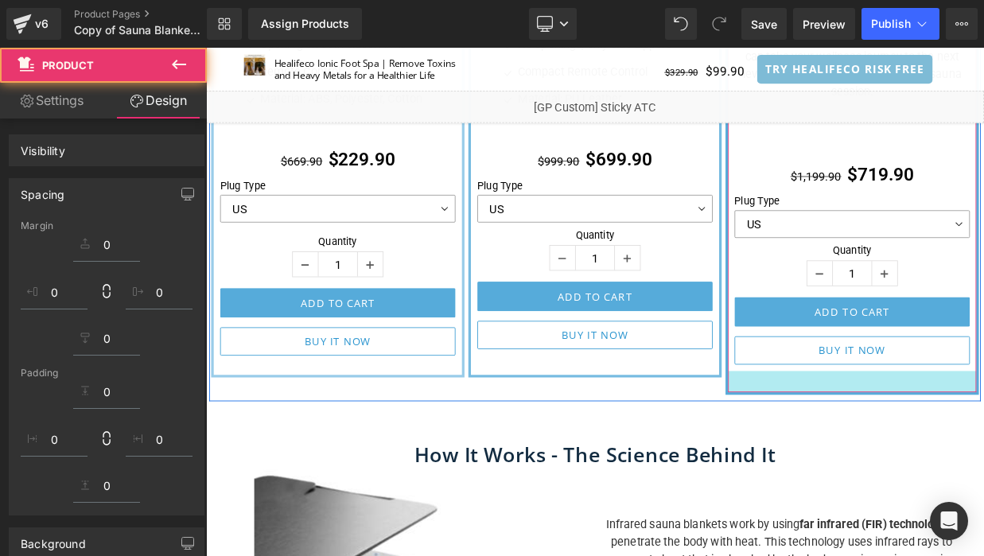
click at [869, 470] on div "Assign a product and use this template to present it on live store Sale Off (P)…" at bounding box center [687, 320] width 962 height 9072
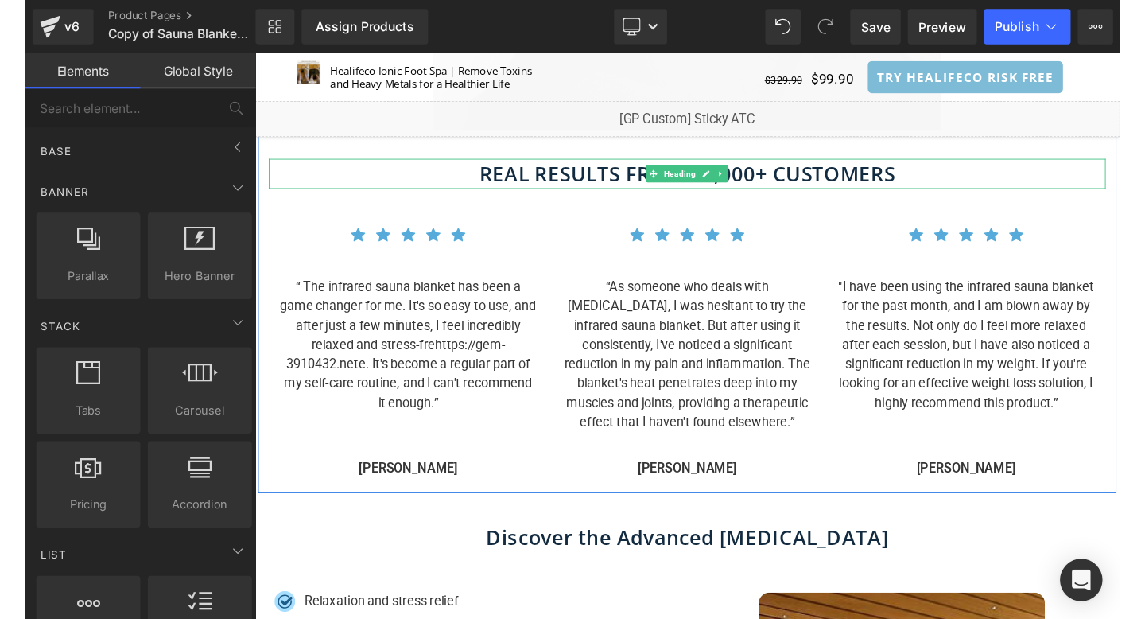
scroll to position [1281, 0]
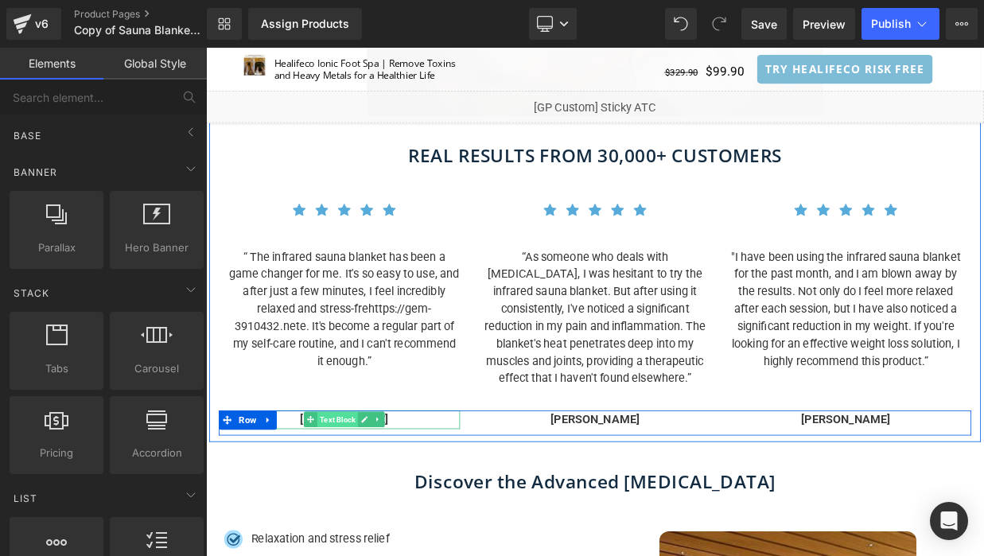
click at [377, 510] on span "Text Block" at bounding box center [369, 507] width 50 height 19
drag, startPoint x: 377, startPoint y: 510, endPoint x: 366, endPoint y: 580, distance: 70.9
click at [377, 509] on span "Text Block" at bounding box center [369, 507] width 50 height 19
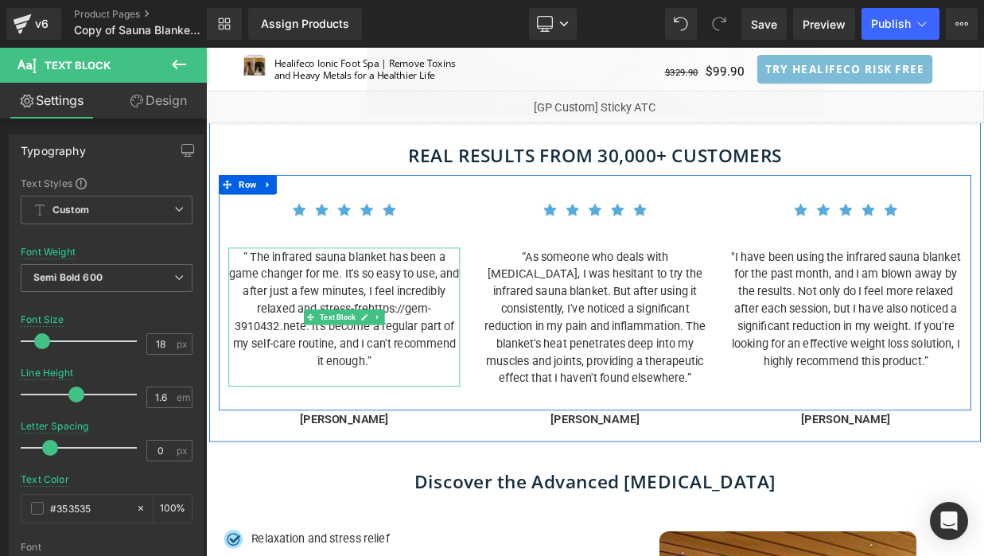
click at [408, 353] on p "“ The infrared sauna blanket has been a game changer for me. It's so easy to us…" at bounding box center [377, 370] width 286 height 150
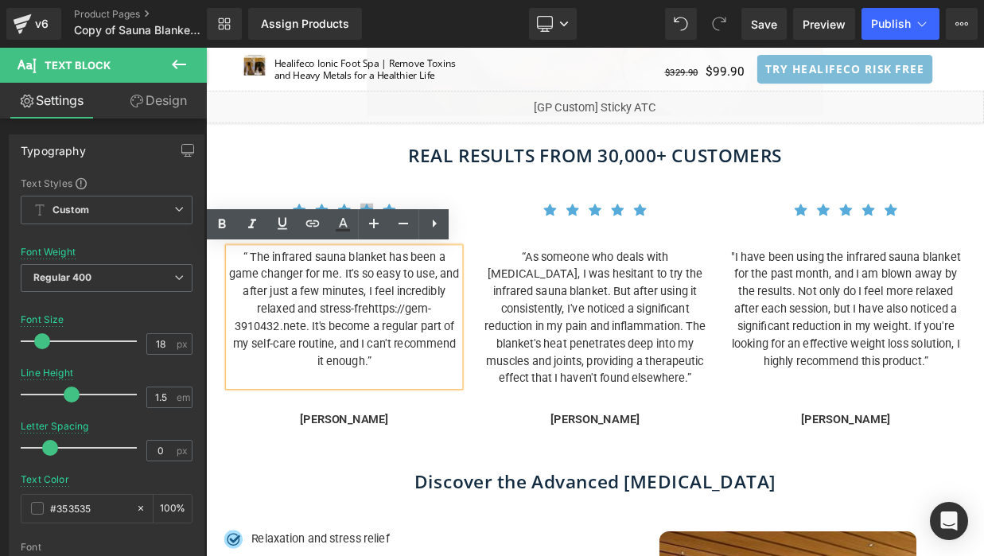
click at [411, 243] on div "Icon Icon Icon Icon Icon Icon List Hoz" at bounding box center [377, 254] width 286 height 34
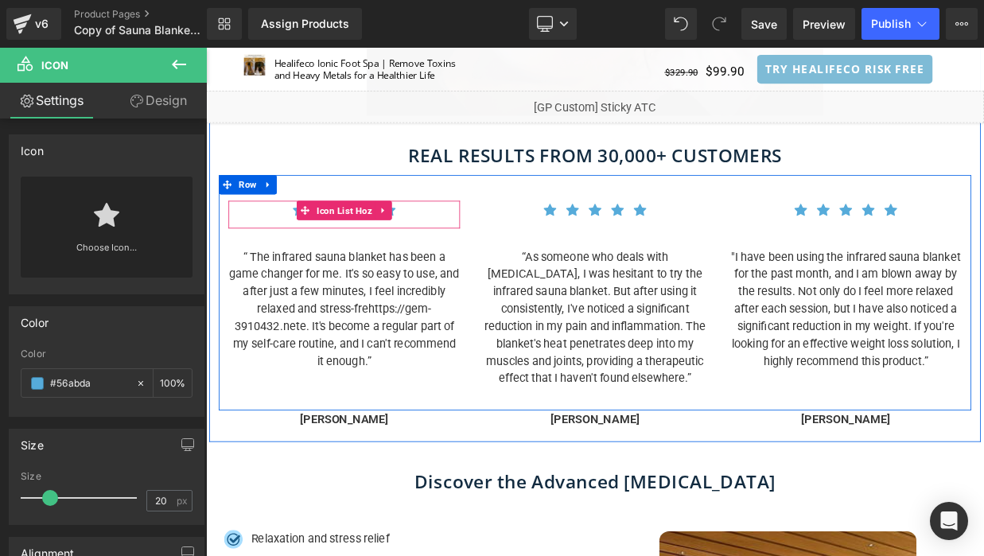
click at [443, 248] on span "Icon" at bounding box center [433, 251] width 25 height 19
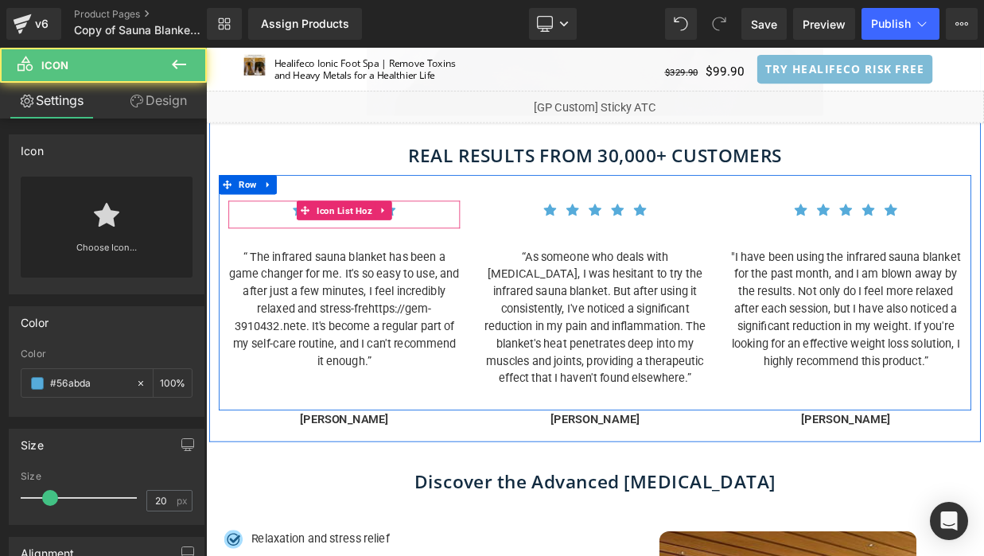
click at [473, 251] on ul "Icon Icon Icon Icon Icon" at bounding box center [377, 254] width 286 height 34
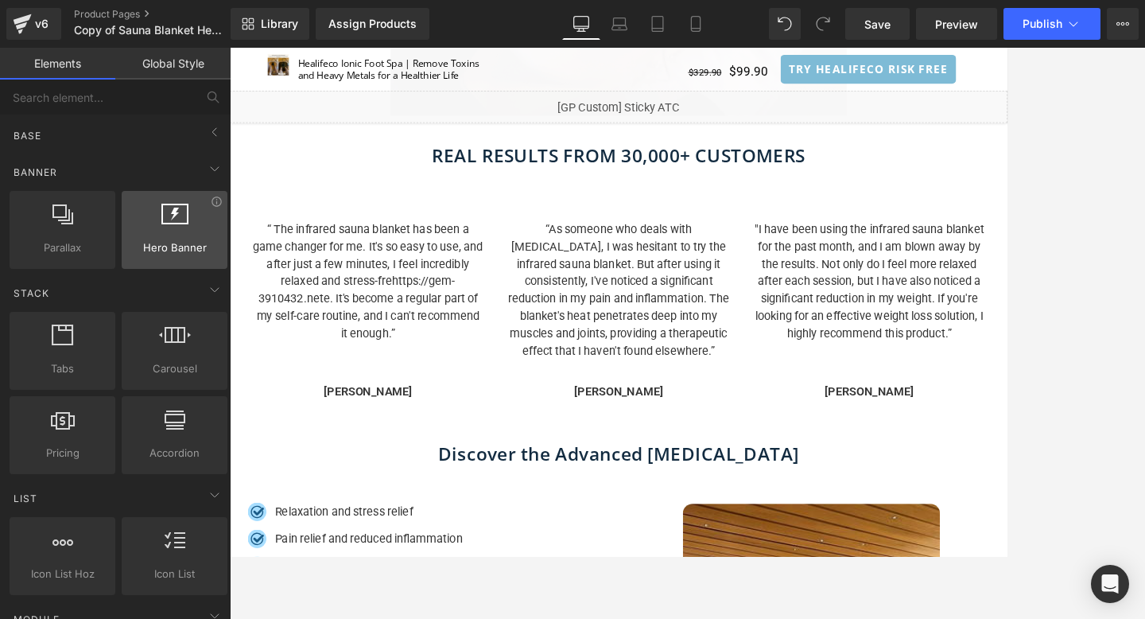
scroll to position [0, 0]
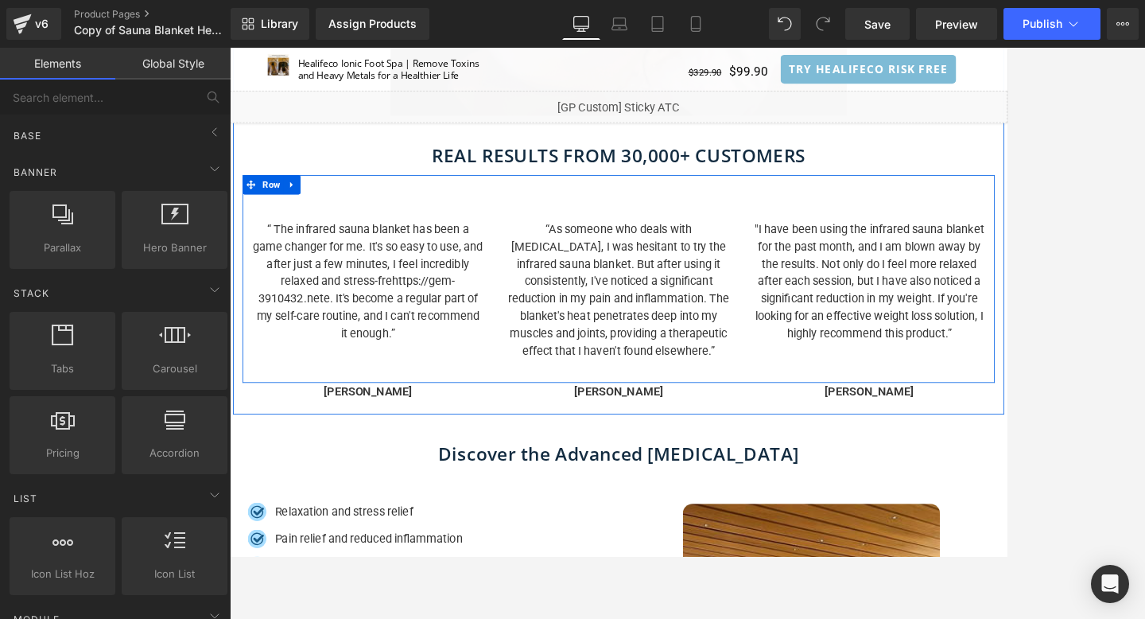
click at [341, 250] on div "“ The infrared sauna blanket has been a game changer for me. It's so easy to us…" at bounding box center [401, 335] width 310 height 196
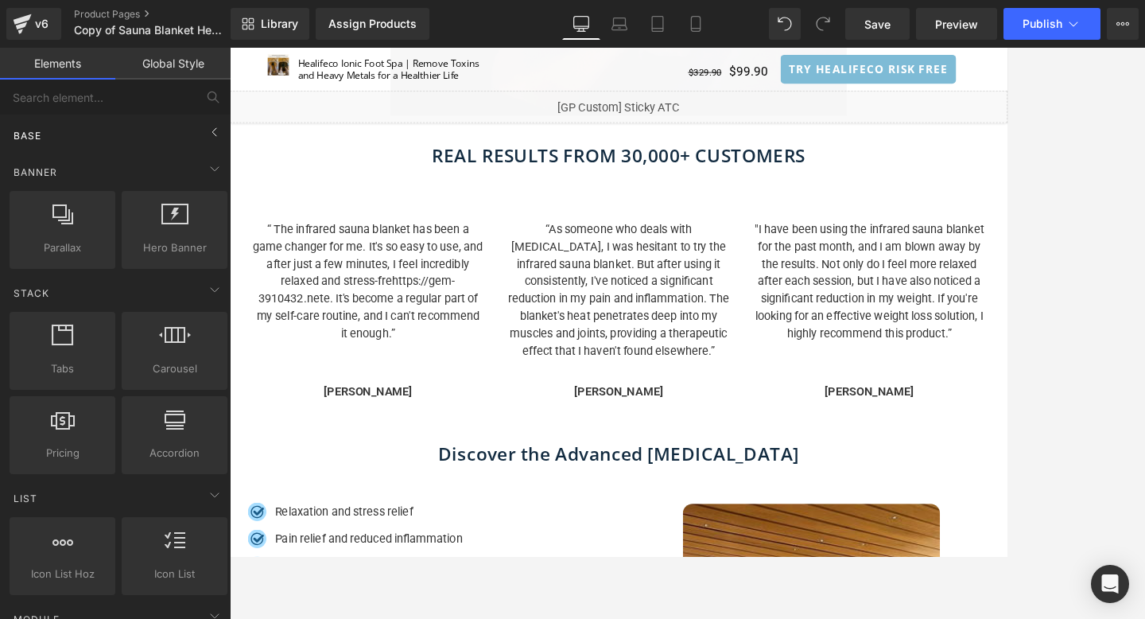
click at [134, 140] on div "Base" at bounding box center [118, 135] width 224 height 32
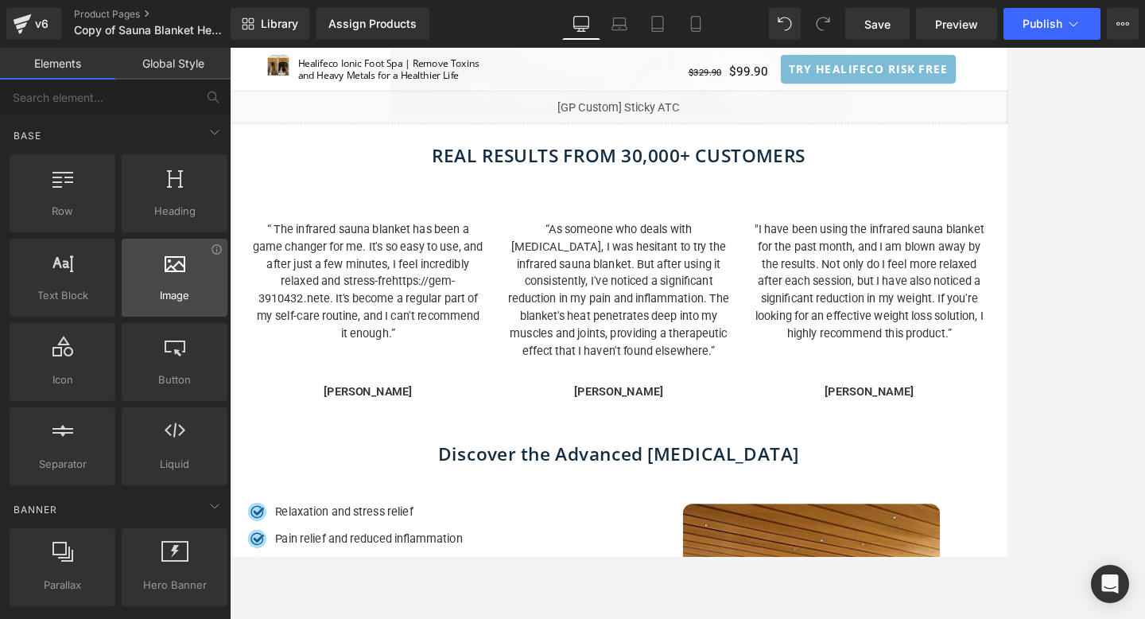
click at [177, 272] on div at bounding box center [174, 269] width 96 height 36
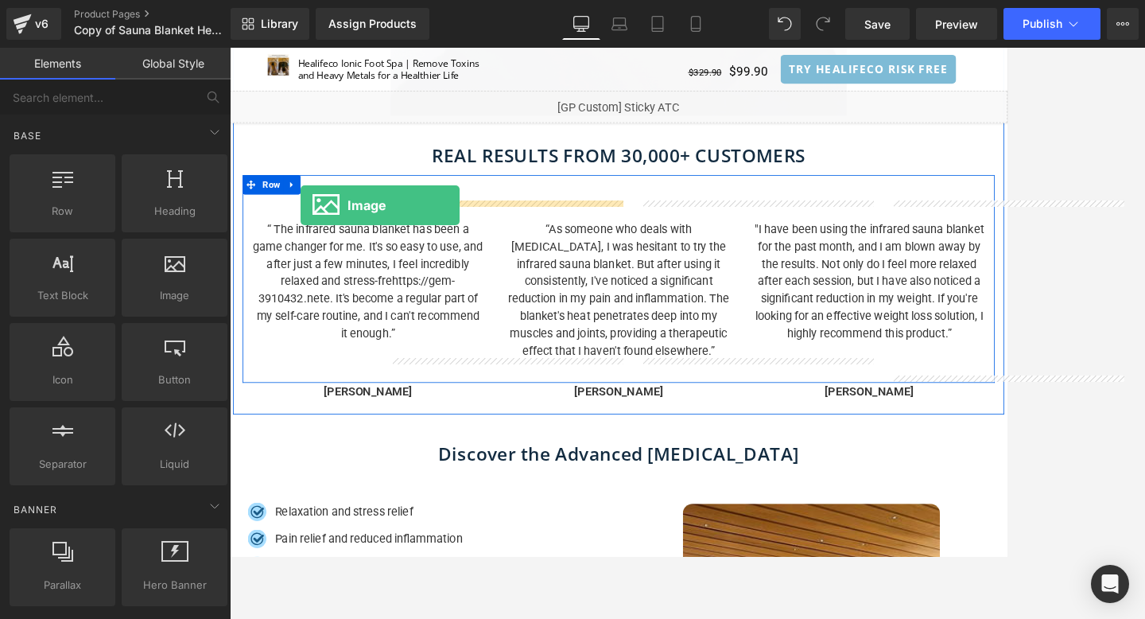
drag, startPoint x: 400, startPoint y: 329, endPoint x: 317, endPoint y: 243, distance: 119.8
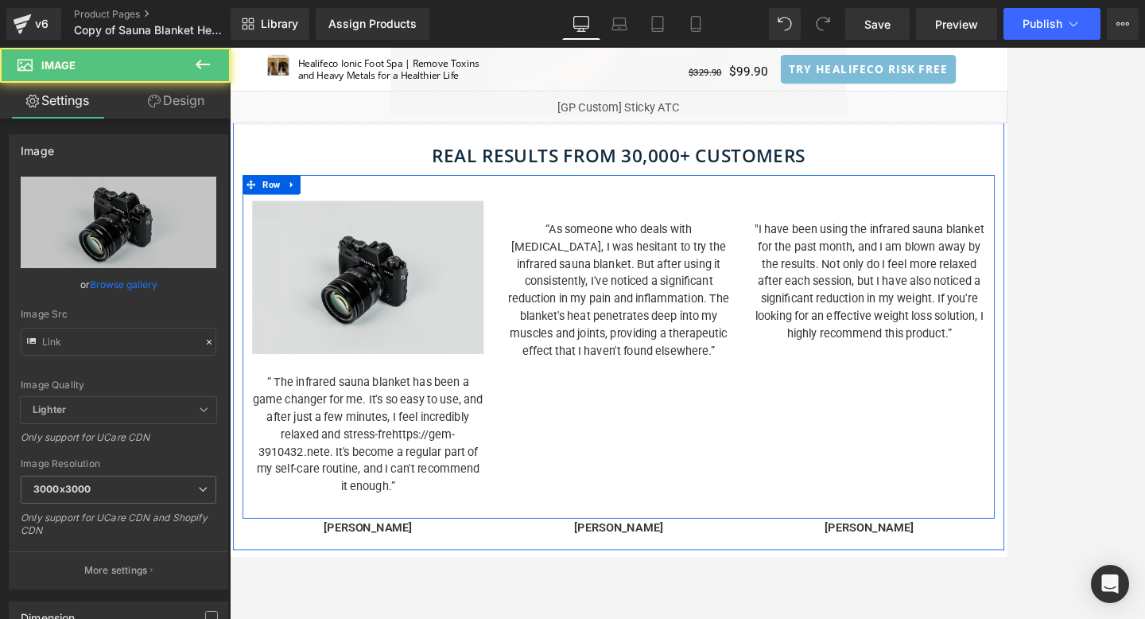
type input "//[DOMAIN_NAME][URL]"
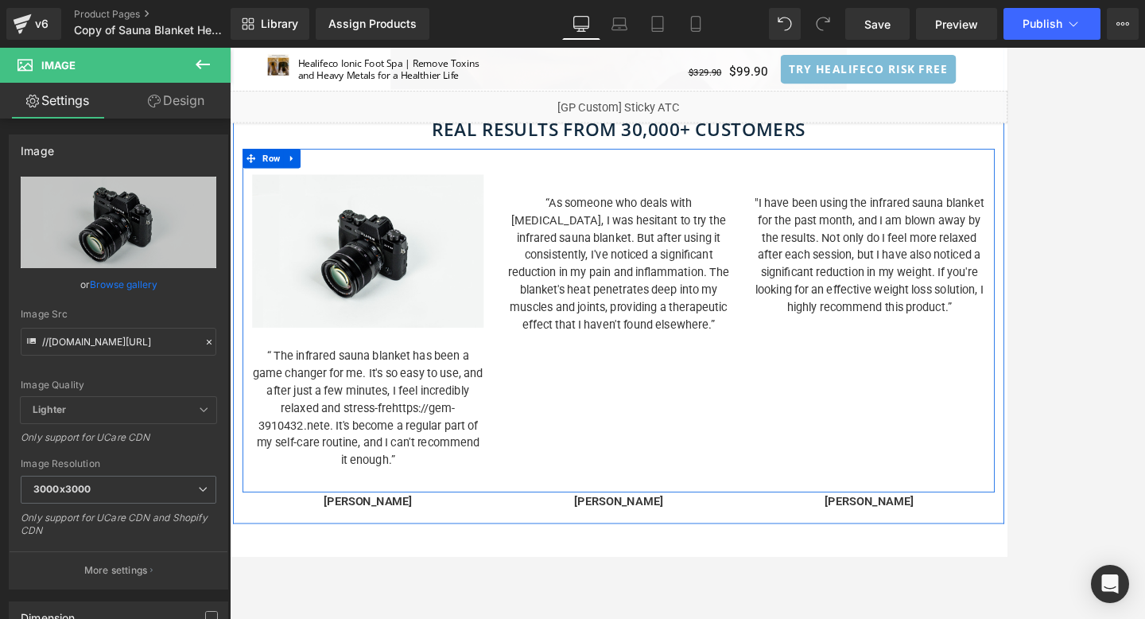
scroll to position [1336, 0]
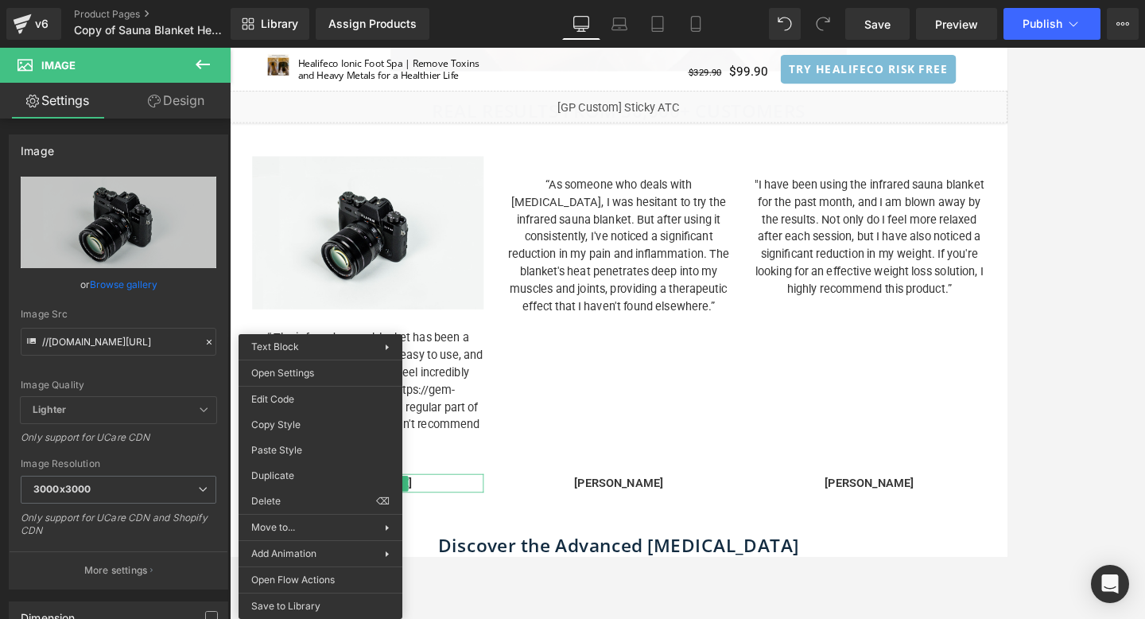
drag, startPoint x: 527, startPoint y: 547, endPoint x: 314, endPoint y: 606, distance: 221.1
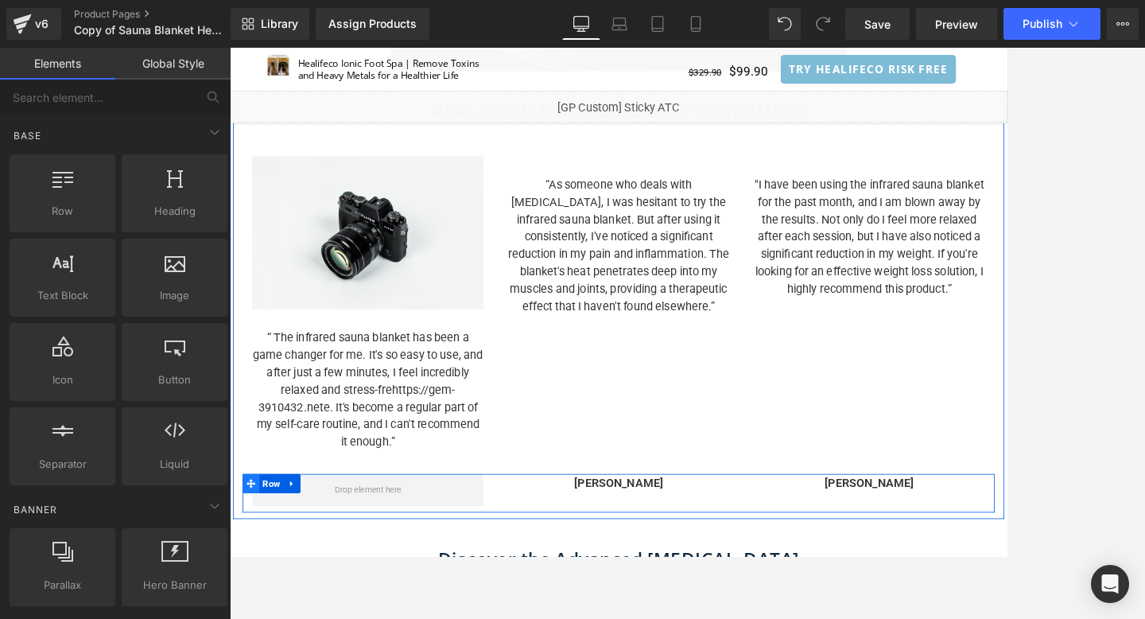
click at [255, 555] on icon at bounding box center [256, 586] width 11 height 11
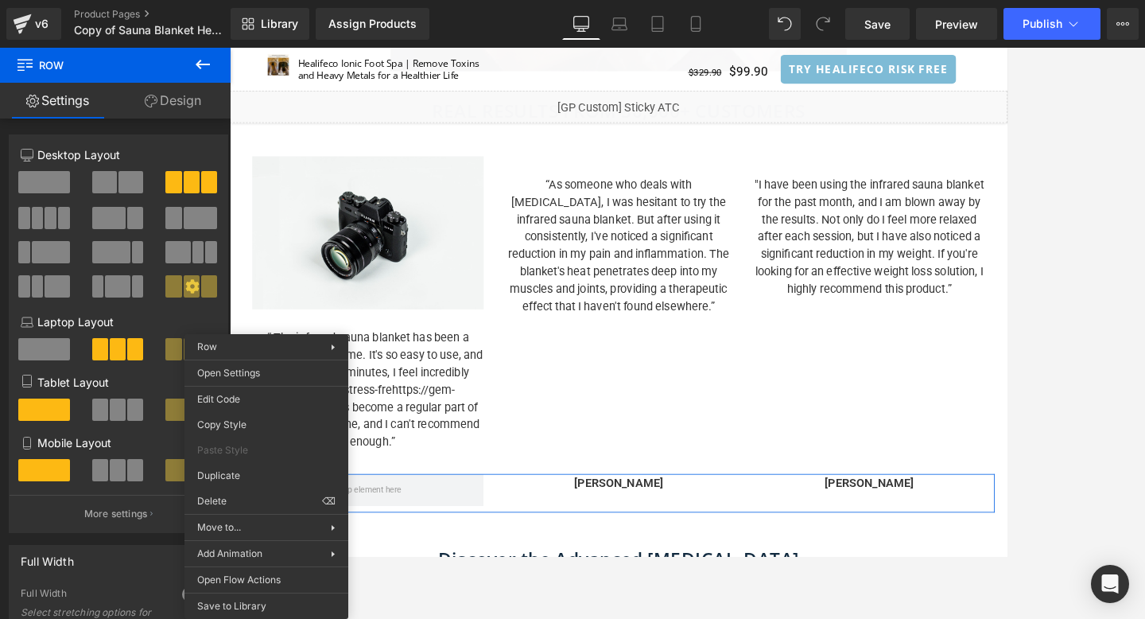
drag, startPoint x: 479, startPoint y: 546, endPoint x: 253, endPoint y: 604, distance: 233.2
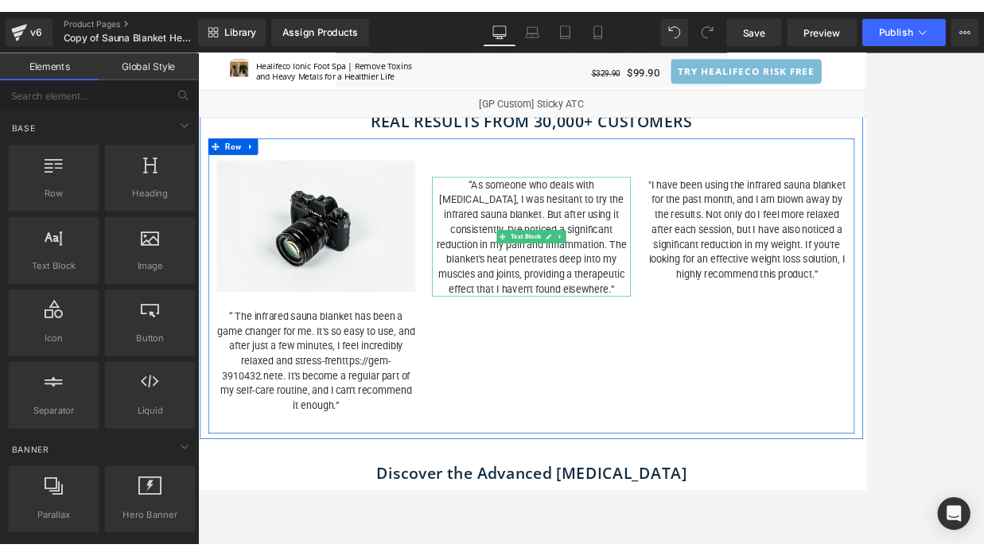
scroll to position [1306, 0]
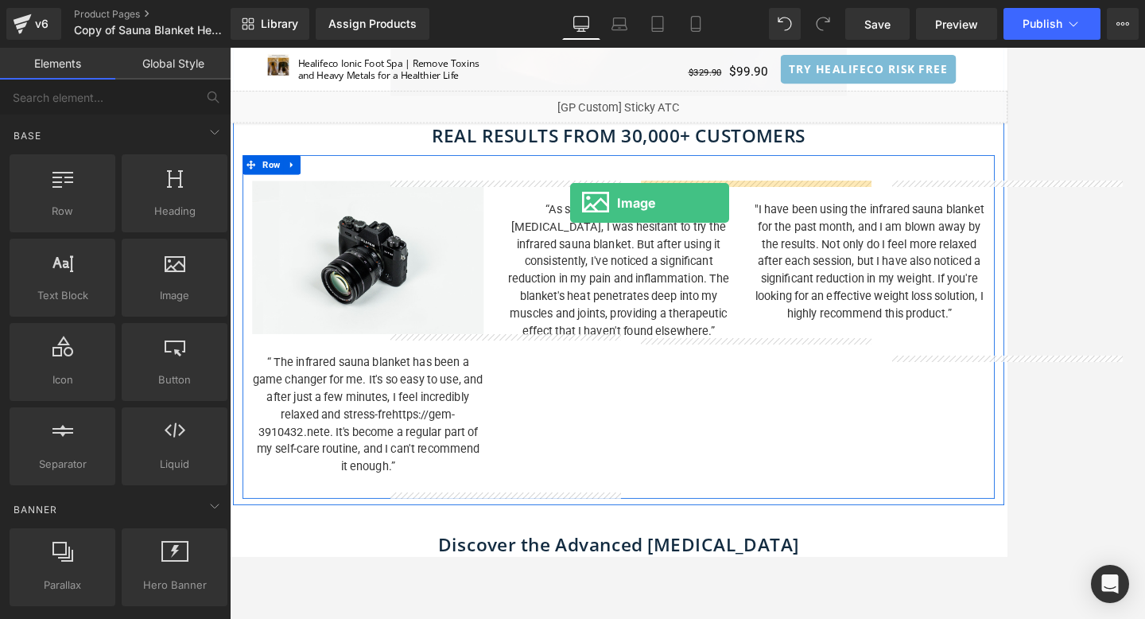
drag, startPoint x: 396, startPoint y: 317, endPoint x: 648, endPoint y: 233, distance: 265.8
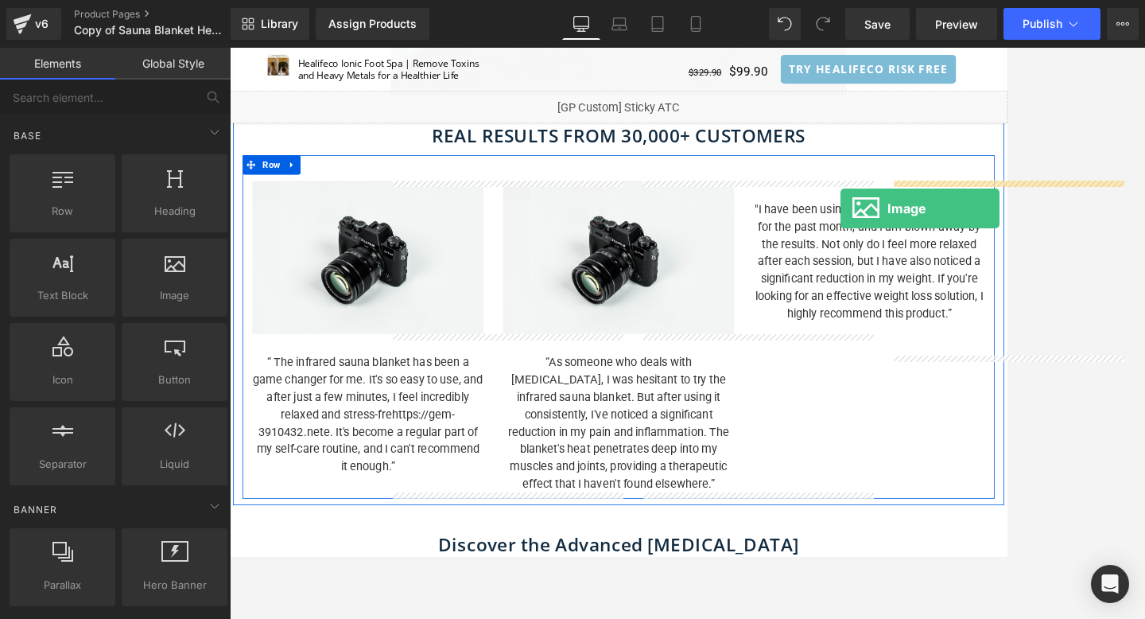
drag, startPoint x: 398, startPoint y: 336, endPoint x: 985, endPoint y: 247, distance: 593.7
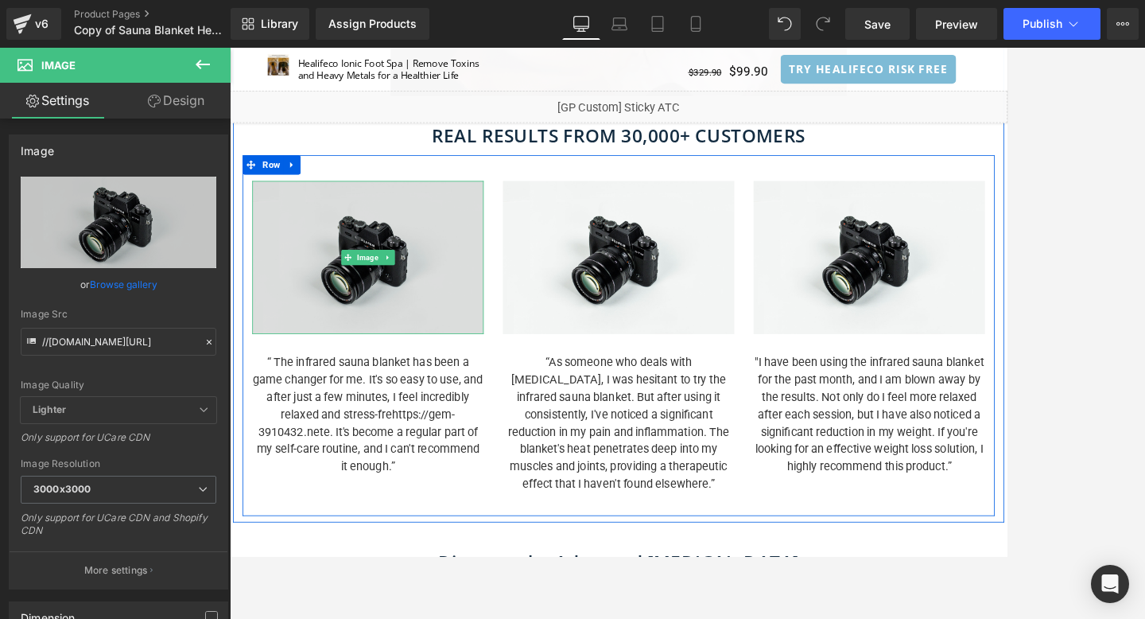
click at [305, 342] on img at bounding box center [401, 306] width 286 height 189
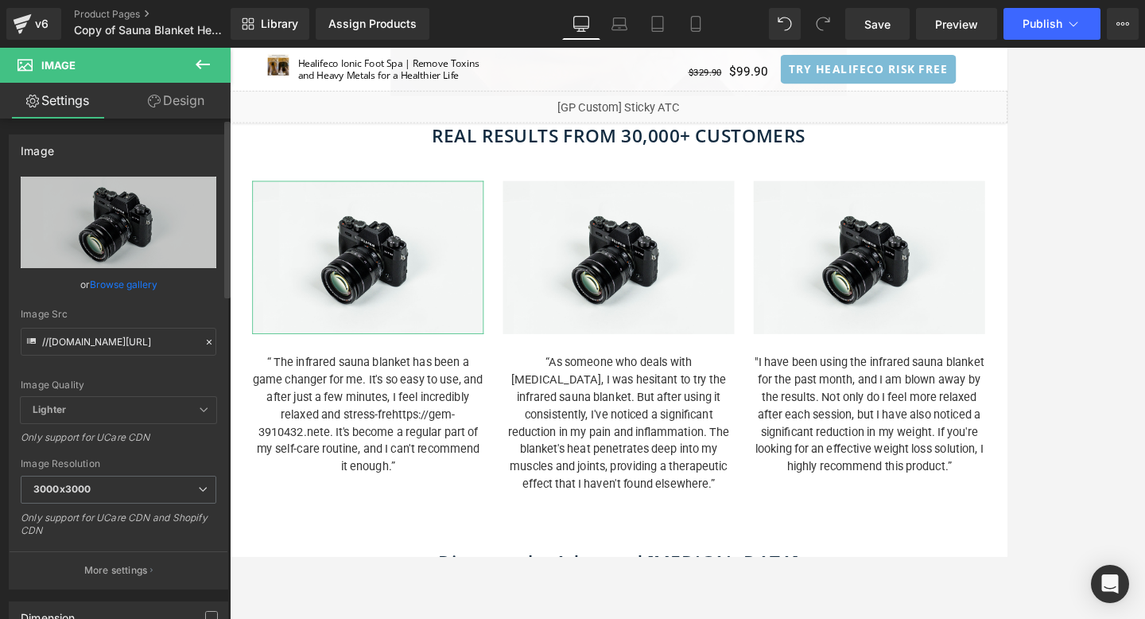
click at [113, 281] on link "Browse gallery" at bounding box center [124, 284] width 68 height 28
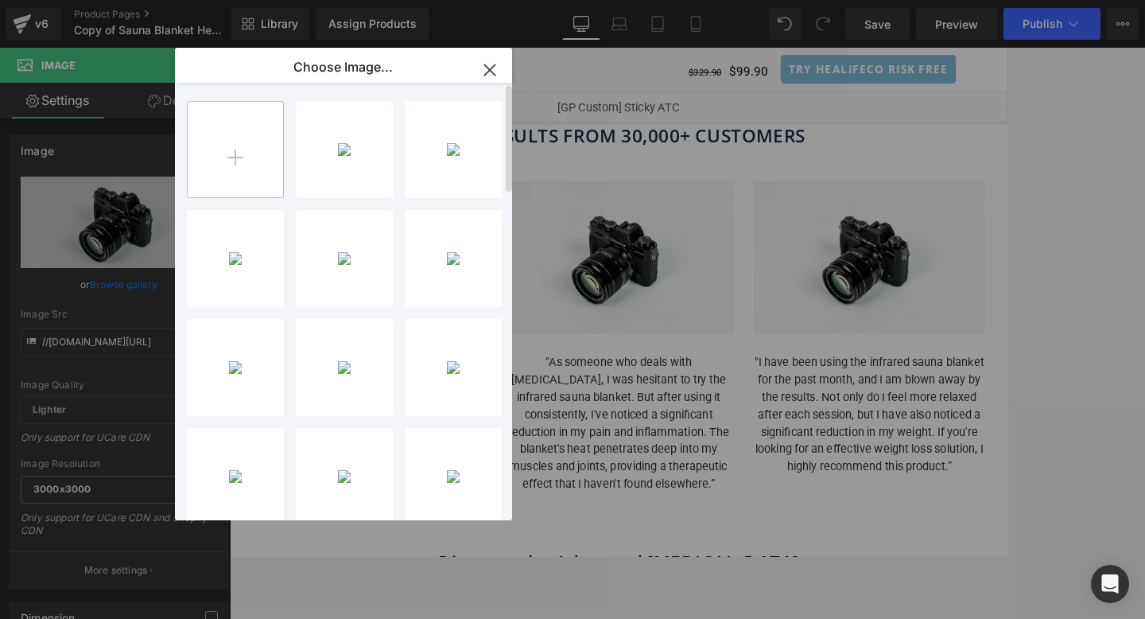
click at [223, 156] on input "file" at bounding box center [235, 149] width 95 height 95
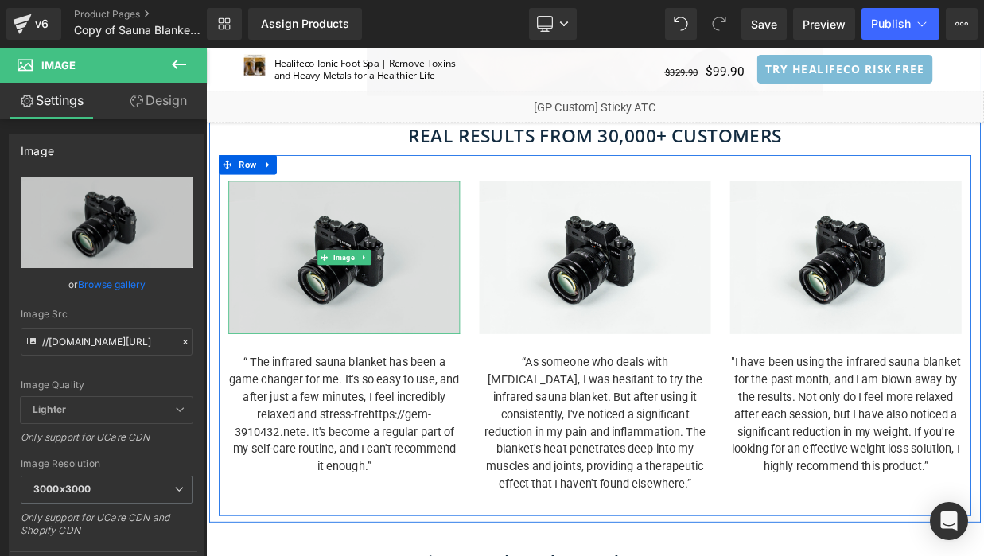
click at [298, 365] on img at bounding box center [377, 306] width 286 height 189
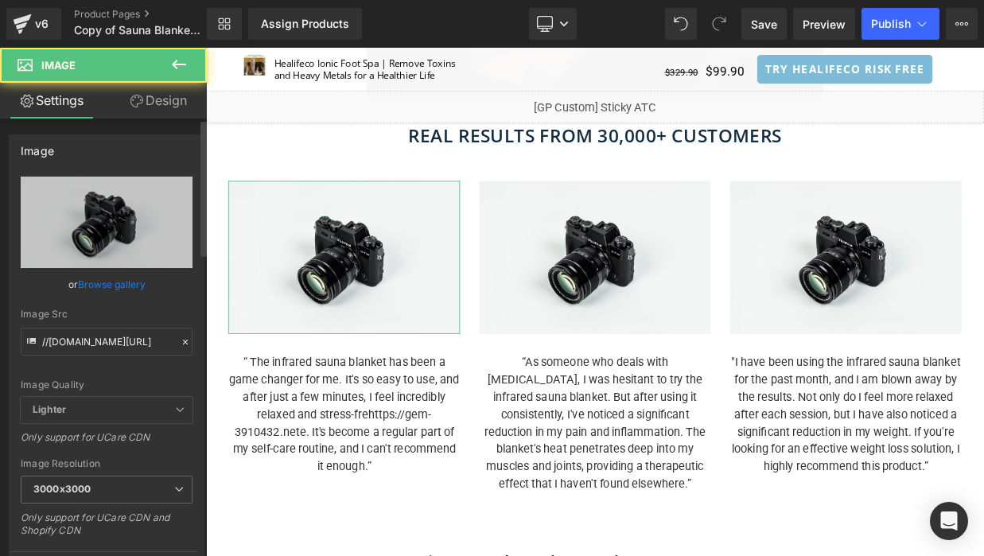
click at [120, 284] on link "Browse gallery" at bounding box center [112, 284] width 68 height 28
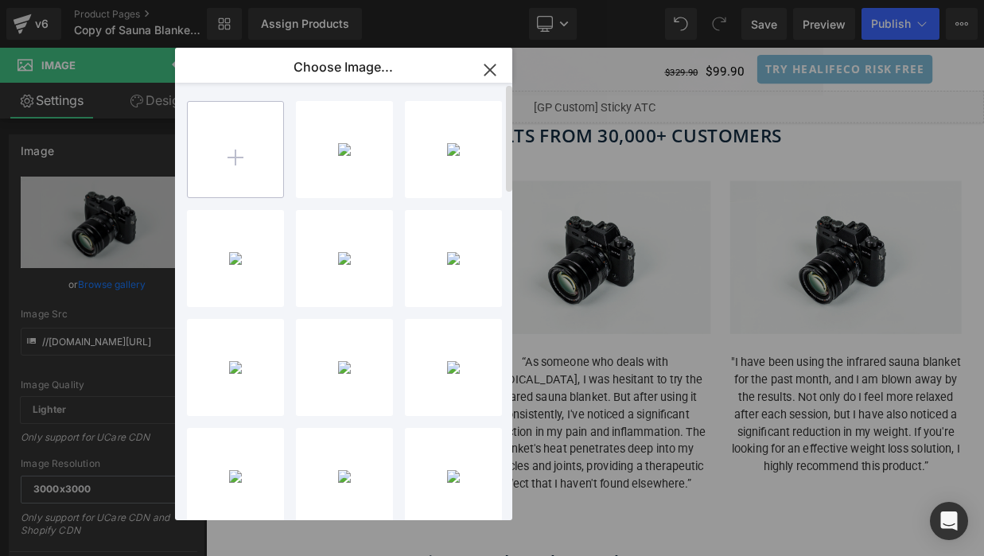
click at [217, 155] on input "file" at bounding box center [235, 149] width 95 height 95
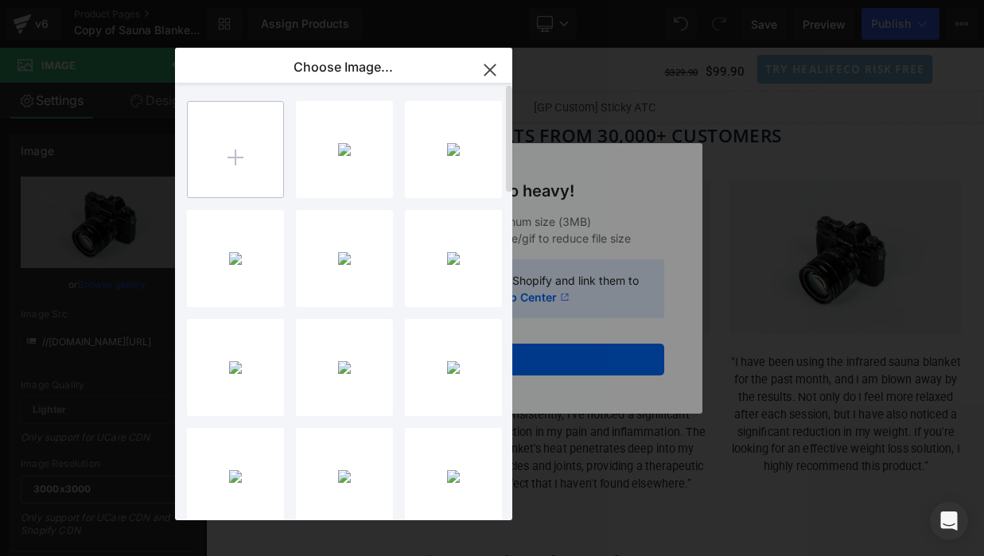
click at [236, 165] on input "file" at bounding box center [235, 149] width 95 height 95
click at [486, 62] on icon "button" at bounding box center [489, 69] width 25 height 25
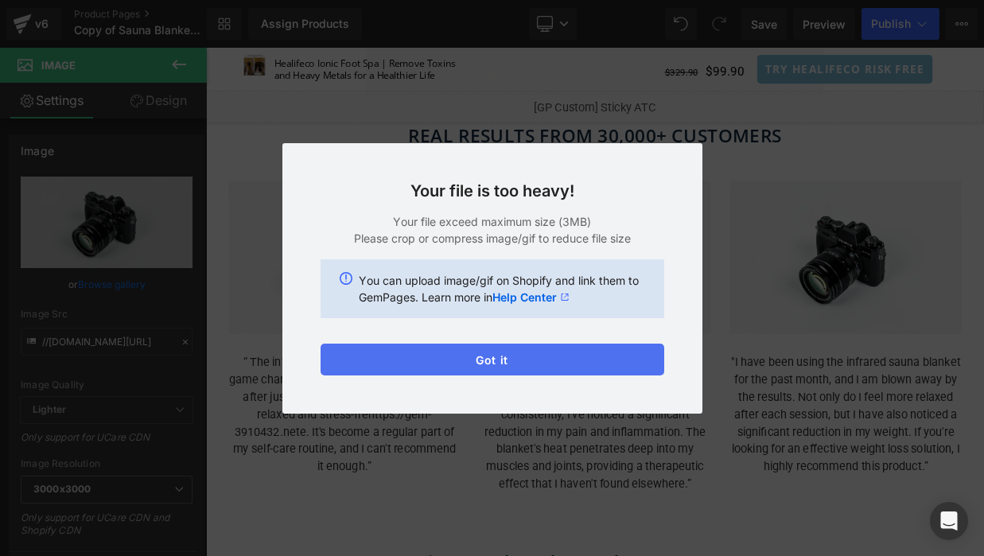
click at [499, 363] on button "Got it" at bounding box center [493, 360] width 344 height 32
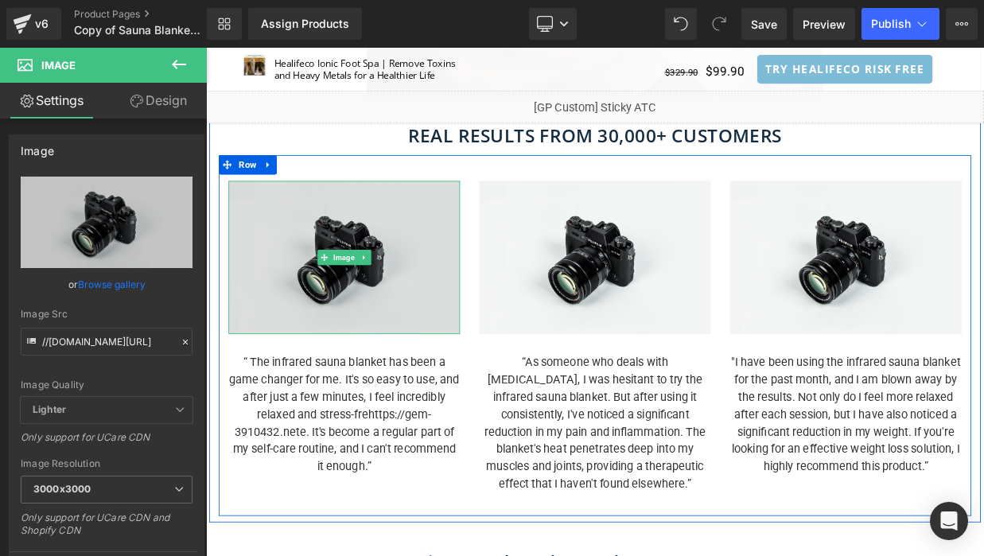
click at [311, 321] on img at bounding box center [377, 306] width 286 height 189
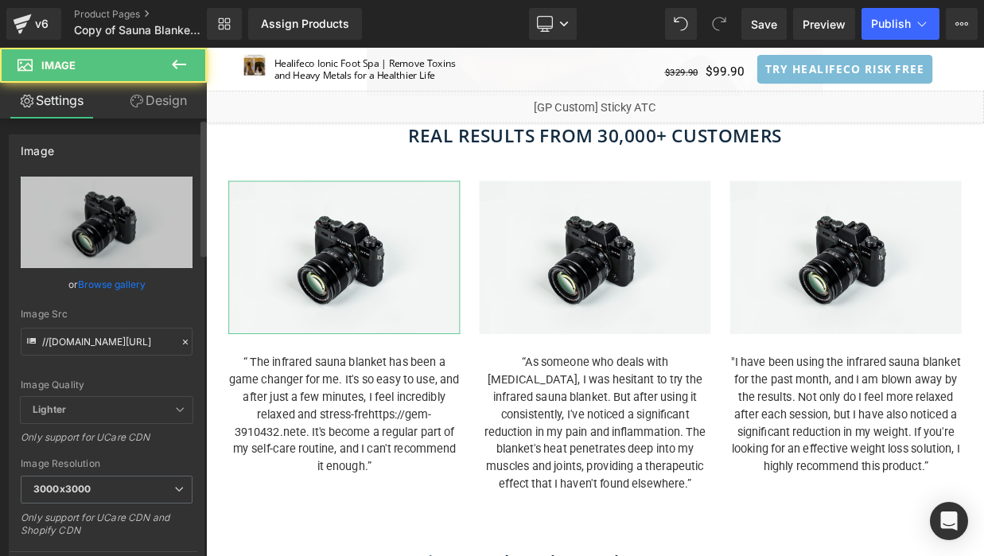
click at [111, 284] on link "Browse gallery" at bounding box center [112, 284] width 68 height 28
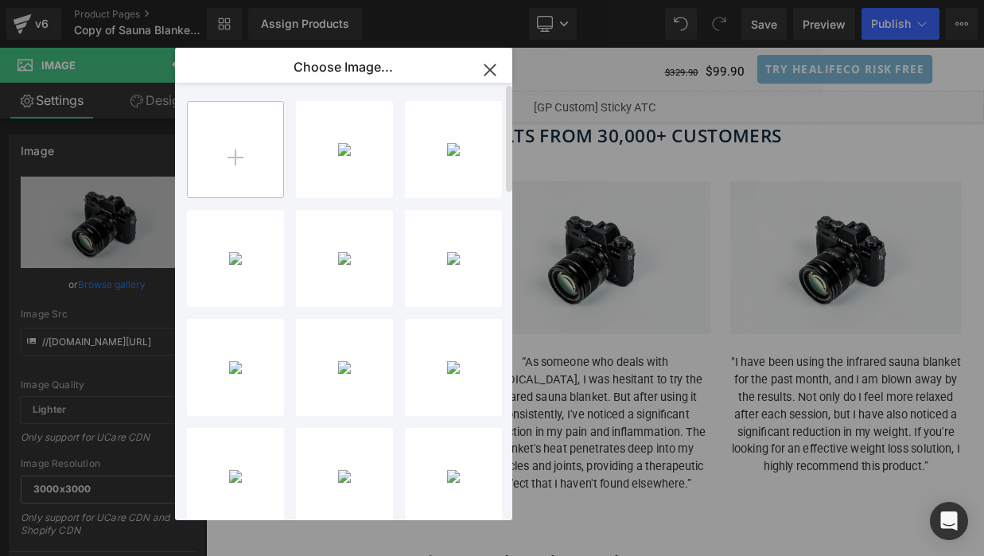
click at [239, 155] on input "file" at bounding box center [235, 149] width 95 height 95
type input "C:\fakepath\Group 253.png"
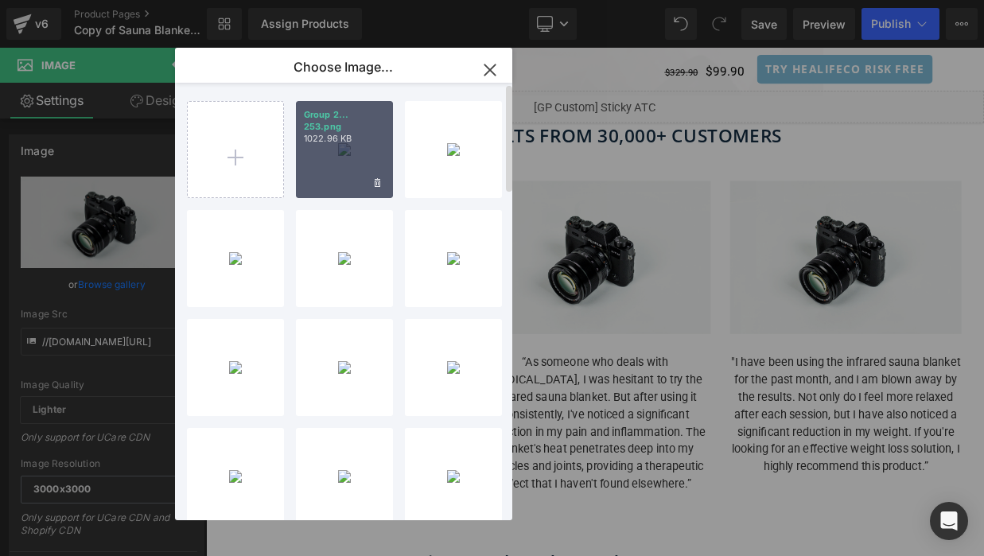
drag, startPoint x: 341, startPoint y: 180, endPoint x: 168, endPoint y: 164, distance: 174.1
click at [341, 180] on div "Group 2... 253.png 1022.96 KB" at bounding box center [344, 149] width 97 height 97
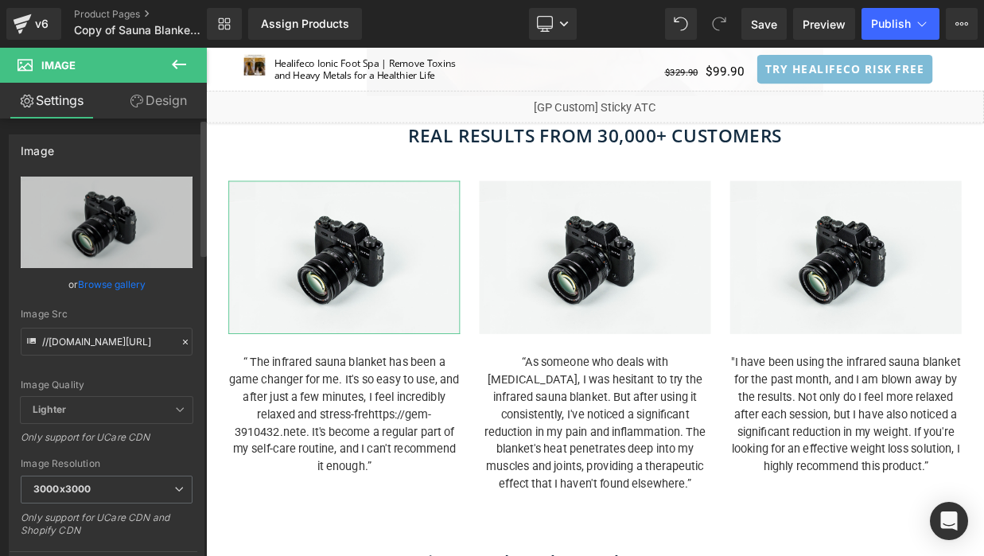
click at [98, 279] on link "Browse gallery" at bounding box center [112, 284] width 68 height 28
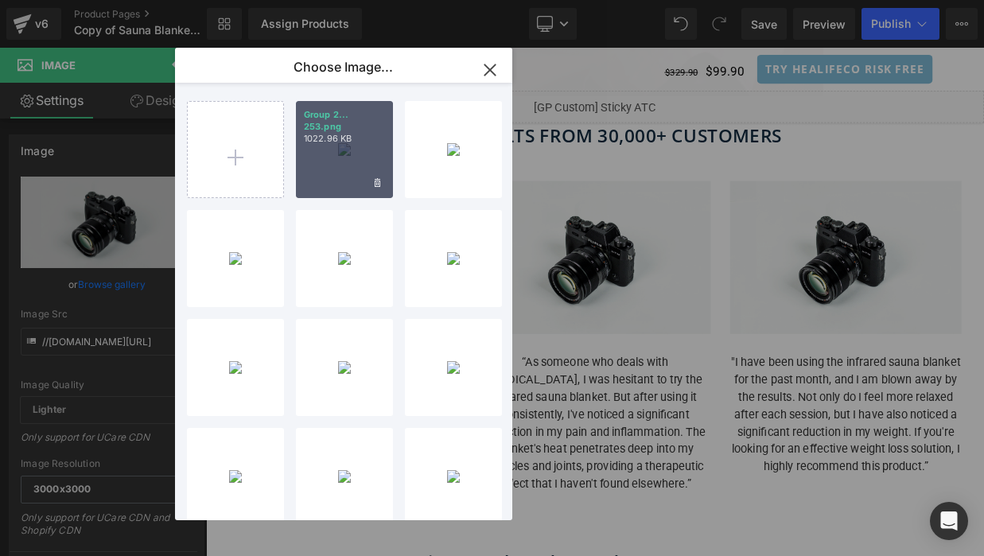
click at [343, 175] on div "Group 2... 253.png 1022.96 KB" at bounding box center [344, 149] width 97 height 97
type input "[URL][DOMAIN_NAME]"
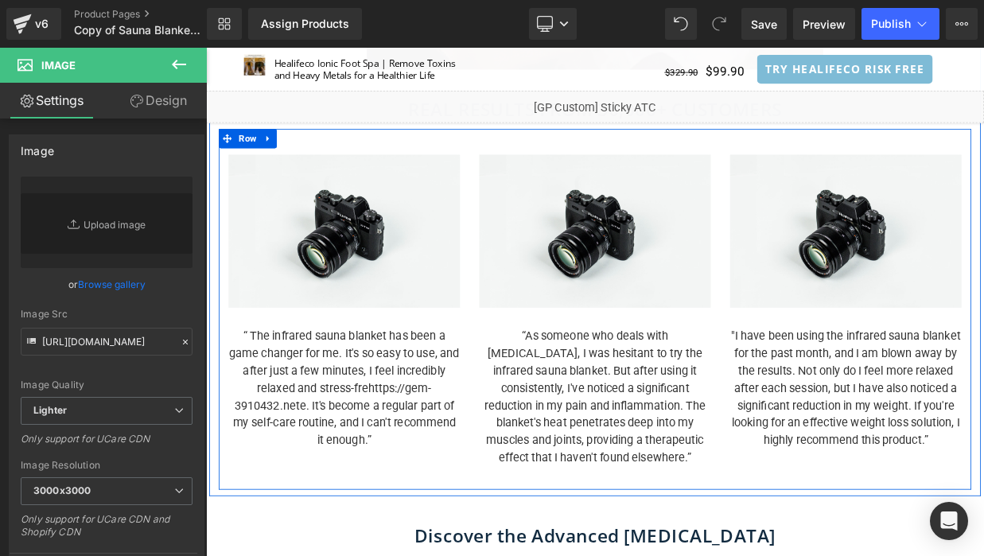
scroll to position [1319, 0]
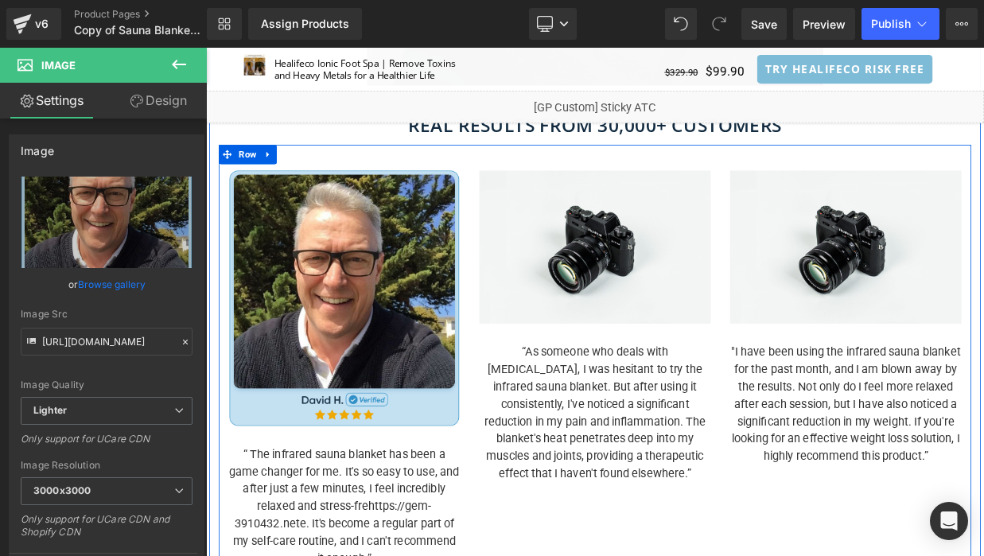
click at [589, 333] on img at bounding box center [687, 294] width 286 height 189
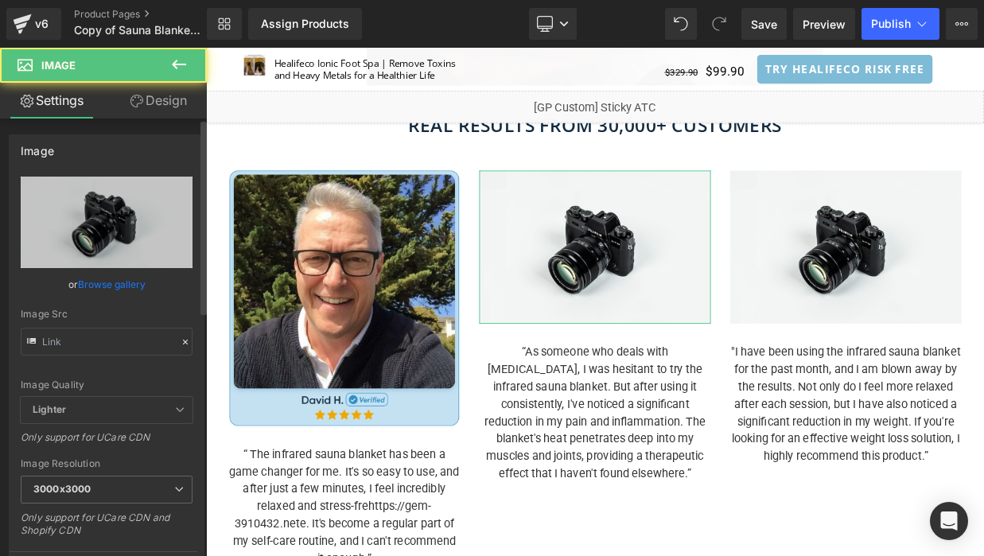
type input "//[DOMAIN_NAME][URL]"
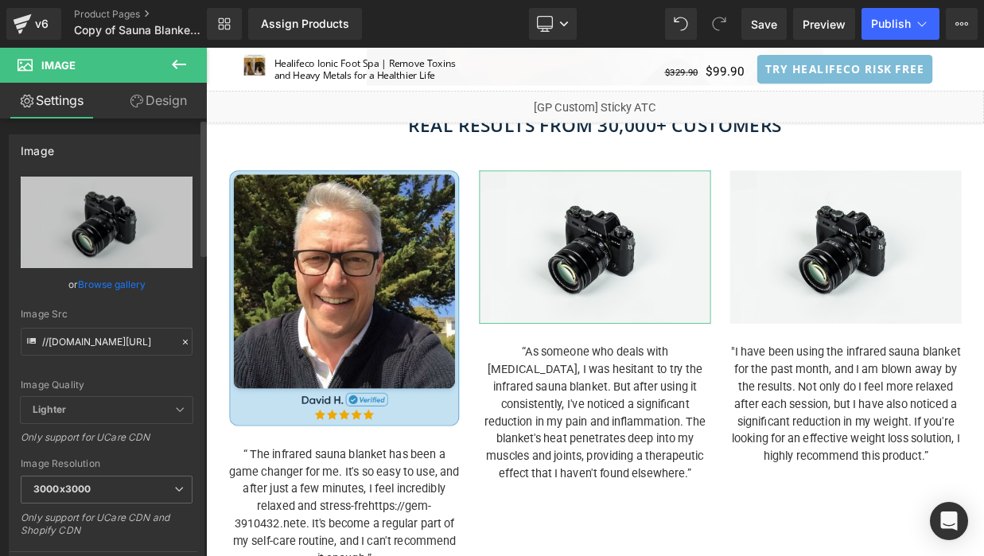
click at [96, 288] on link "Browse gallery" at bounding box center [112, 284] width 68 height 28
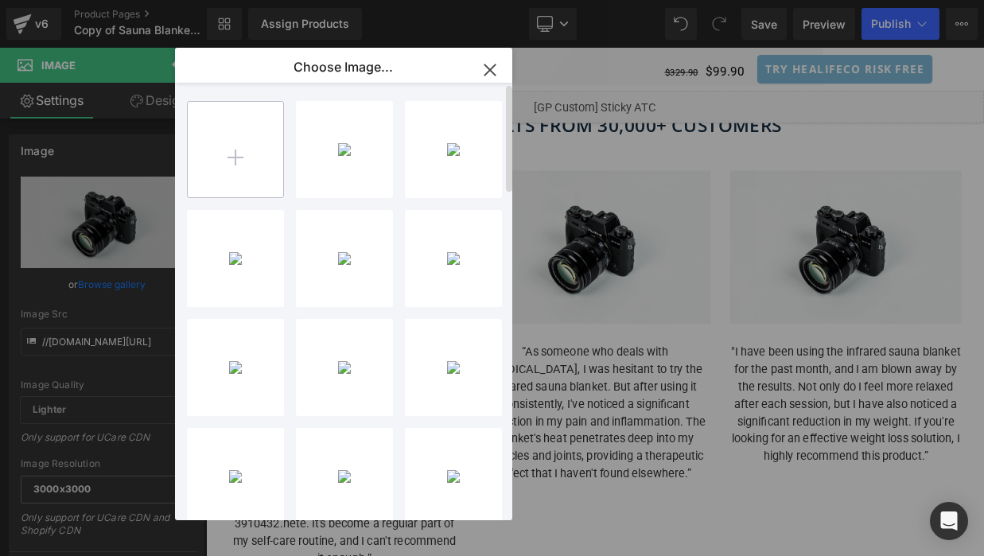
click at [223, 167] on input "file" at bounding box center [235, 149] width 95 height 95
type input "C:\fakepath\Group 1697.png"
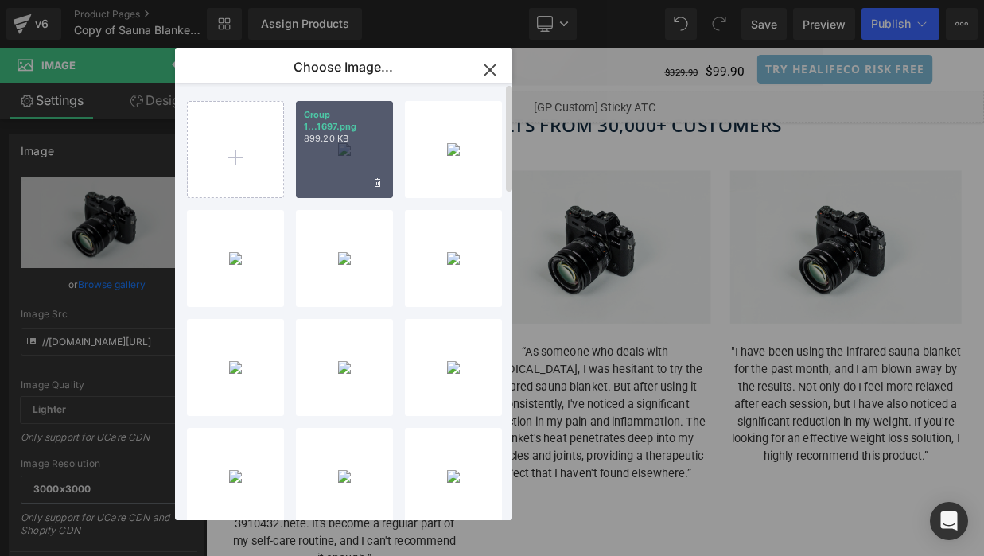
click at [335, 180] on div "Group 1...1697.png 899.20 KB" at bounding box center [344, 149] width 97 height 97
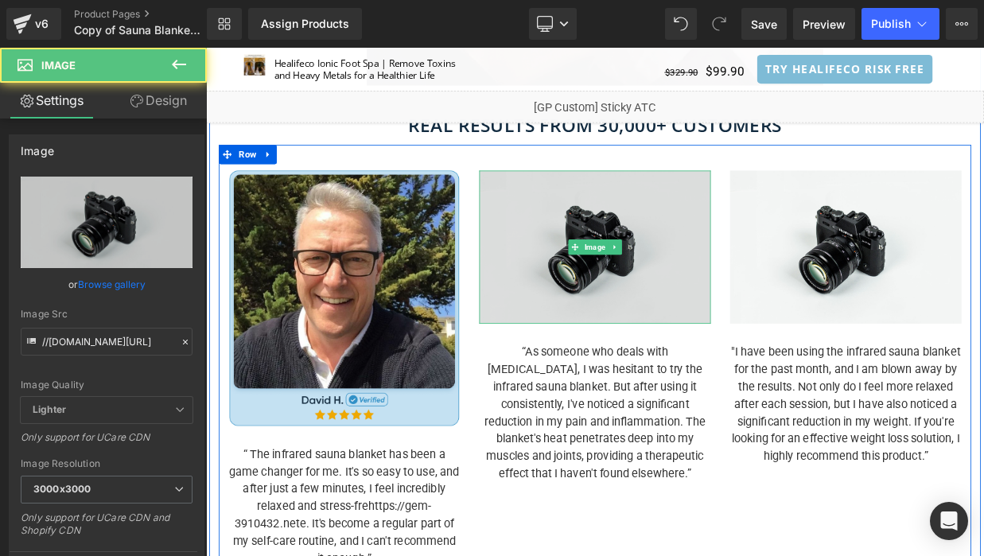
click at [724, 352] on img at bounding box center [687, 294] width 286 height 189
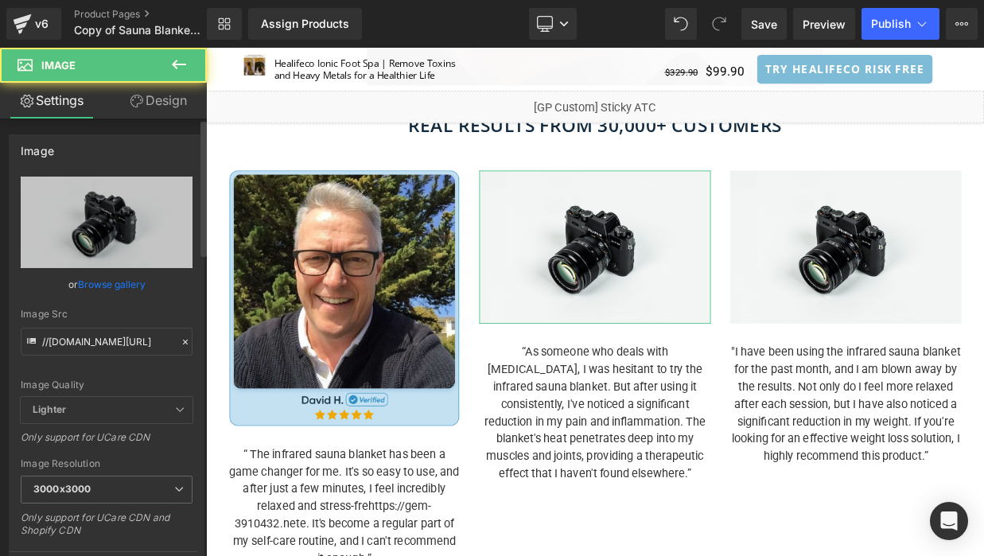
click at [91, 280] on link "Browse gallery" at bounding box center [112, 284] width 68 height 28
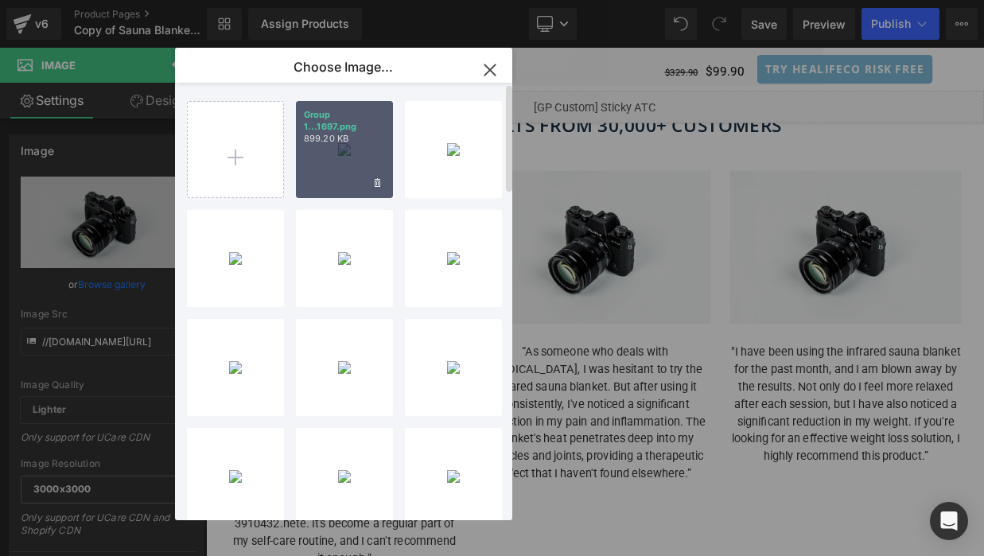
click at [370, 158] on div "Group 1...1697.png 899.20 KB" at bounding box center [344, 149] width 97 height 97
type input "[URL][DOMAIN_NAME]"
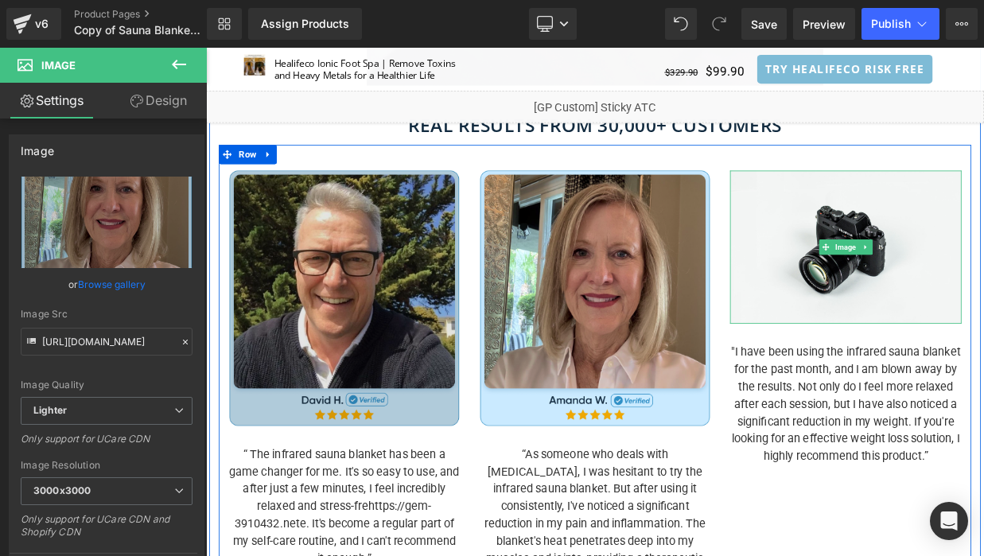
click at [983, 363] on img at bounding box center [997, 294] width 286 height 189
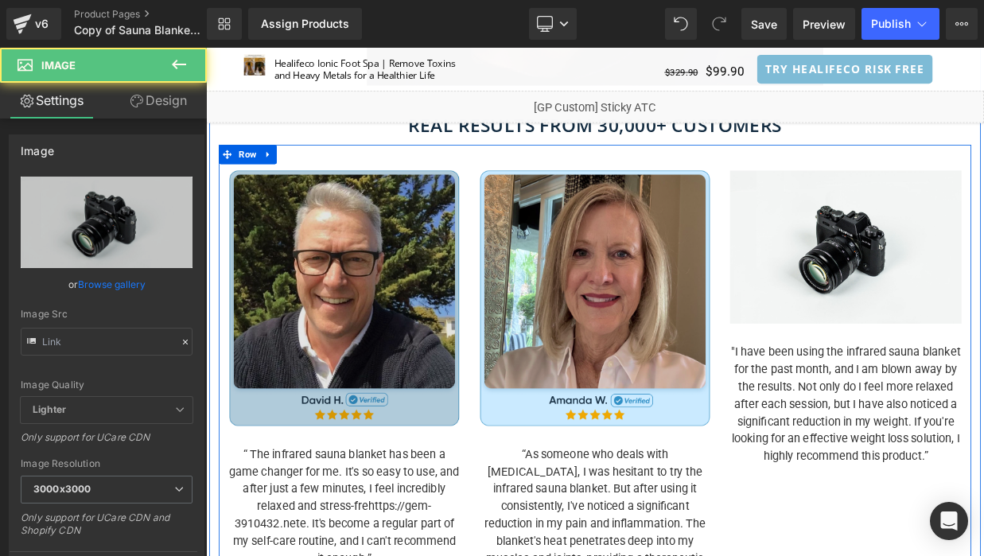
type input "//[DOMAIN_NAME][URL]"
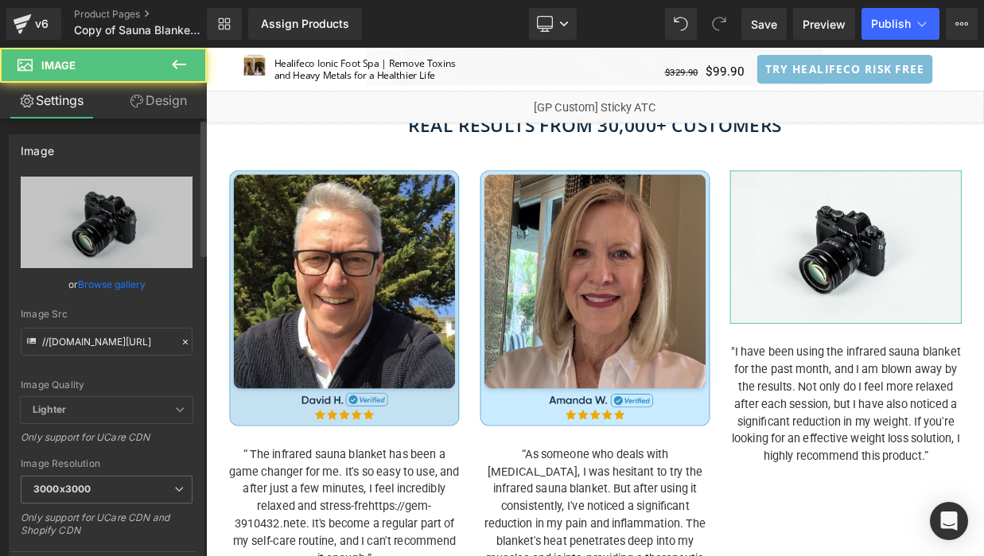
click at [83, 278] on link "Browse gallery" at bounding box center [112, 284] width 68 height 28
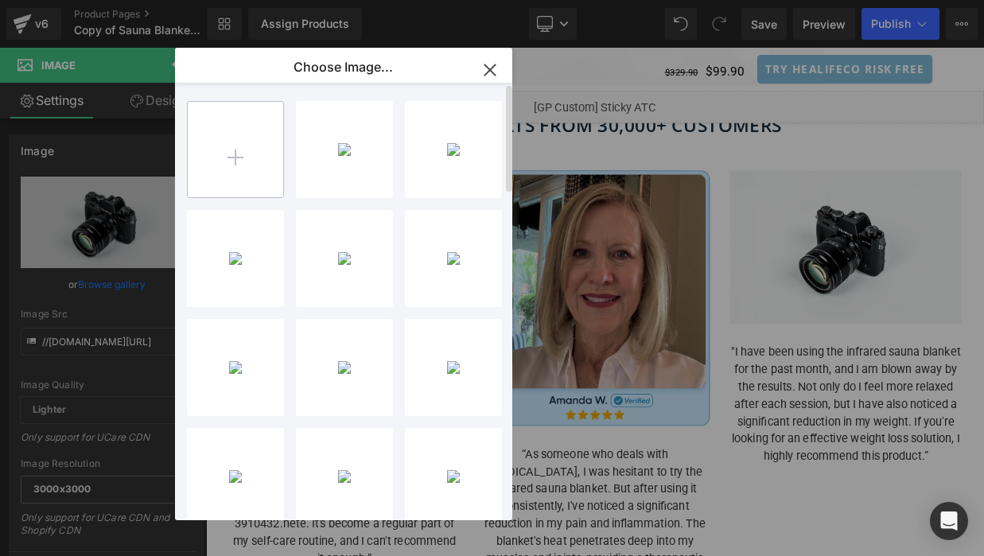
click at [240, 152] on input "file" at bounding box center [235, 149] width 95 height 95
type input "C:\fakepath\Group 1698.png"
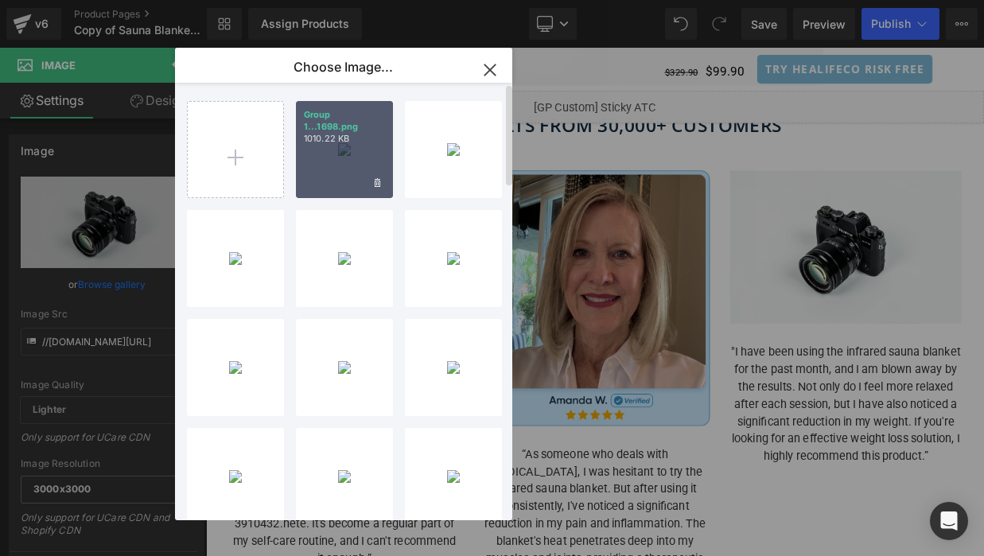
click at [333, 167] on div "Group 1...1698.png 1010.22 KB" at bounding box center [344, 149] width 97 height 97
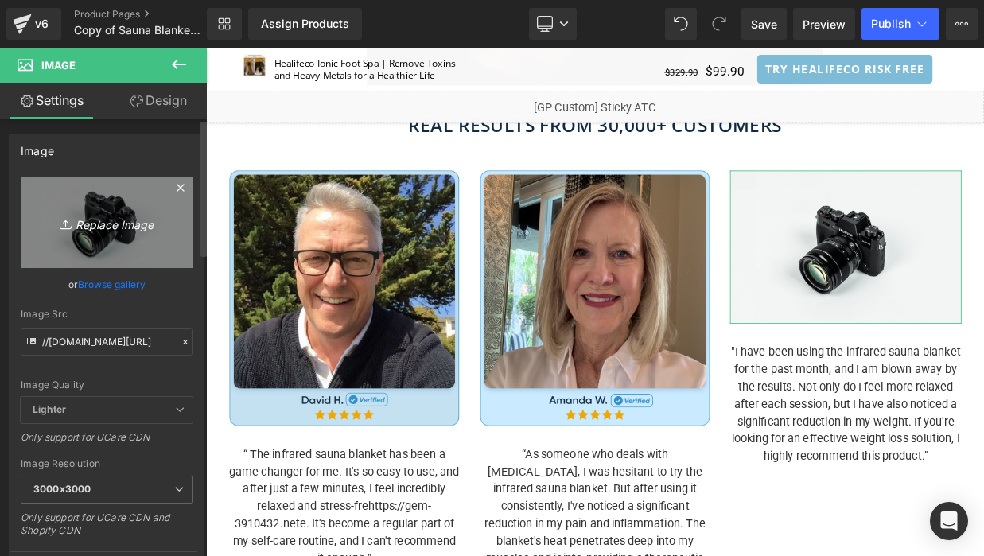
click at [96, 232] on link "Replace Image" at bounding box center [107, 222] width 172 height 91
type input "C:\fakepath\Group 1698.png"
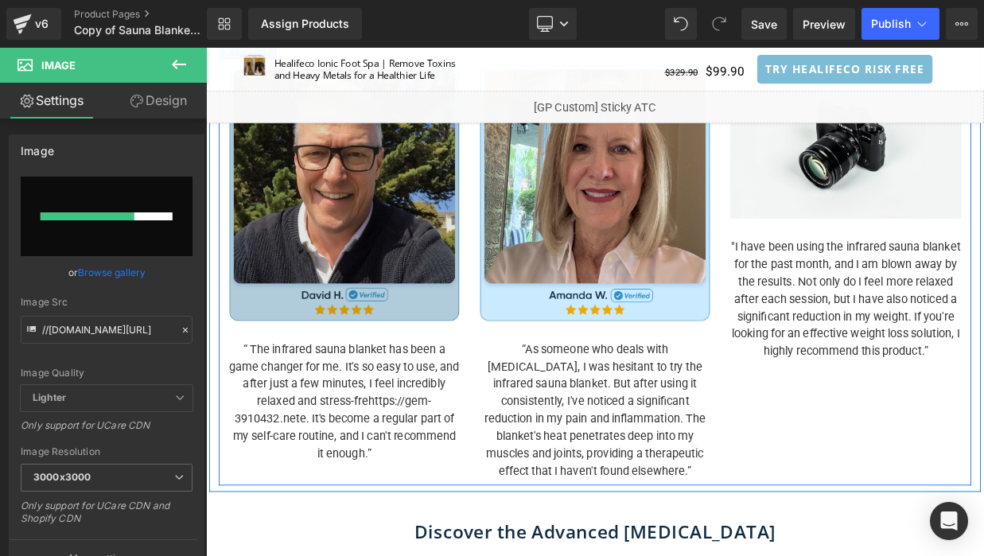
scroll to position [1460, 0]
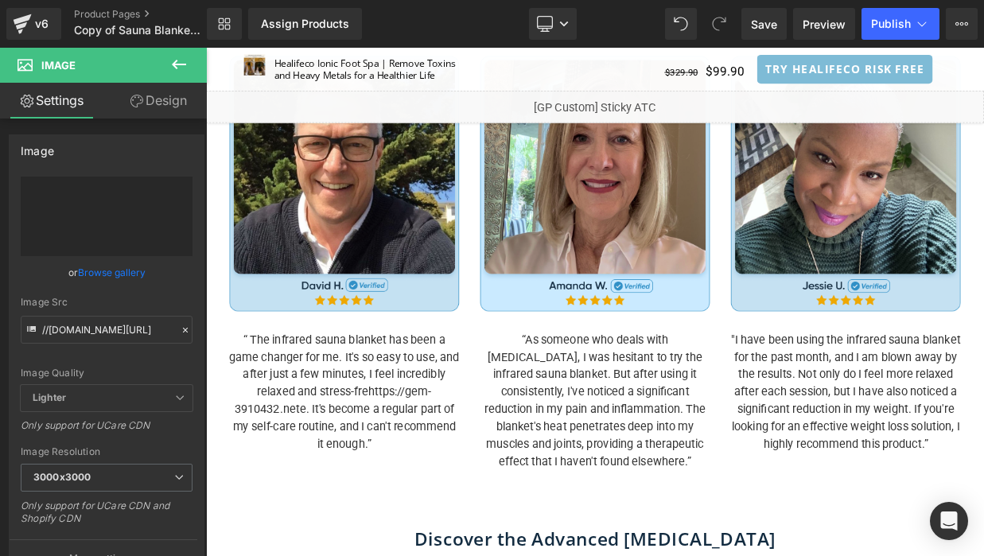
type input "[URL][DOMAIN_NAME]"
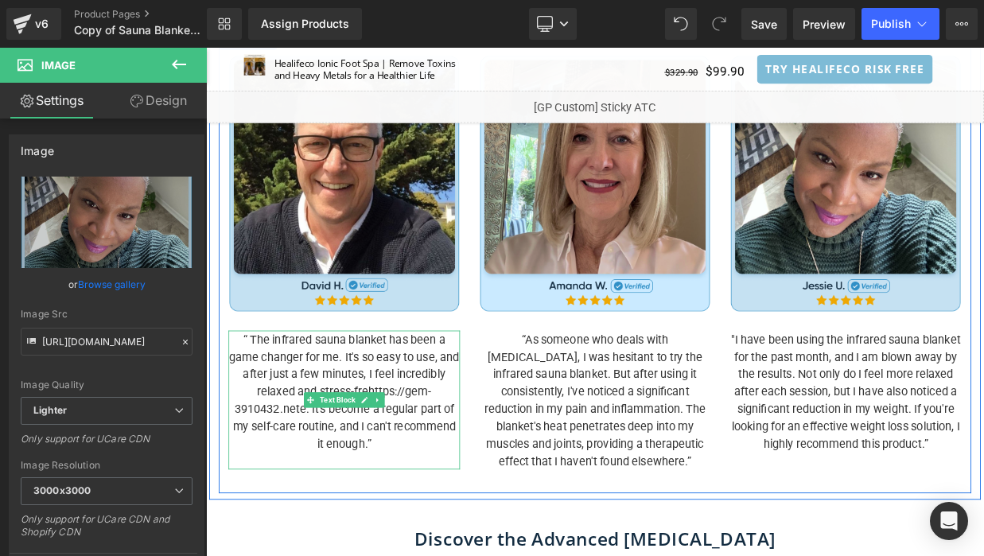
click at [324, 424] on p "“ The infrared sauna blanket has been a game changer for me. It's so easy to us…" at bounding box center [377, 473] width 286 height 150
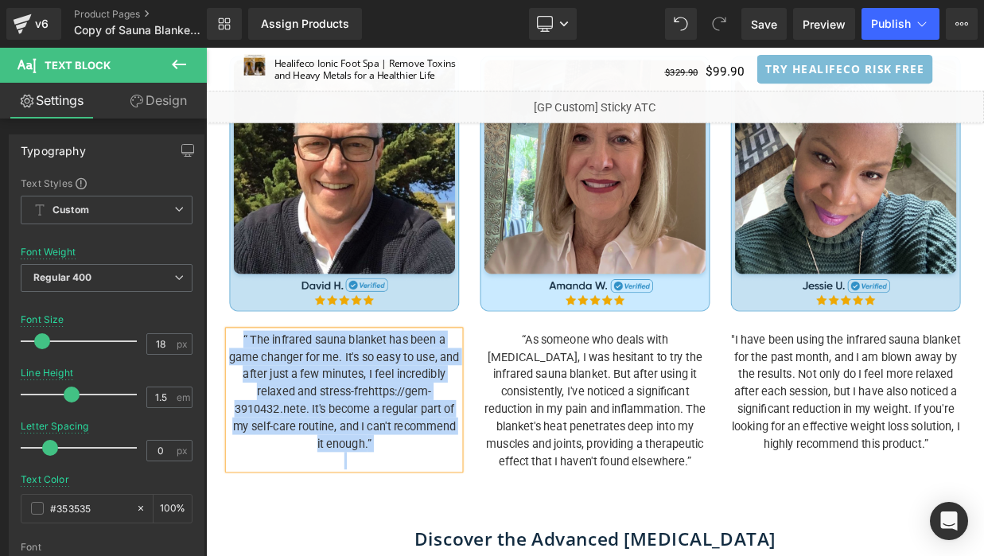
paste div
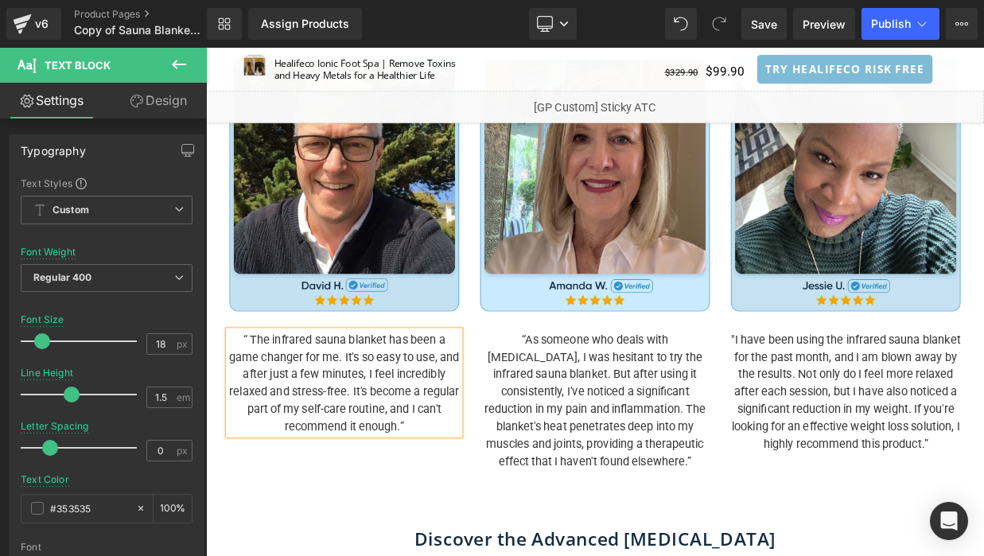
click at [571, 427] on p "“As someone who deals with [MEDICAL_DATA], I was hesitant to try the infrared s…" at bounding box center [687, 484] width 286 height 172
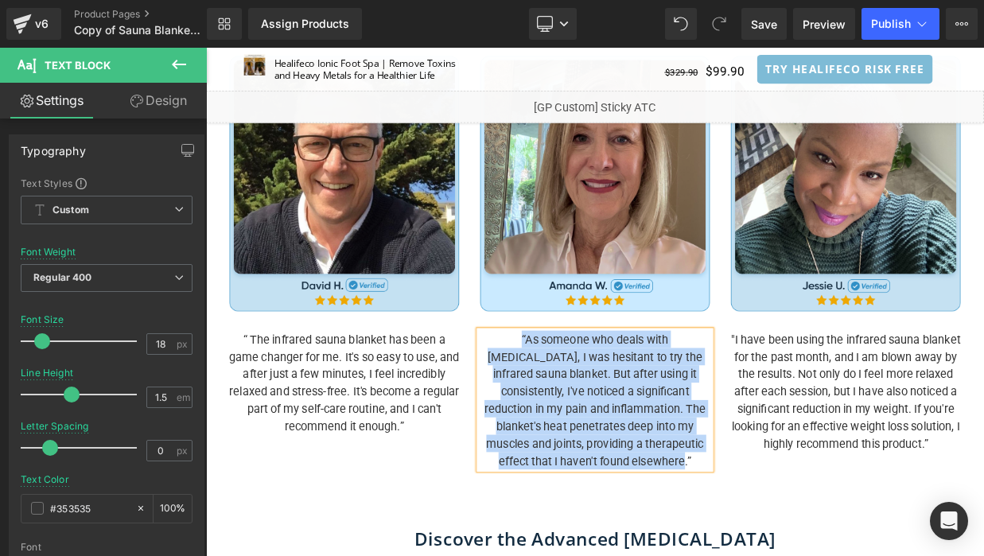
paste div
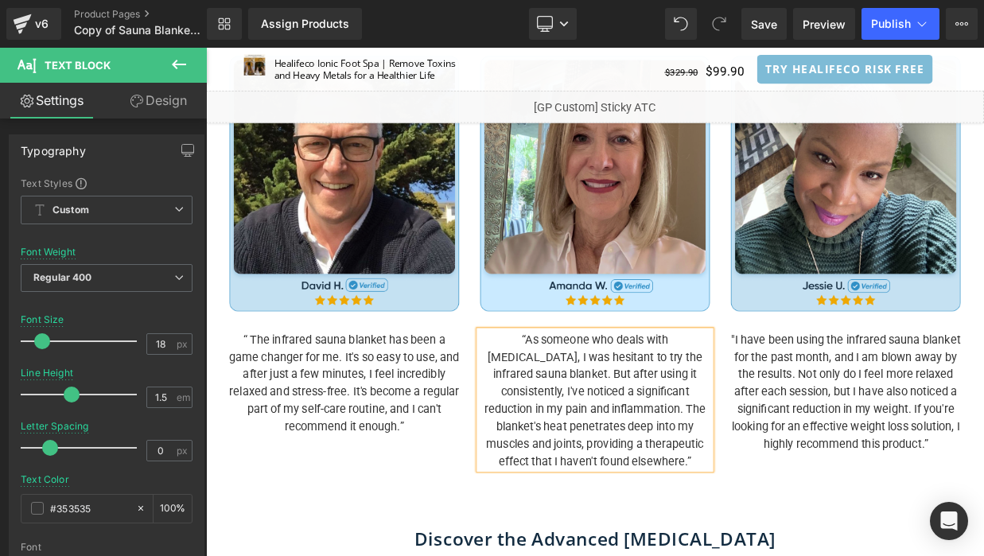
click at [918, 424] on p ""I have been using the infrared sauna blanket for the past month, and I am blow…" at bounding box center [997, 473] width 286 height 150
click at [916, 422] on p ""I have been using the infrared sauna blanket for the past month, and I am blow…" at bounding box center [997, 473] width 286 height 150
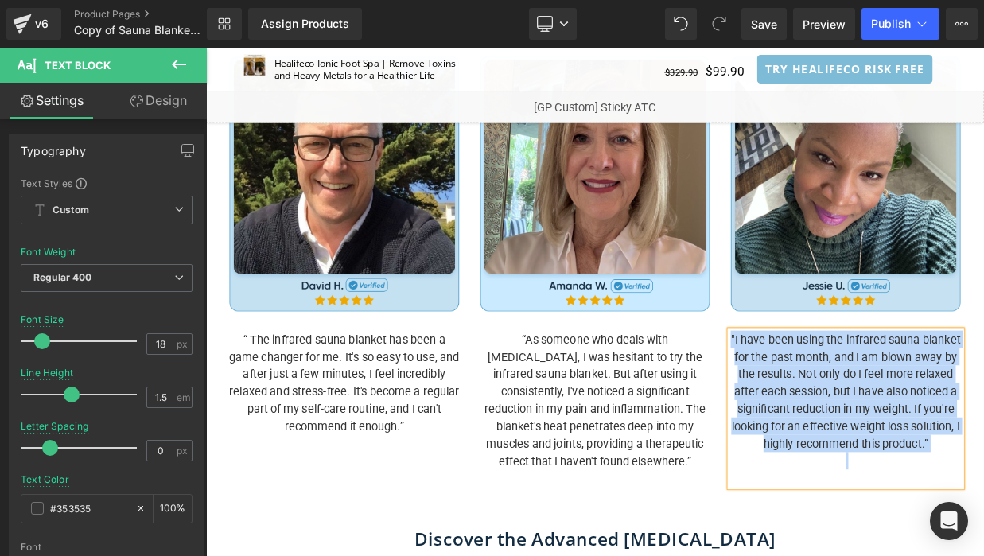
paste div
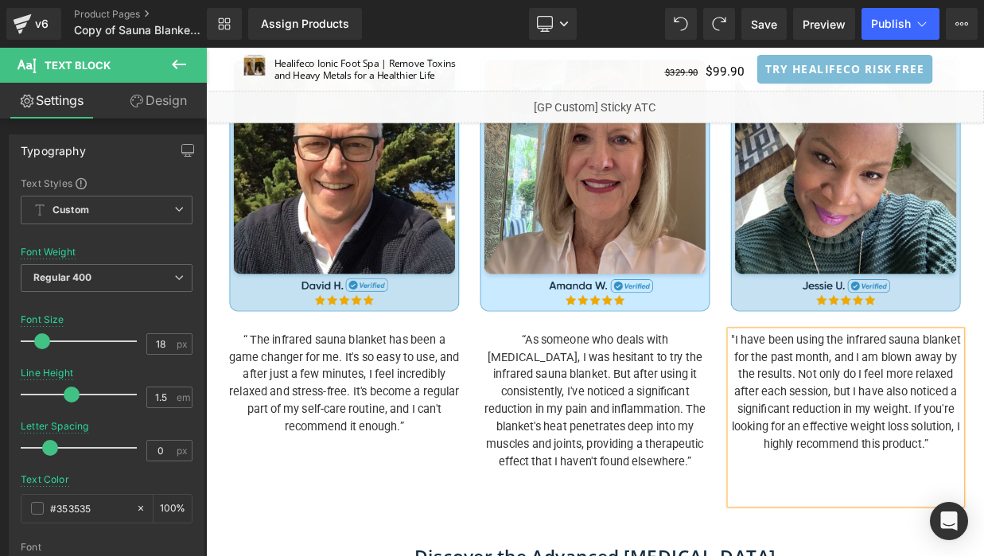
click at [344, 555] on div "Image “ The infrared sauna blanket has been a game changer for me. It's so easy…" at bounding box center [687, 323] width 931 height 594
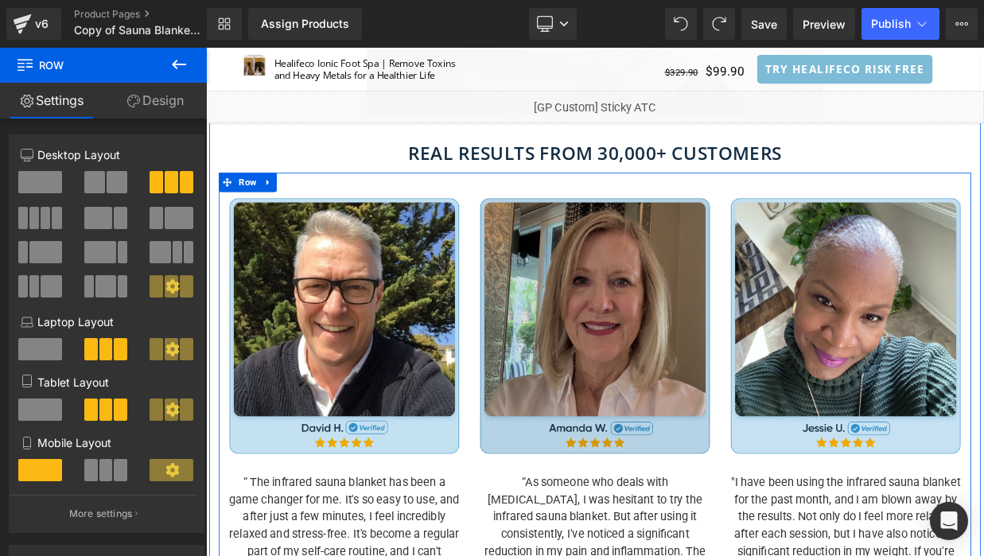
scroll to position [1284, 0]
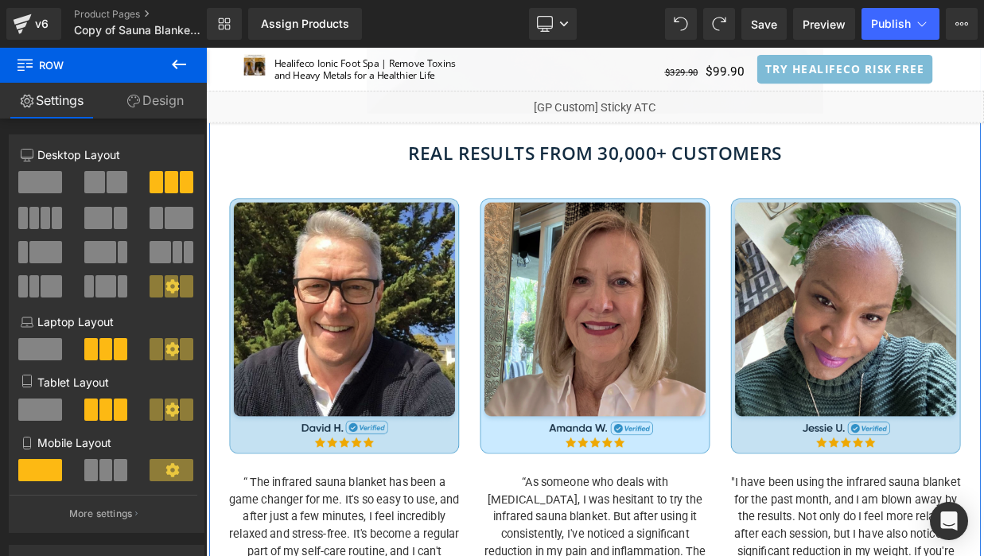
click bis_size\=\"\{\&quot\;x\&quot\;\ "REAL RESULTS FROM 30,000+ CUSTOMERS"
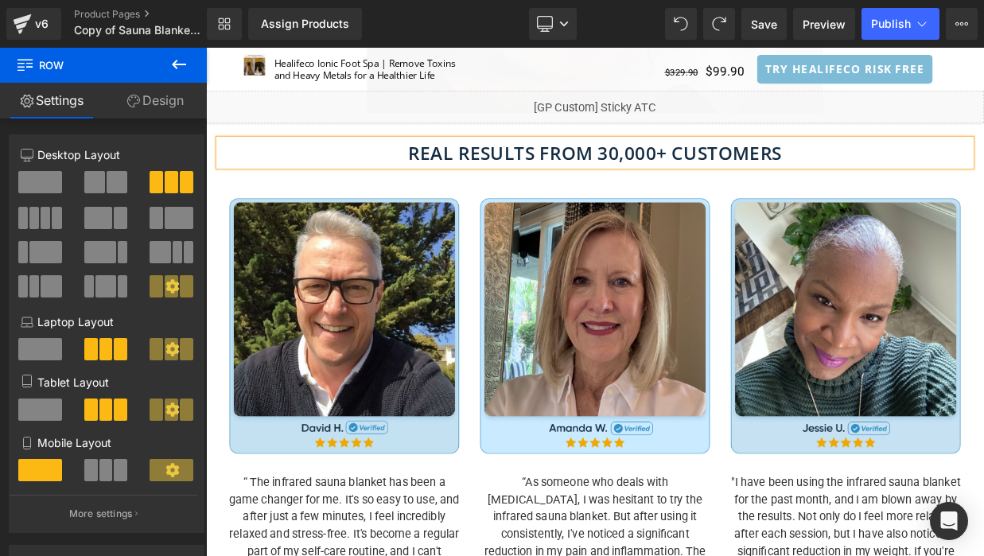
click bis_size\=\"\{\&quot\;x\&quot\;\ "REAL RESULTS FROM 30,000+ CUSTOMERS"
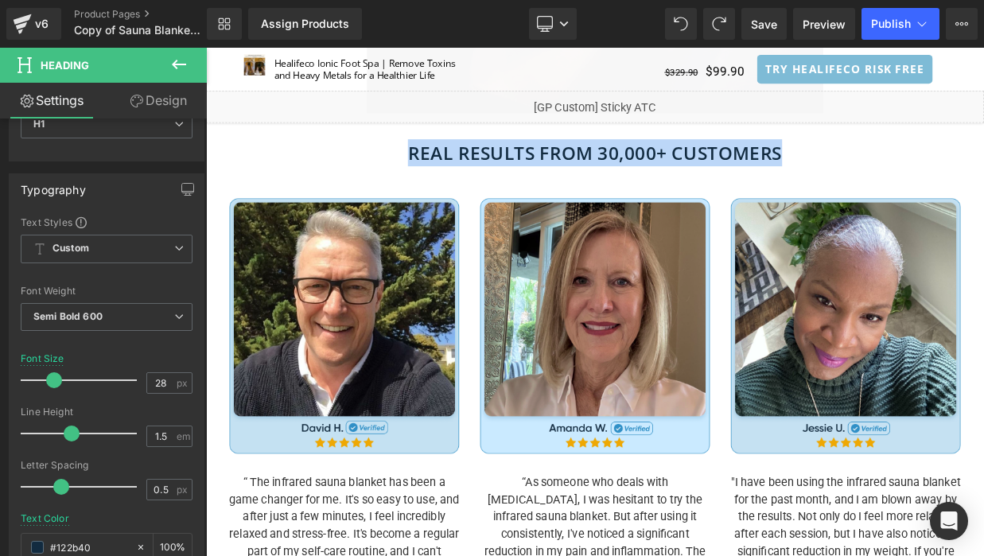
scroll to position [4, 0]
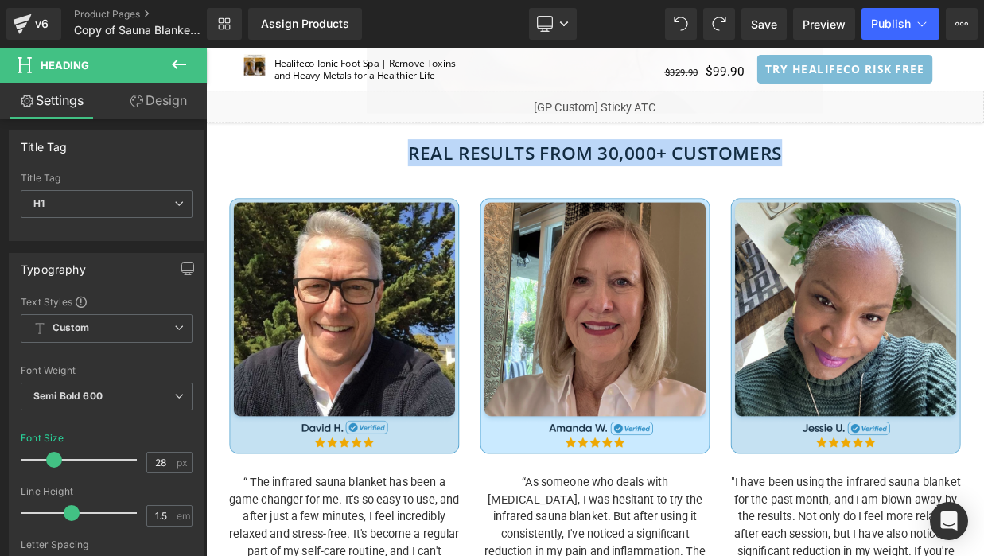
click at [697, 193] on div "Image Image REAL RESULTS FROM 30,000+ CUSTOMERS Heading Icon Icon Icon Icon Ico…" at bounding box center [687, 303] width 954 height 988
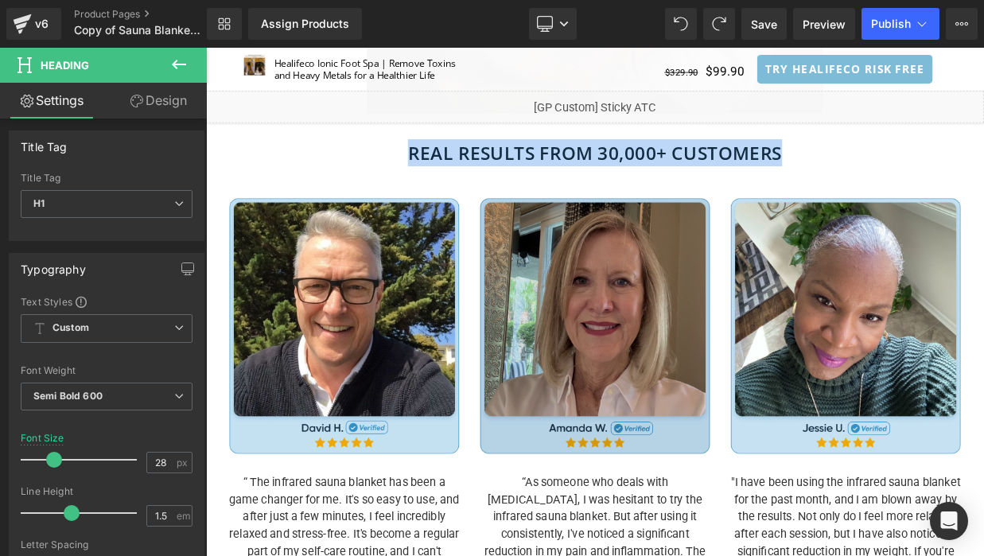
click at [696, 179] on div "REAL RESULTS FROM 30,000+ CUSTOMERS Heading" at bounding box center [687, 177] width 931 height 33
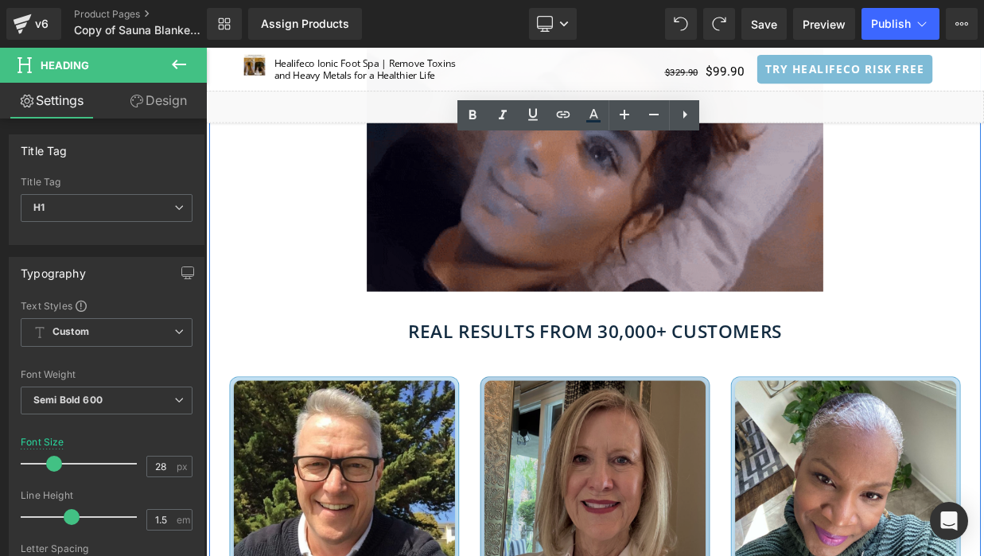
scroll to position [1188, 0]
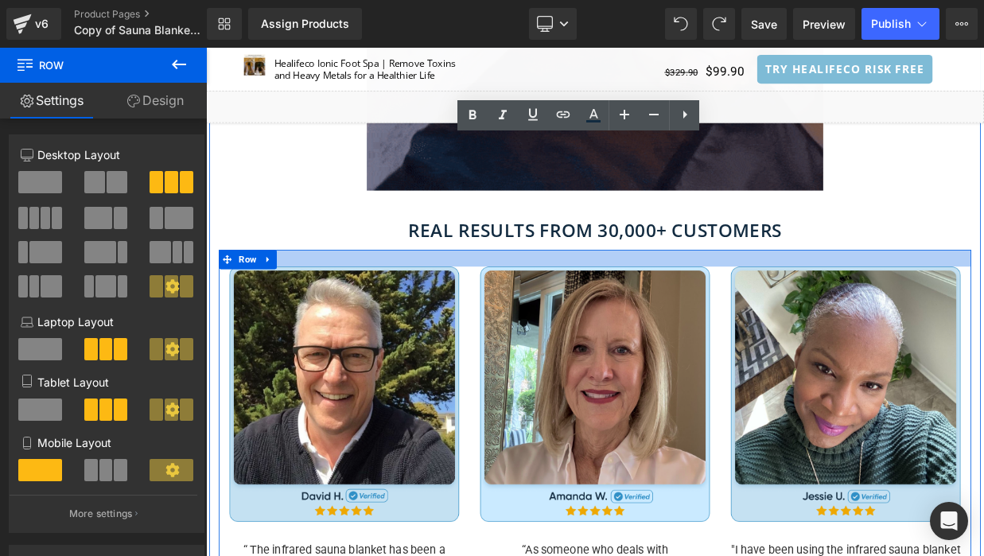
drag, startPoint x: 501, startPoint y: 307, endPoint x: 502, endPoint y: 288, distance: 19.1
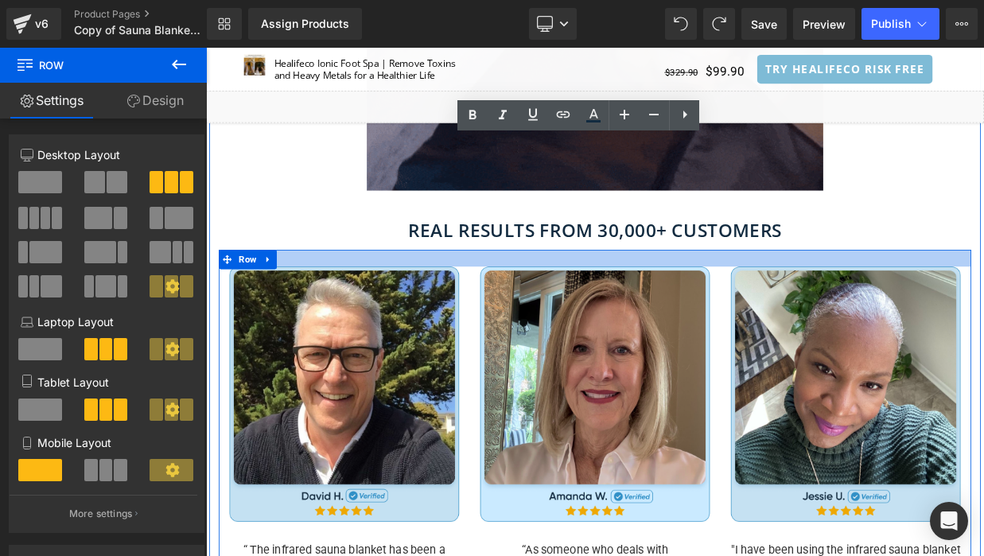
click at [502, 288] on div "Image Image REAL RESULTS FROM 30,000+ CUSTOMERS Heading Icon Icon Icon Icon Ico…" at bounding box center [687, 393] width 954 height 977
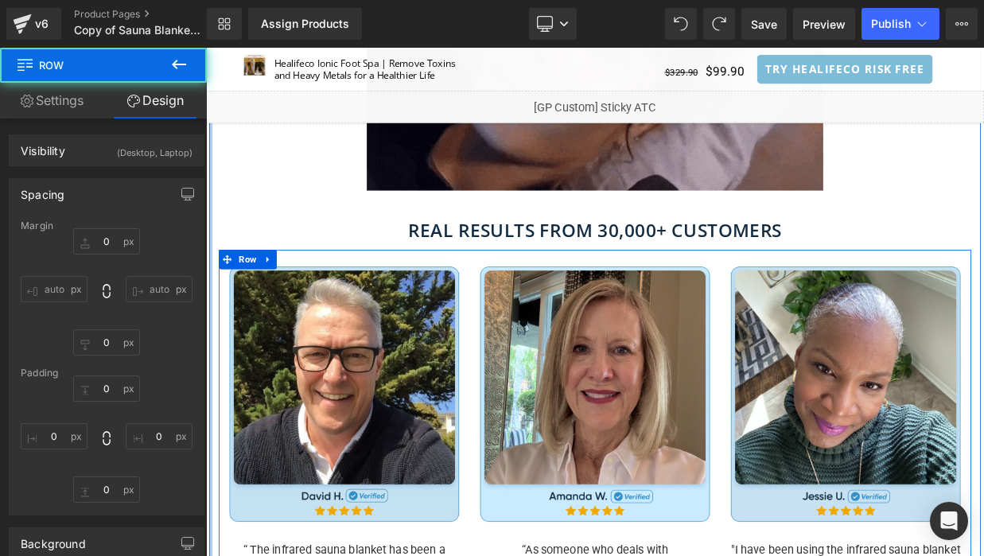
type input "0"
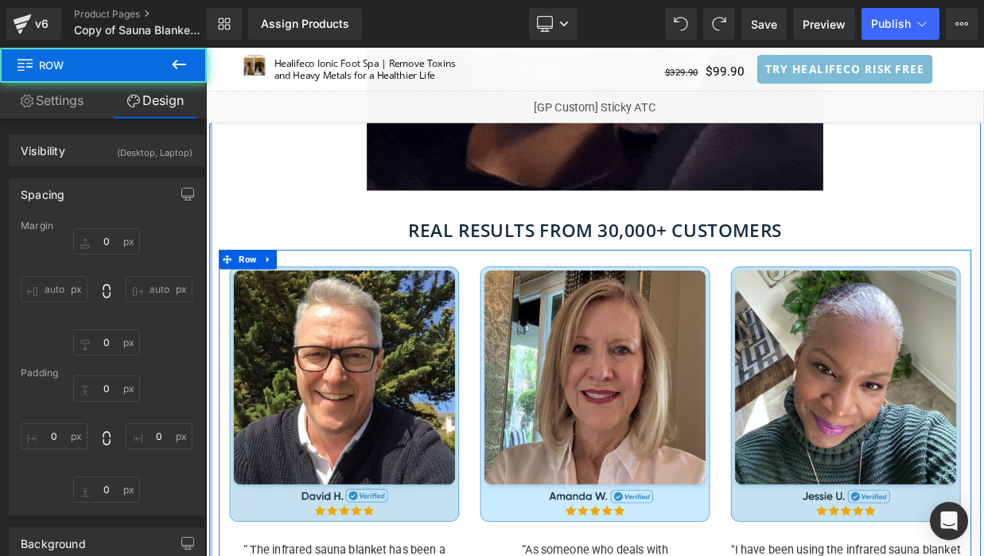
type input "26"
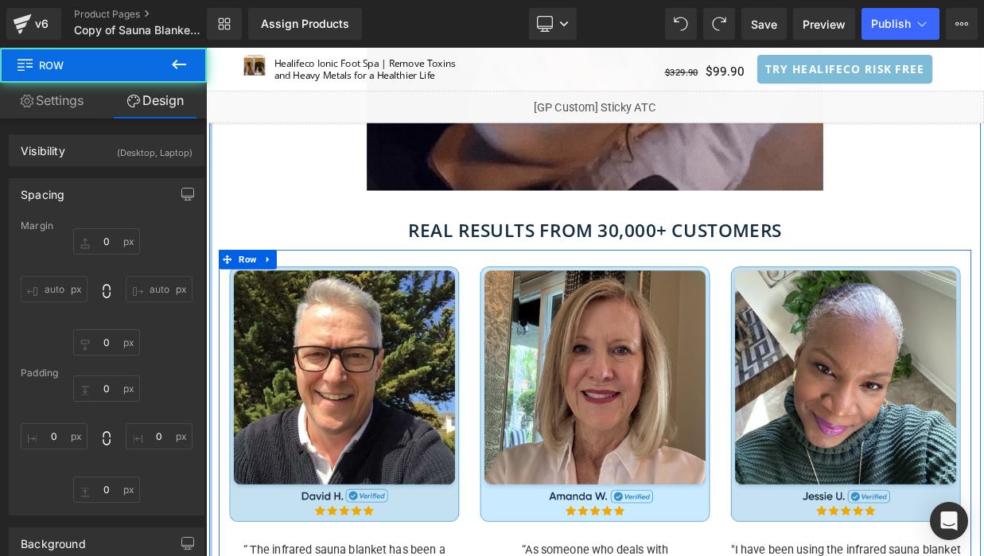
type input "0"
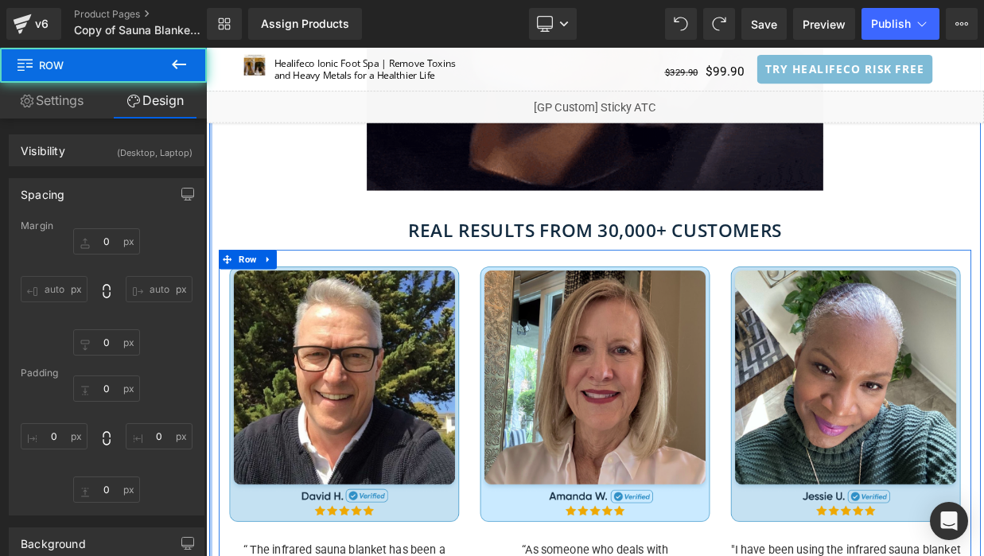
type input "10"
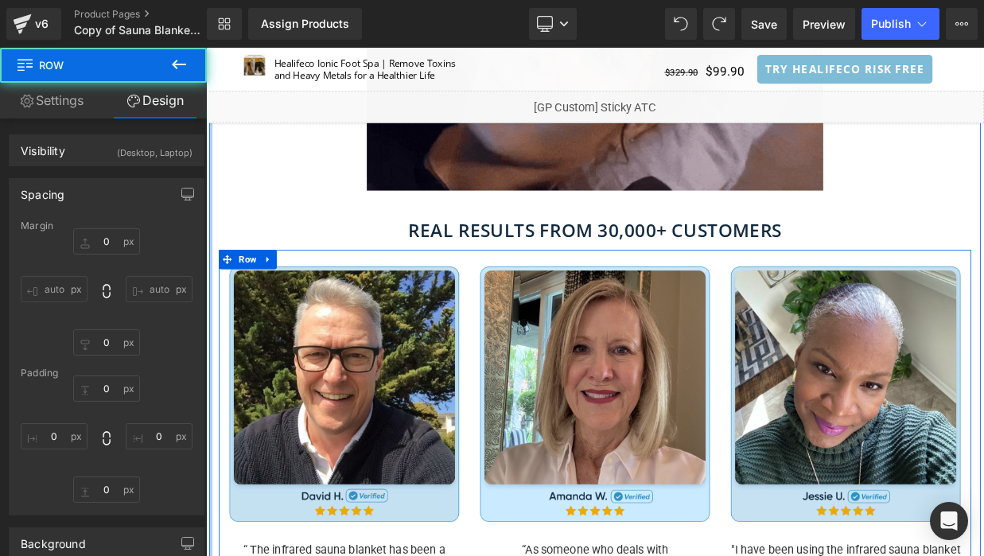
type input "0"
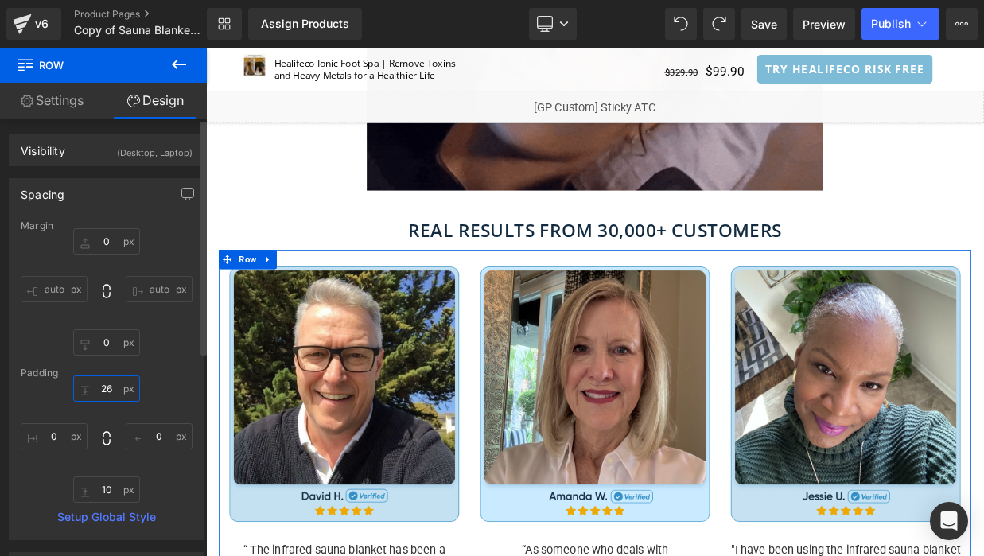
click at [111, 397] on input "26" at bounding box center [106, 388] width 67 height 26
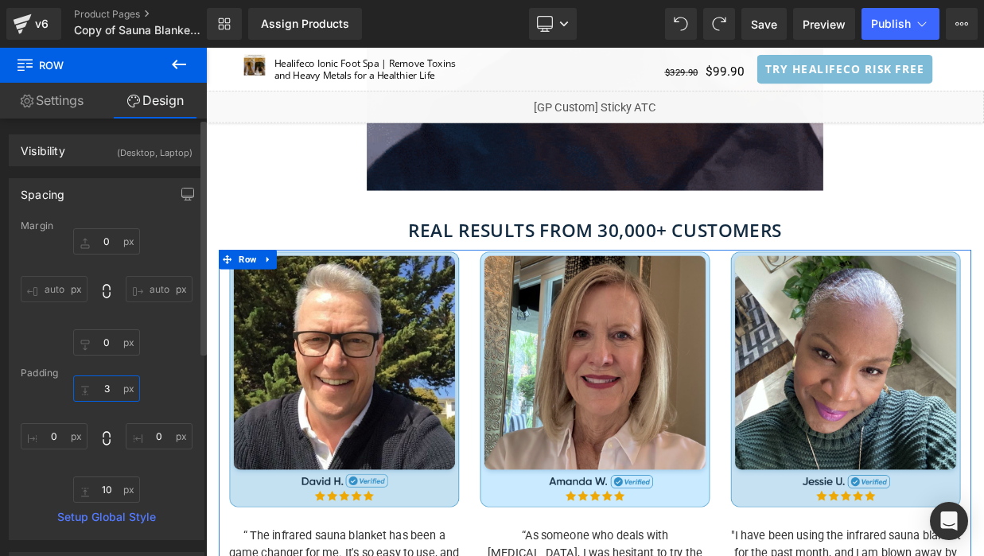
type input "30"
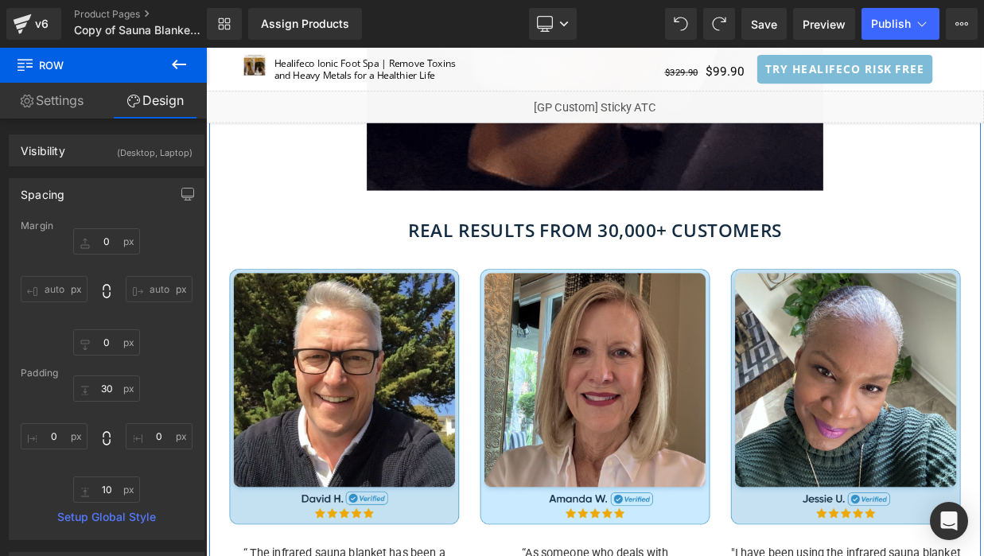
drag, startPoint x: 293, startPoint y: 251, endPoint x: 437, endPoint y: 248, distance: 143.2
click at [293, 251] on div "Image Image REAL RESULTS FROM 30,000+ CUSTOMERS Heading Icon Icon Icon Icon Ico…" at bounding box center [687, 395] width 954 height 980
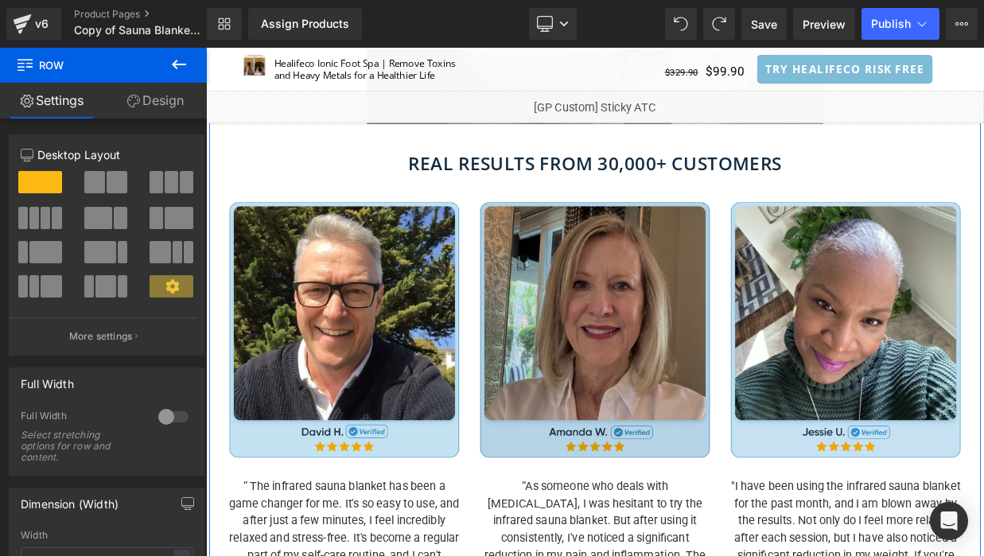
scroll to position [1230, 0]
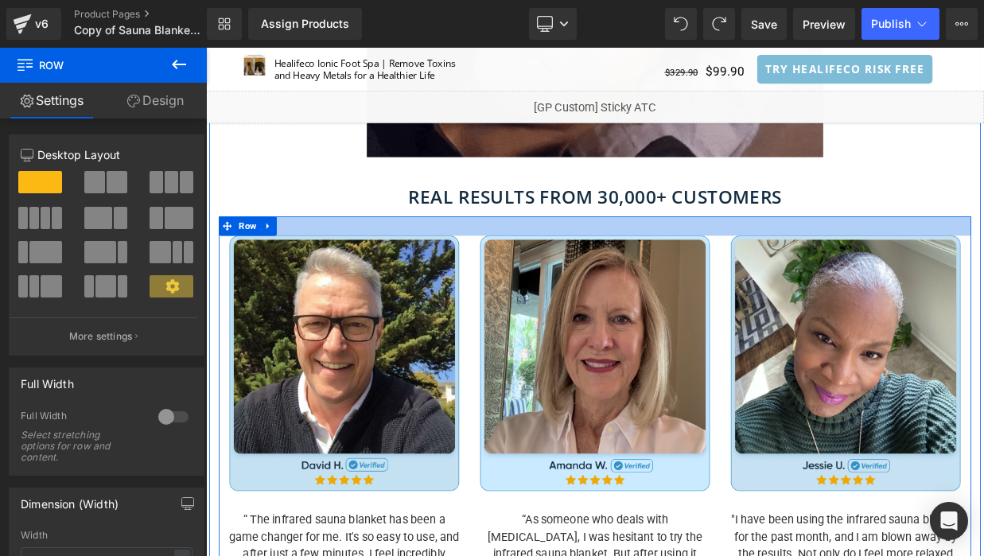
click at [609, 259] on div at bounding box center [687, 269] width 931 height 24
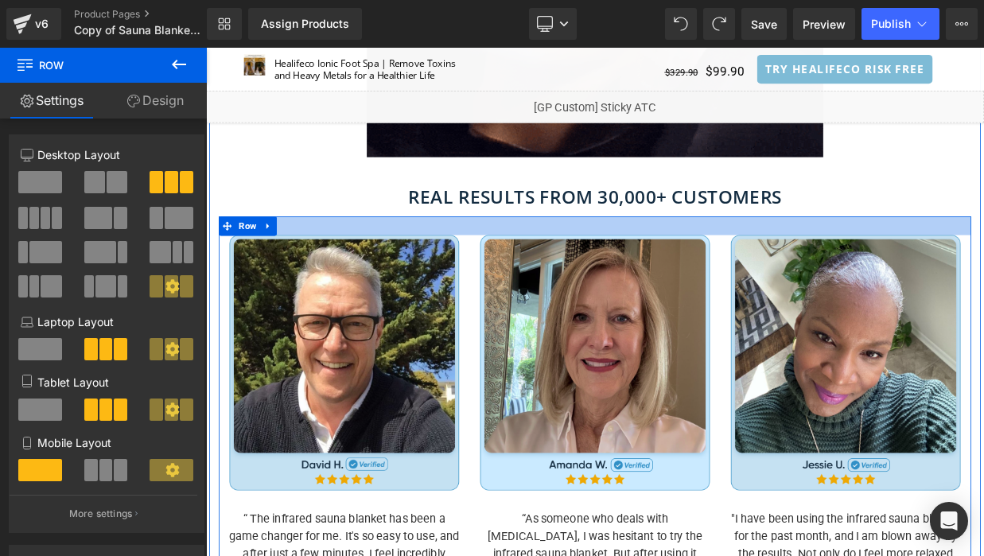
click at [609, 260] on div at bounding box center [687, 268] width 931 height 23
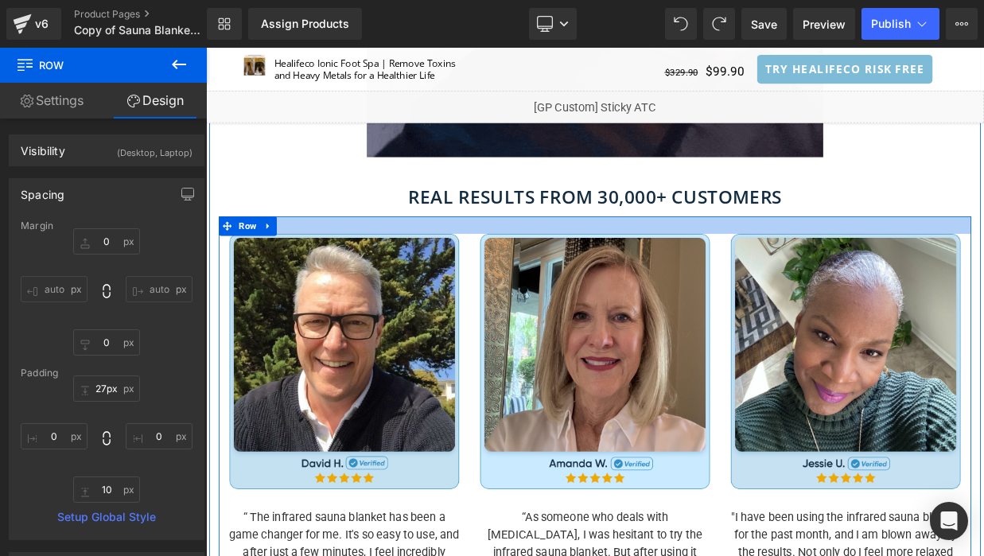
click at [617, 272] on div at bounding box center [687, 267] width 931 height 21
click at [561, 276] on div at bounding box center [687, 267] width 931 height 21
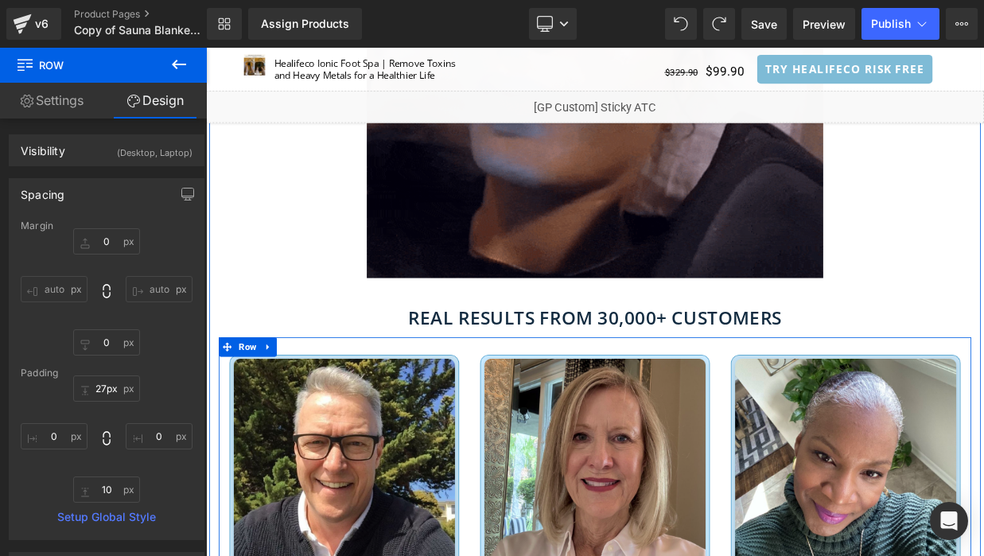
scroll to position [1071, 0]
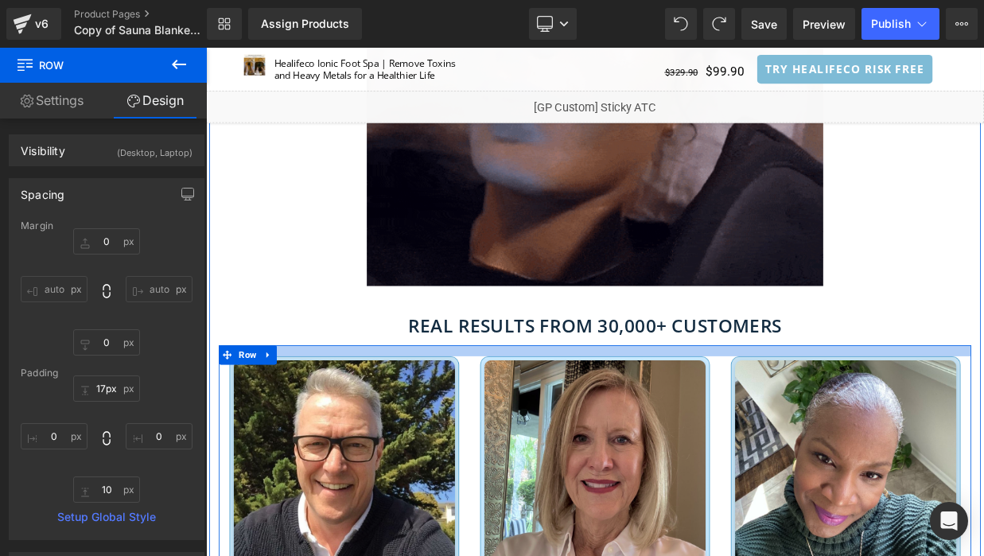
type input "16px"
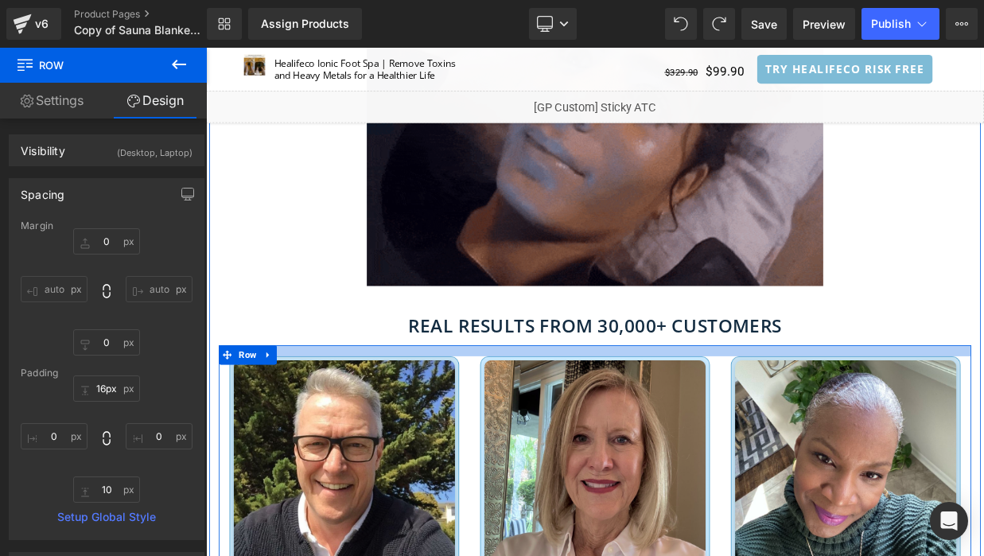
drag, startPoint x: 701, startPoint y: 425, endPoint x: 704, endPoint y: 416, distance: 9.1
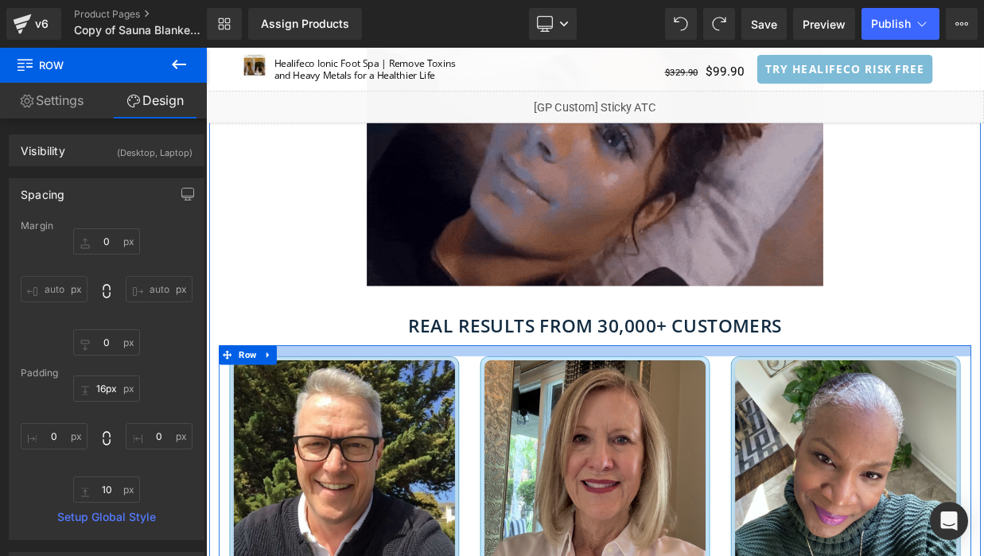
click at [704, 416] on div at bounding box center [687, 423] width 931 height 14
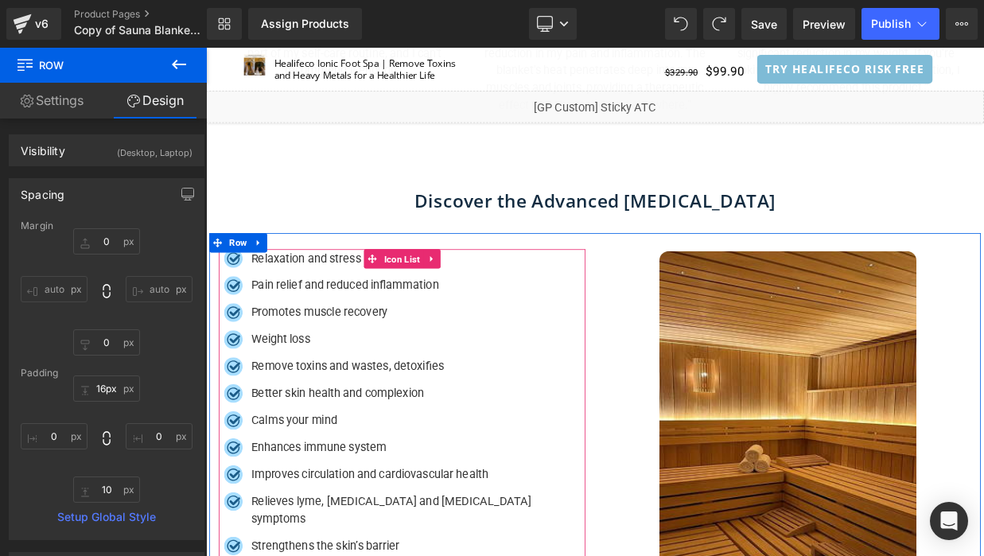
scroll to position [1882, 0]
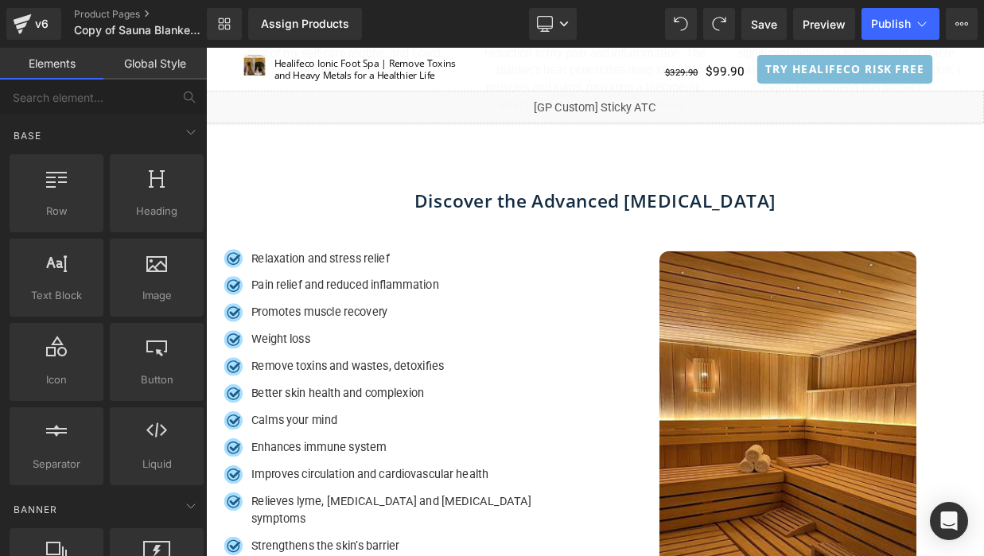
click at [467, 282] on div "Image Relaxation and stress relief Text Block Image Pain relief and reduced inf…" at bounding box center [448, 548] width 477 height 542
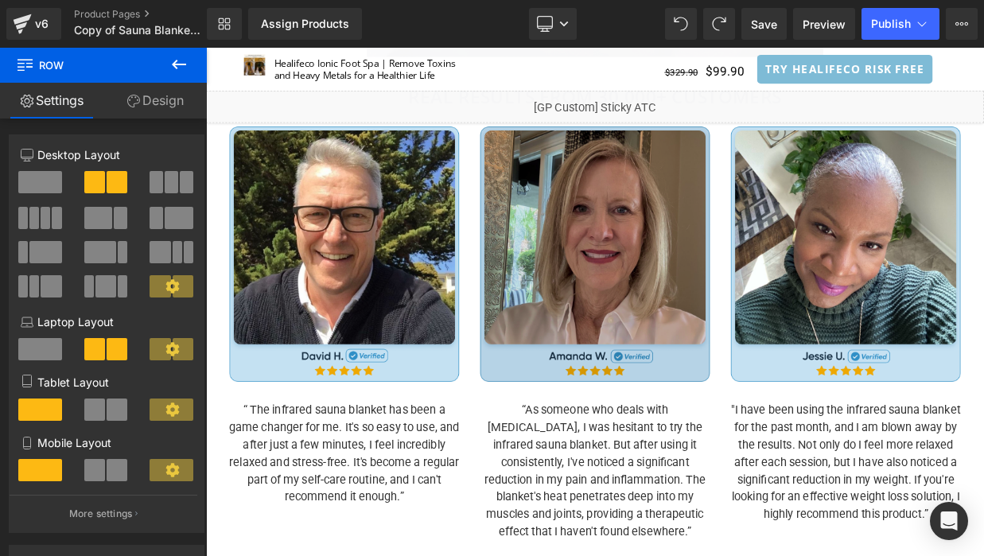
scroll to position [1308, 0]
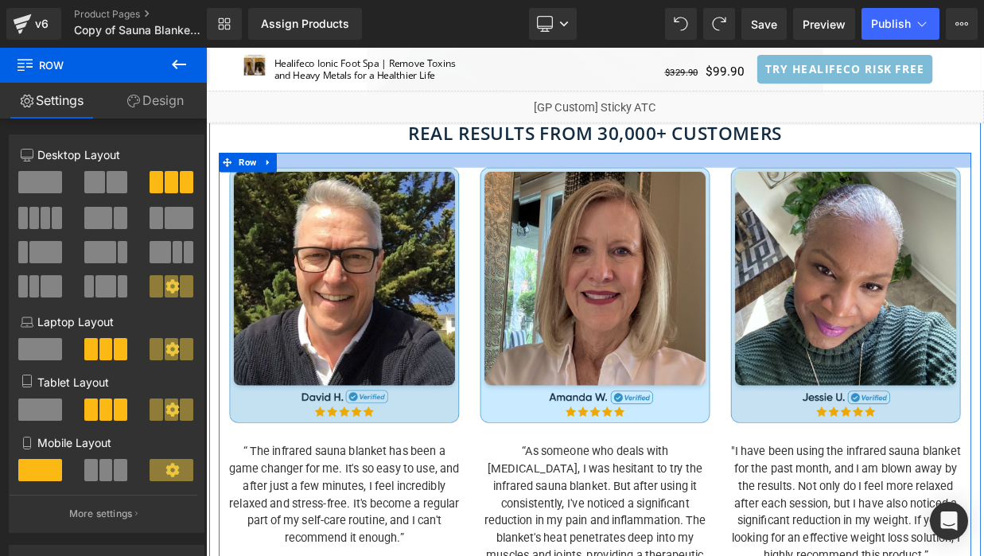
click at [550, 187] on div at bounding box center [687, 187] width 931 height 18
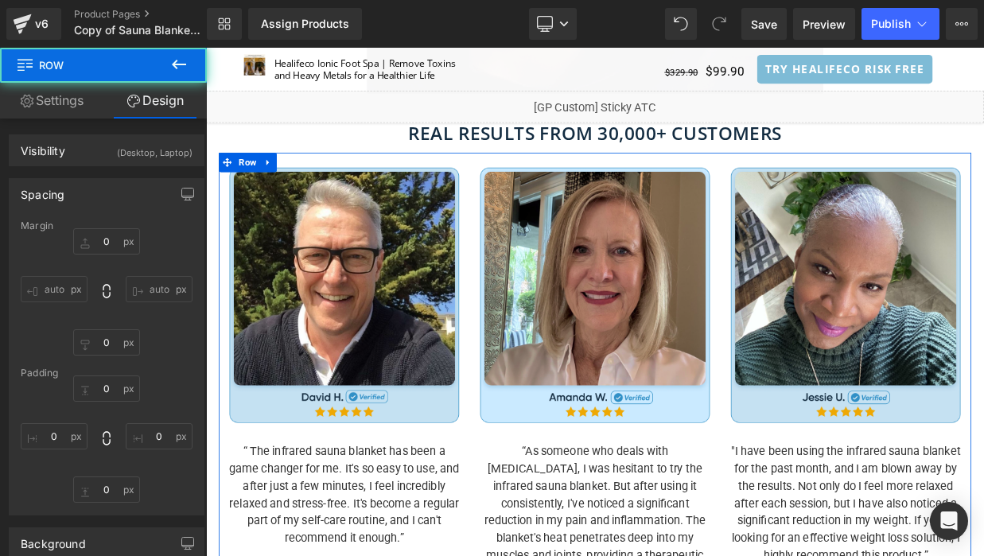
type input "0"
type input "23"
type input "0"
type input "10"
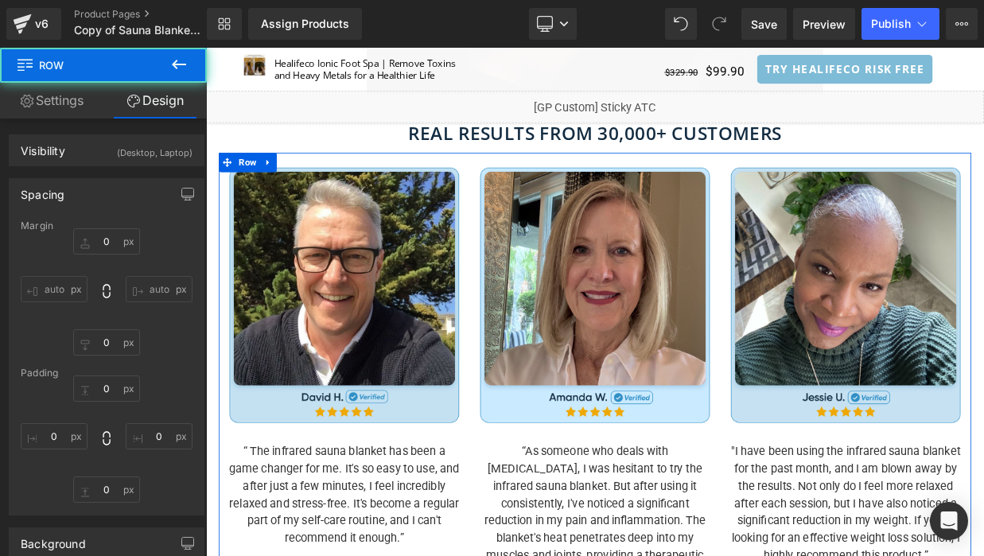
type input "0"
click at [65, 104] on link "Settings" at bounding box center [51, 101] width 103 height 36
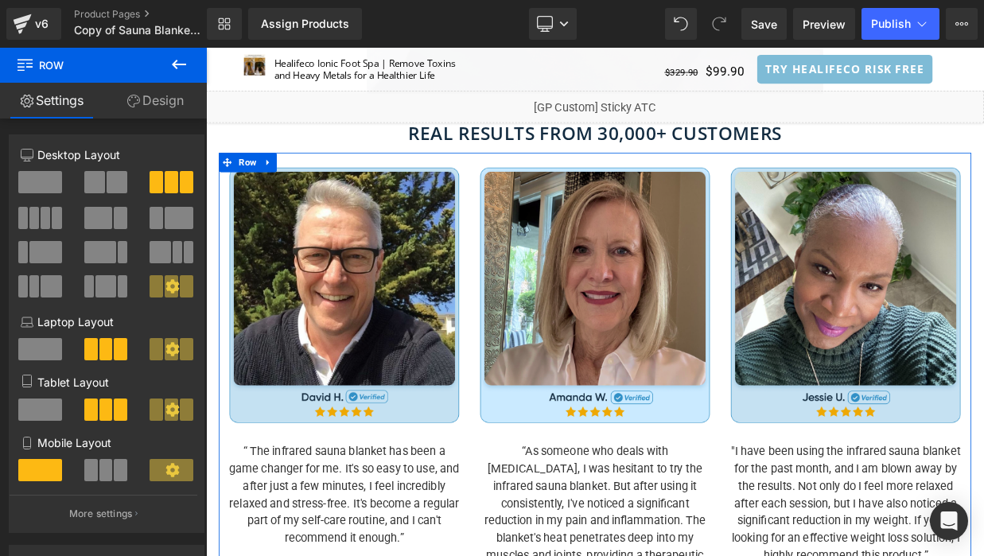
click at [146, 102] on link "Design" at bounding box center [154, 101] width 103 height 36
type input "0"
type input "23"
type input "0"
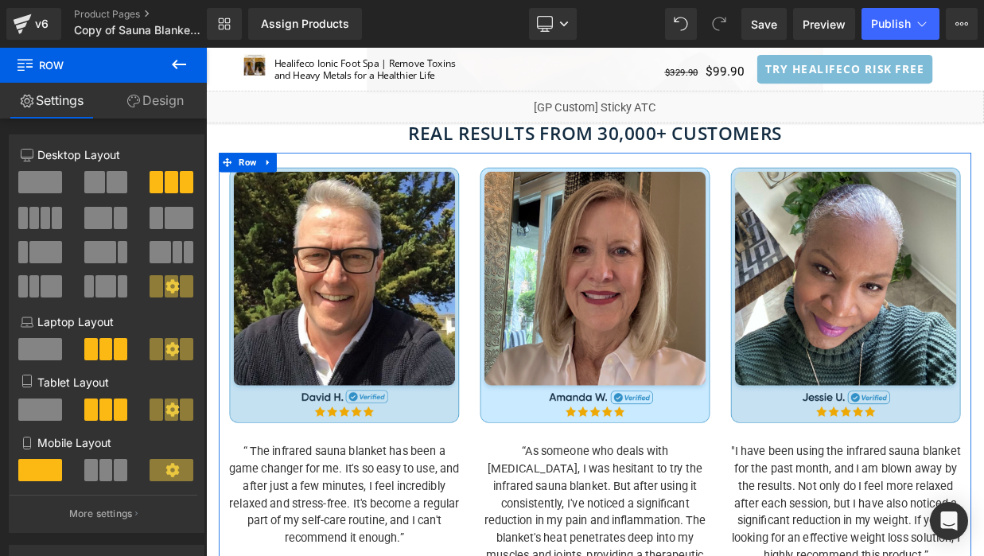
type input "10"
type input "0"
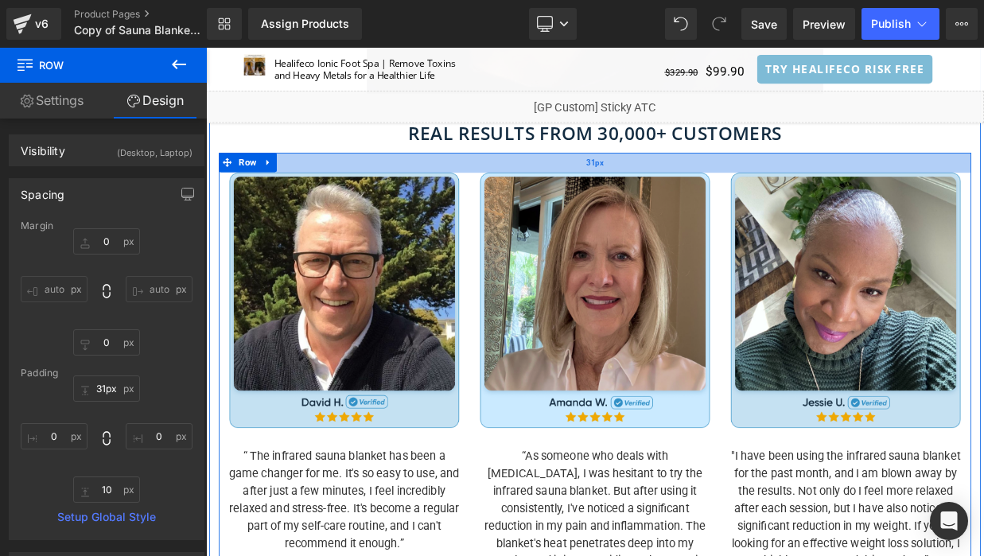
type input "30px"
click at [618, 184] on div at bounding box center [687, 190] width 931 height 24
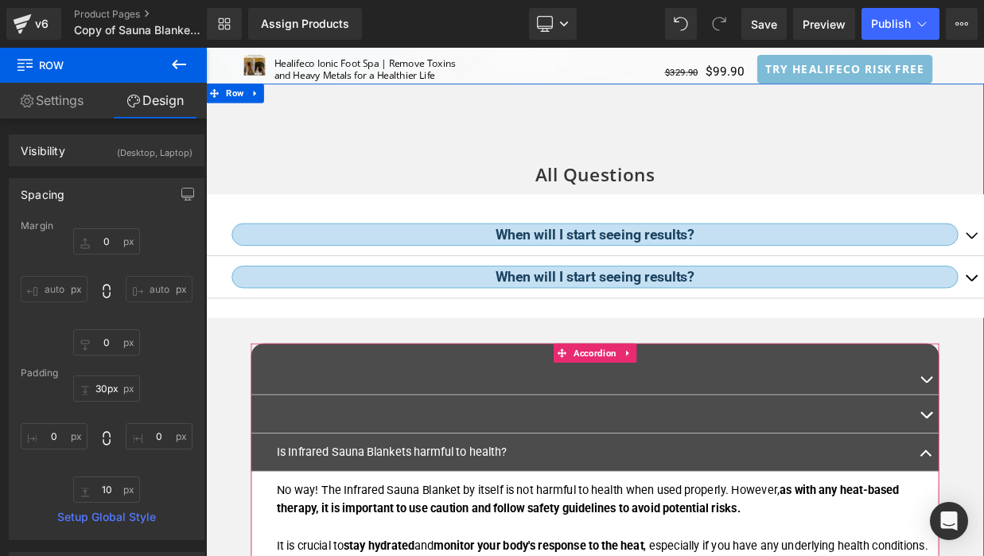
scroll to position [7896, 0]
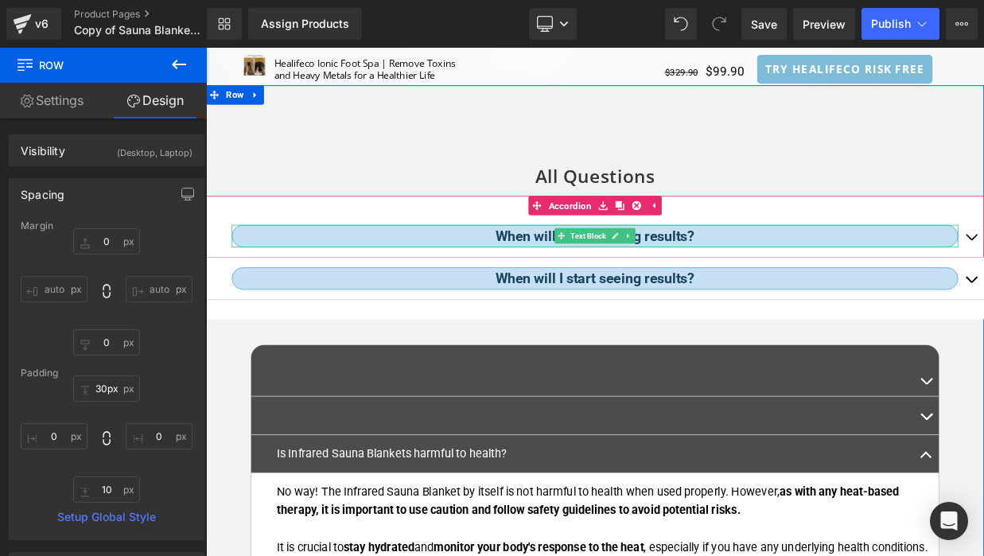
click at [602, 270] on strong "When will I start seeing results?" at bounding box center [687, 280] width 247 height 20
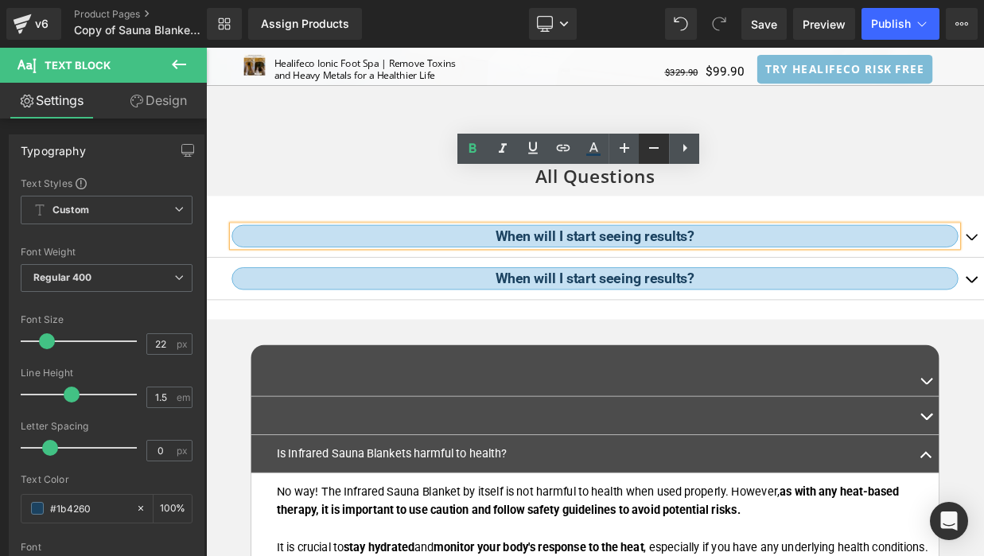
click at [650, 148] on icon at bounding box center [654, 148] width 10 height 2
type input "20"
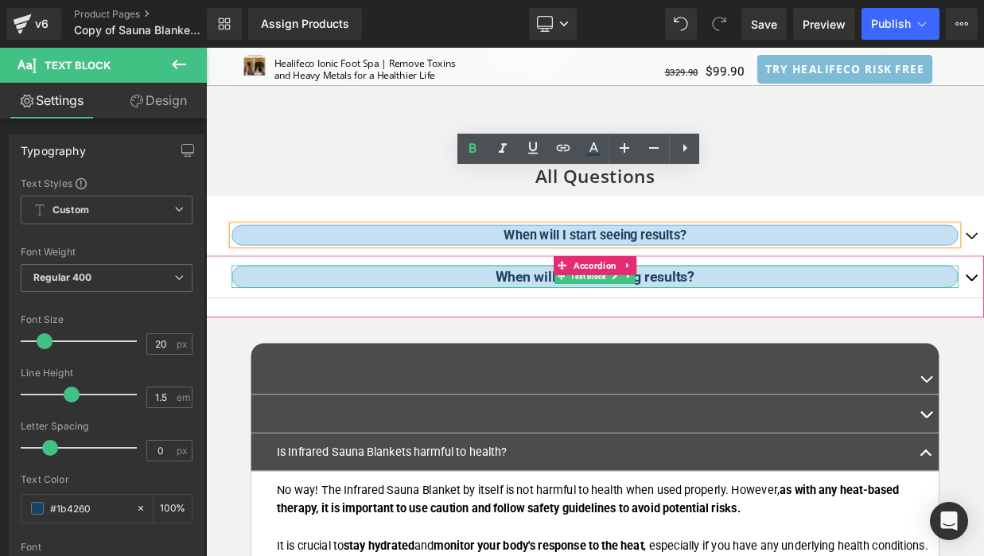
click at [635, 321] on strong "When will I start seeing results?" at bounding box center [687, 331] width 247 height 20
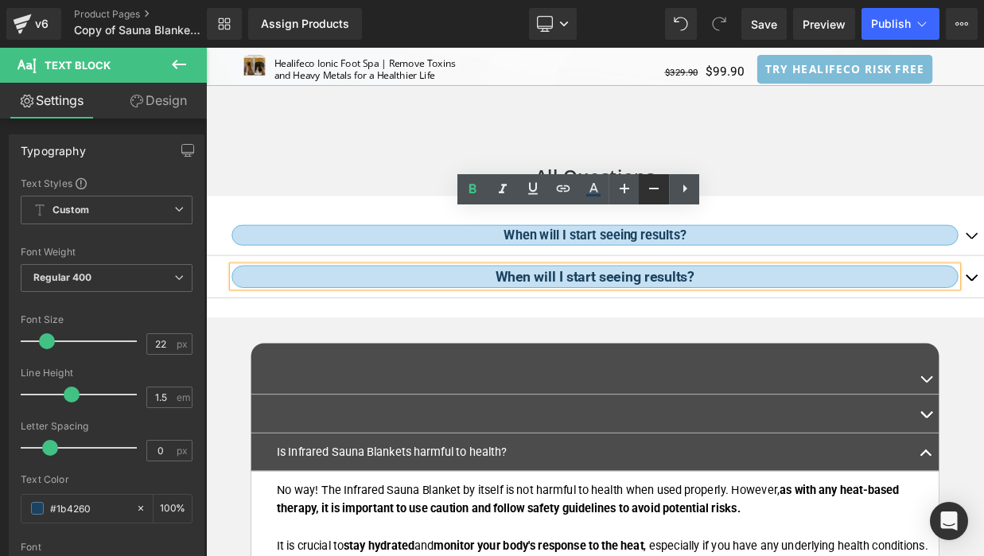
click at [661, 192] on icon at bounding box center [653, 188] width 19 height 19
type input "20"
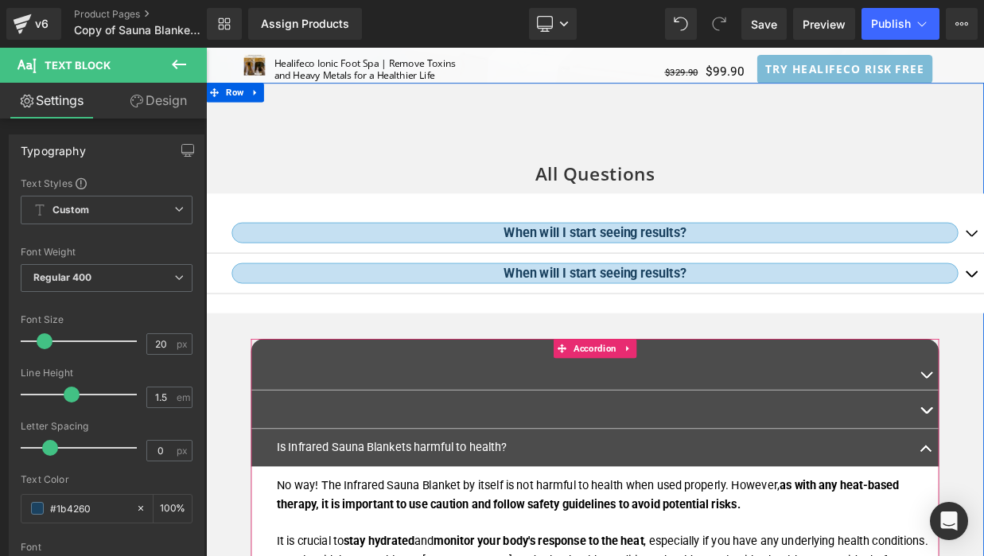
scroll to position [7899, 0]
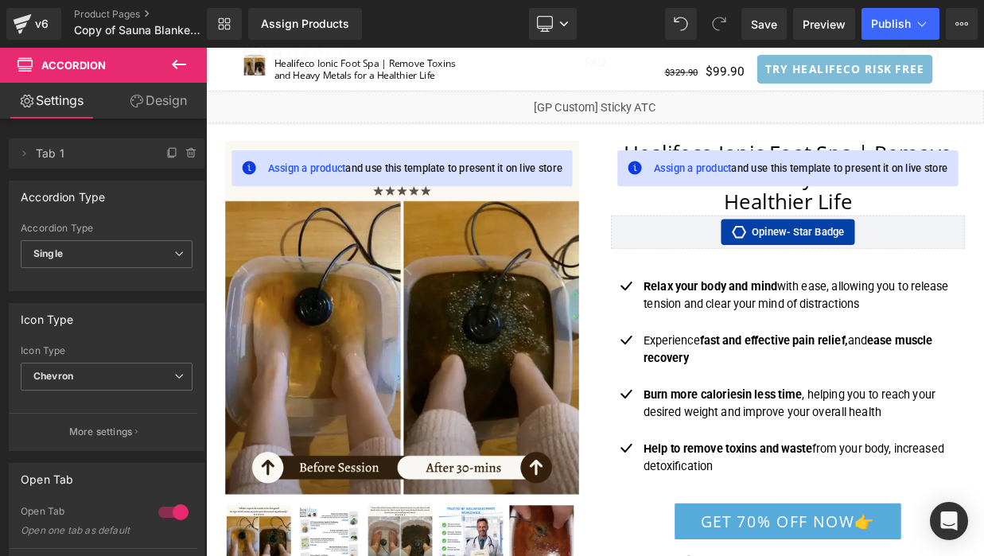
scroll to position [0, 0]
